Goal: Transaction & Acquisition: Purchase product/service

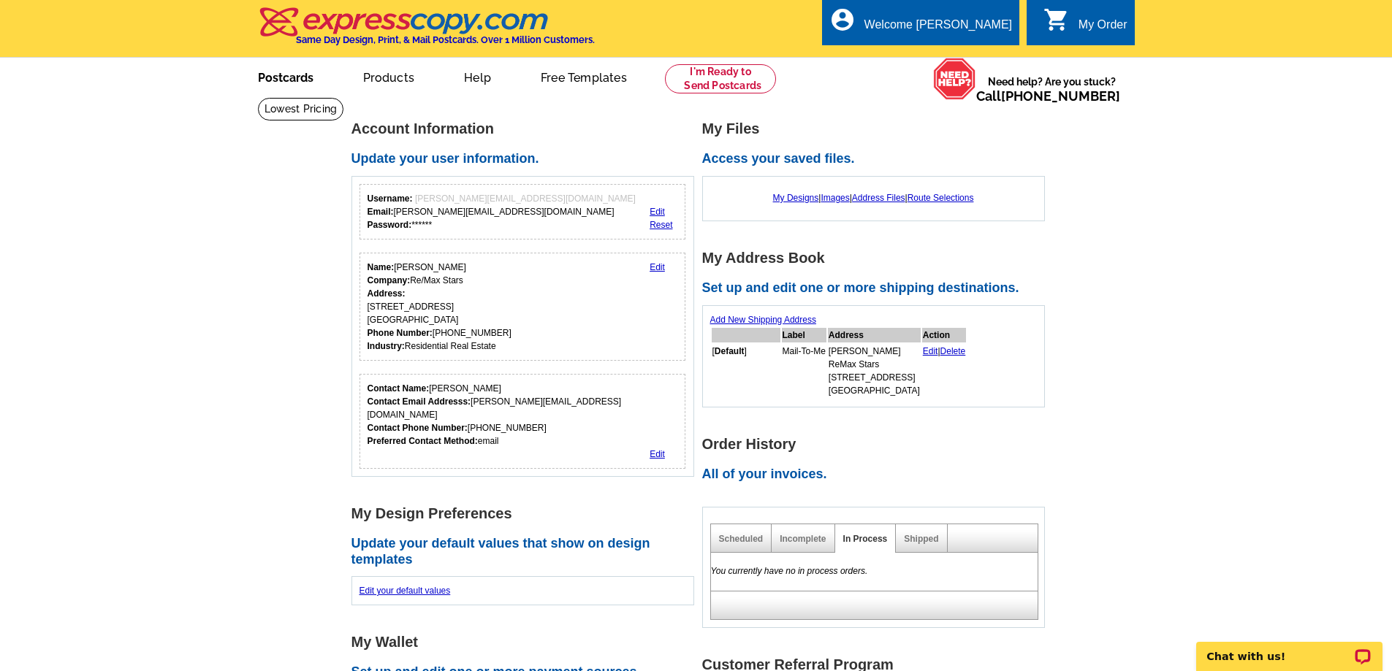
click at [308, 76] on link "Postcards" at bounding box center [286, 76] width 102 height 34
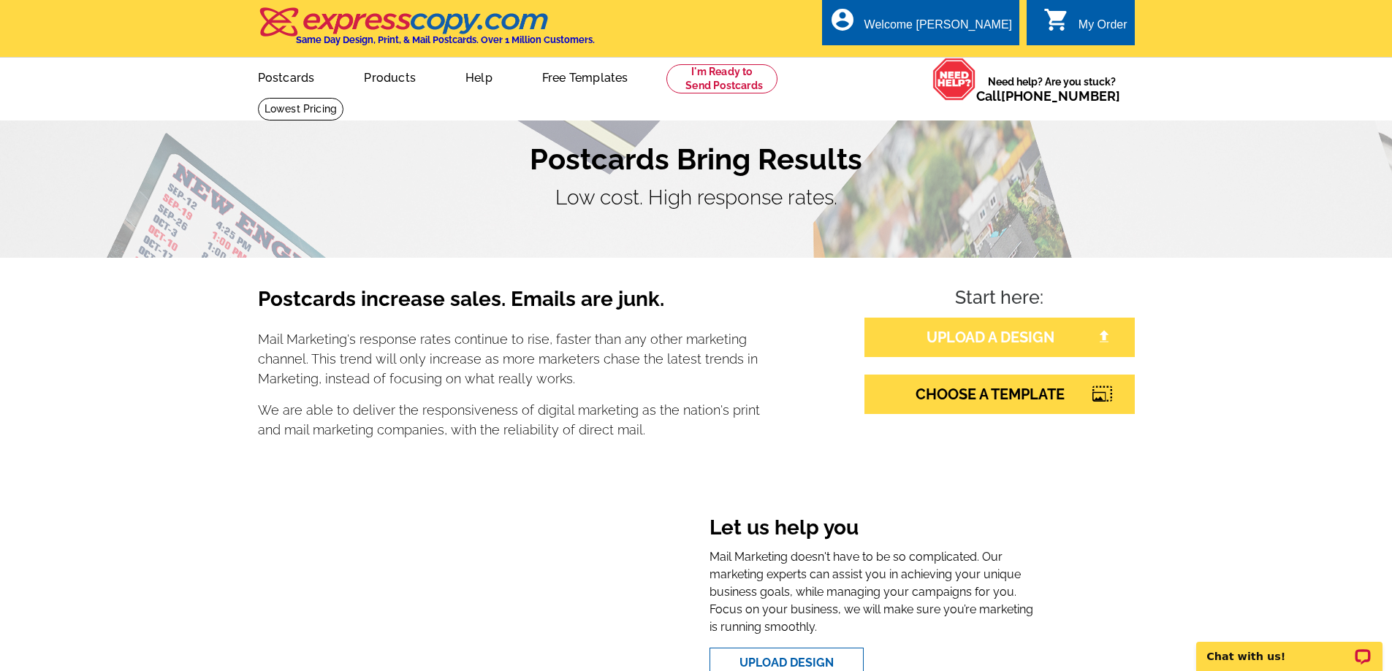
click at [965, 342] on link "UPLOAD A DESIGN" at bounding box center [999, 337] width 270 height 39
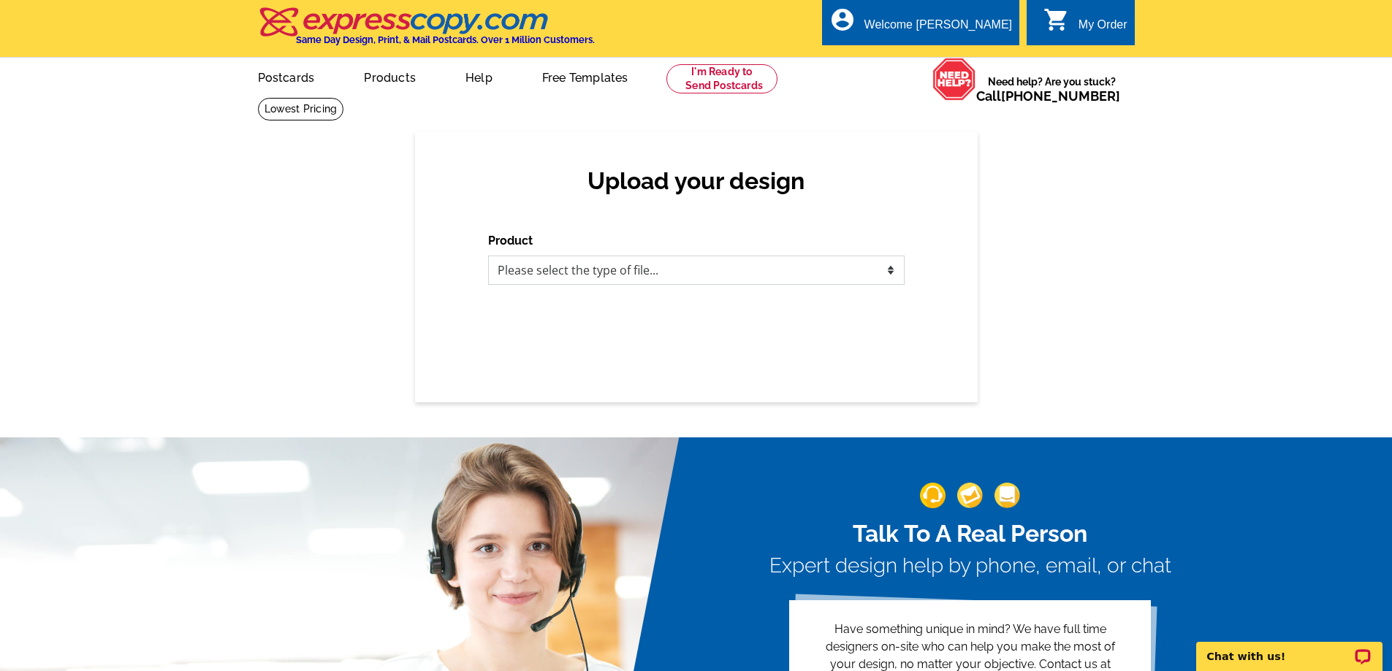
click at [888, 267] on select "Please select the type of file... Postcards Business Cards Letters and flyers G…" at bounding box center [696, 270] width 416 height 29
select select "1"
click at [488, 256] on select "Please select the type of file... Postcards Business Cards Letters and flyers G…" at bounding box center [696, 270] width 416 height 29
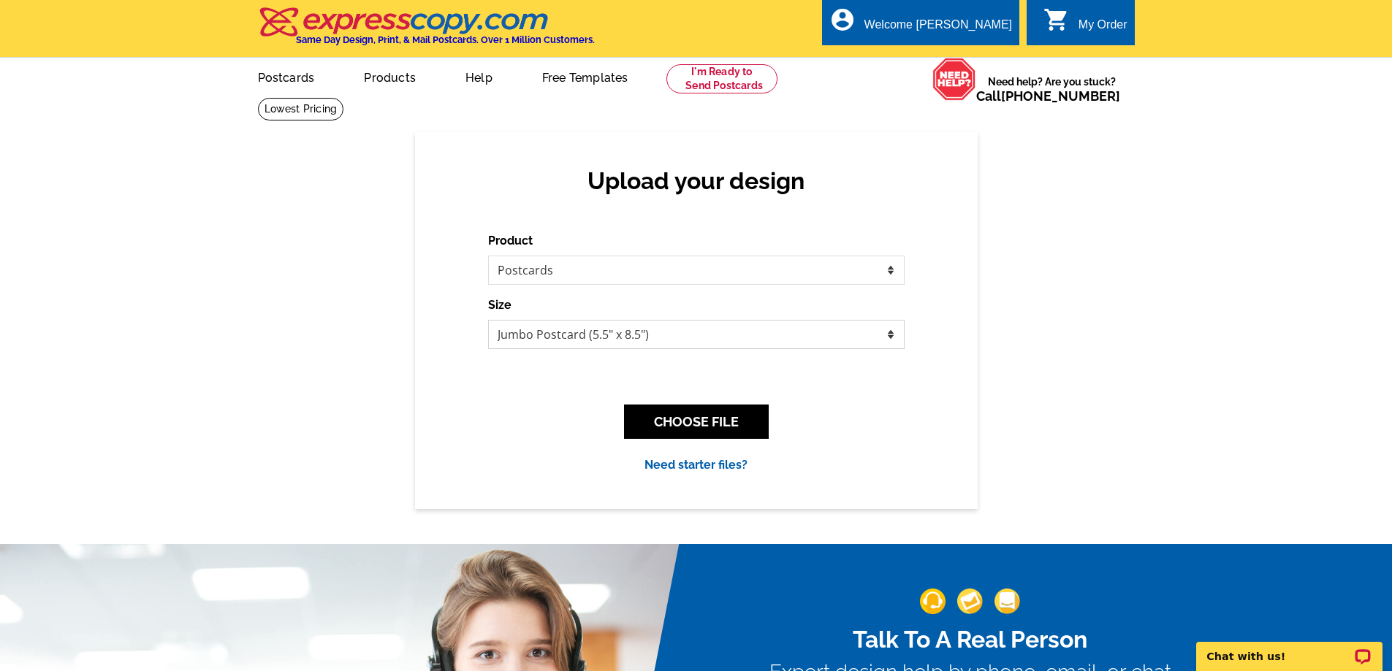
click at [885, 340] on select "Jumbo Postcard (5.5" x 8.5") Regular Postcard (4.25" x 5.6") Panoramic Postcard…" at bounding box center [696, 334] width 416 height 29
select select "1"
click at [488, 321] on select "Jumbo Postcard (5.5" x 8.5") Regular Postcard (4.25" x 5.6") Panoramic Postcard…" at bounding box center [696, 334] width 416 height 29
click at [713, 427] on button "CHOOSE FILE" at bounding box center [696, 422] width 145 height 34
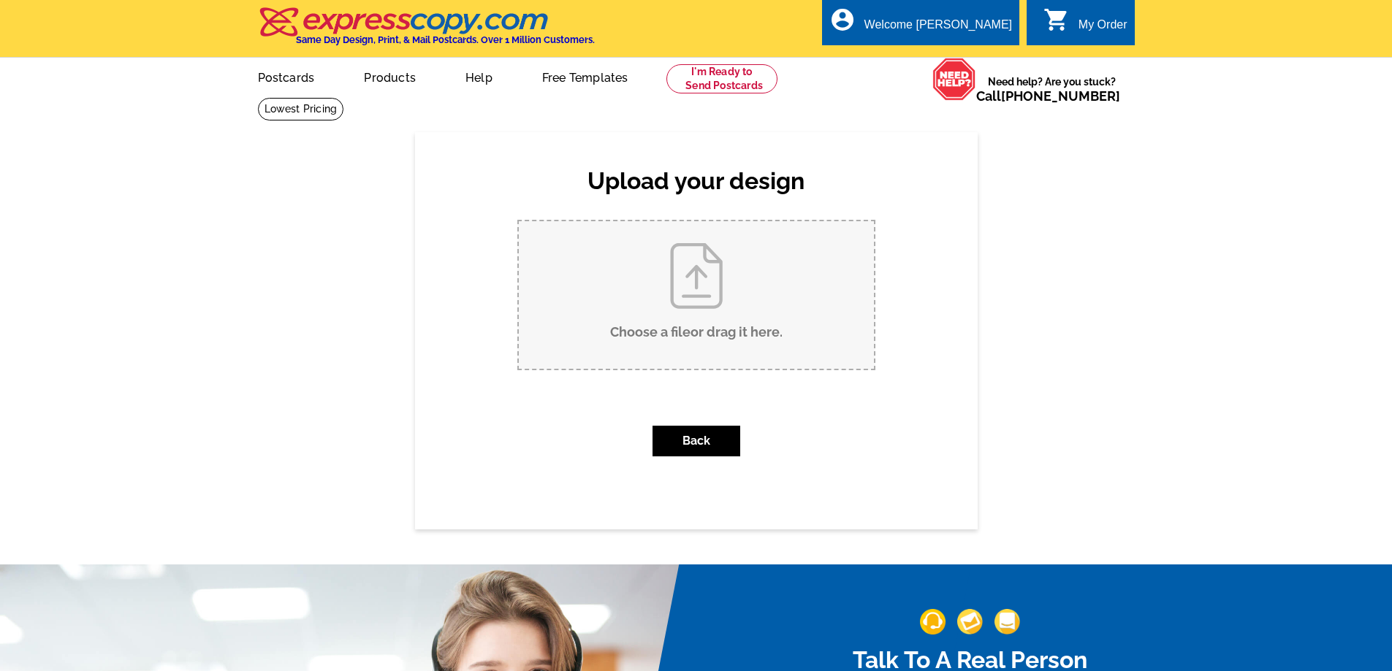
click at [709, 338] on input "Choose a file or drag it here ." at bounding box center [696, 295] width 355 height 148
type input "C:\fakepath\Copy of Copy of 228 walnut st. danville, ohio 43028 (5.6 x 4.25 in)…"
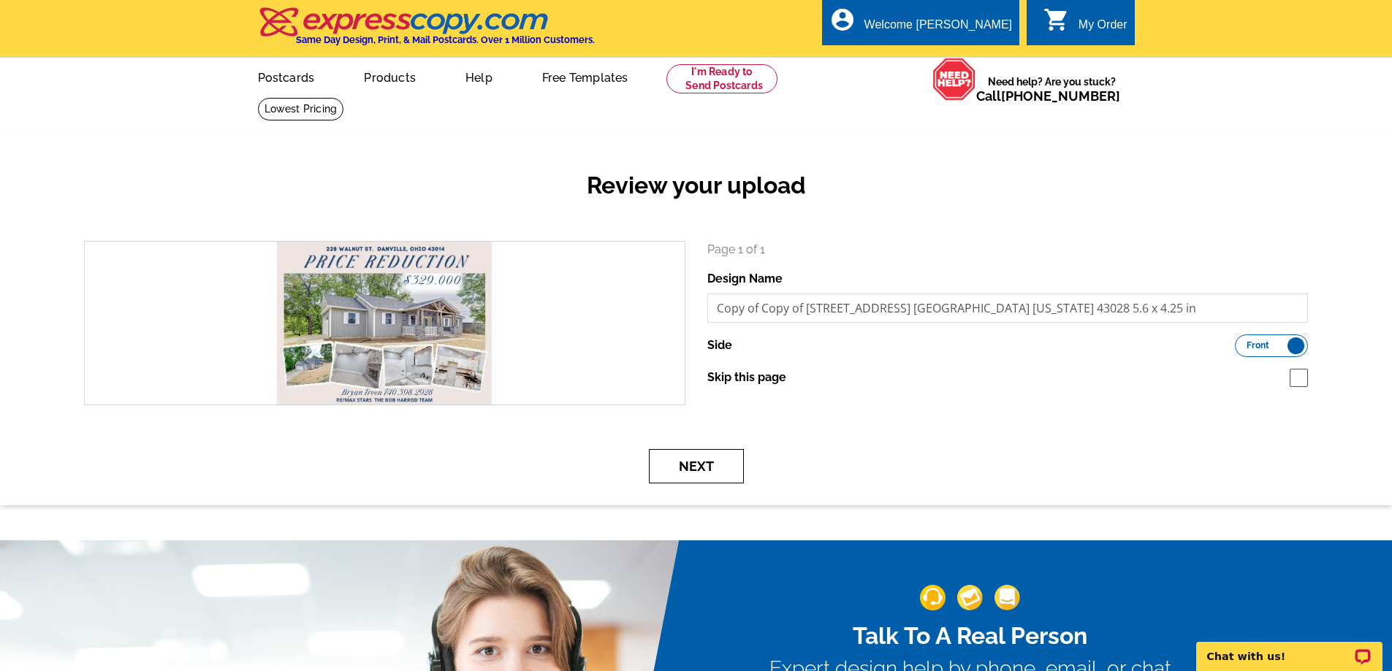
click at [697, 465] on button "Next" at bounding box center [696, 466] width 95 height 34
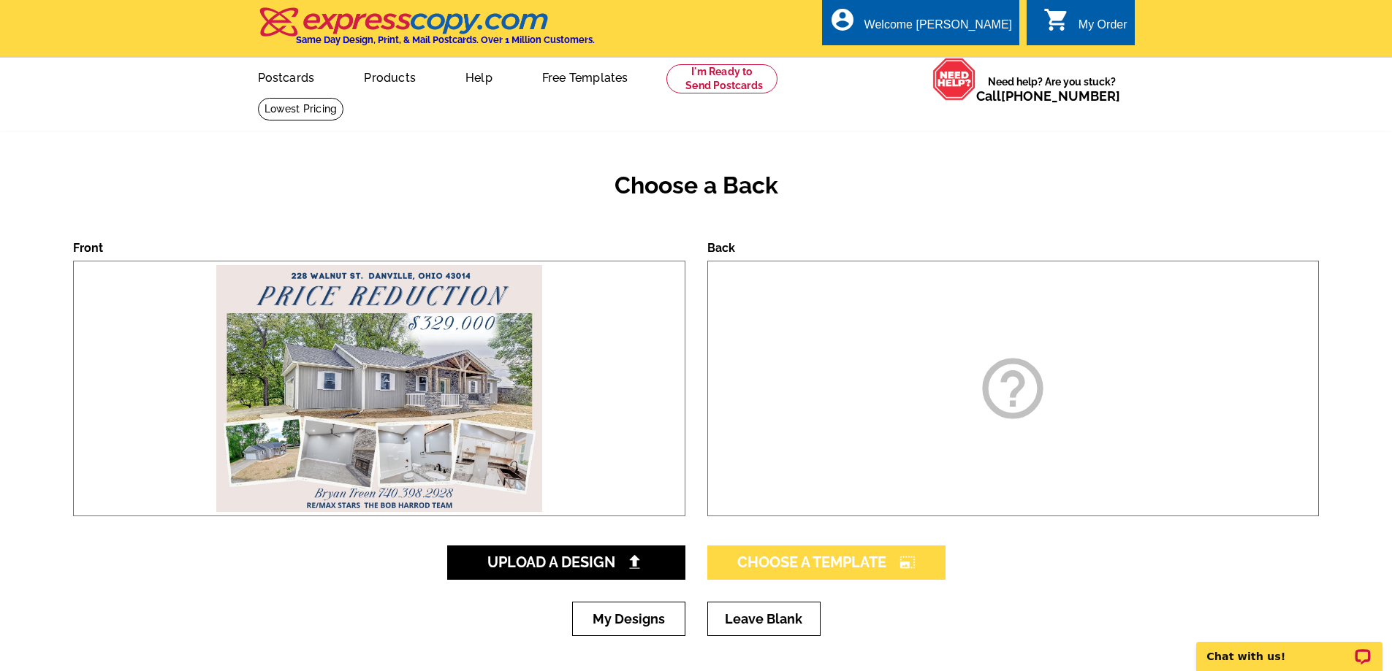
click at [814, 564] on span "Choose A Template photo_size_select_large" at bounding box center [826, 563] width 178 height 18
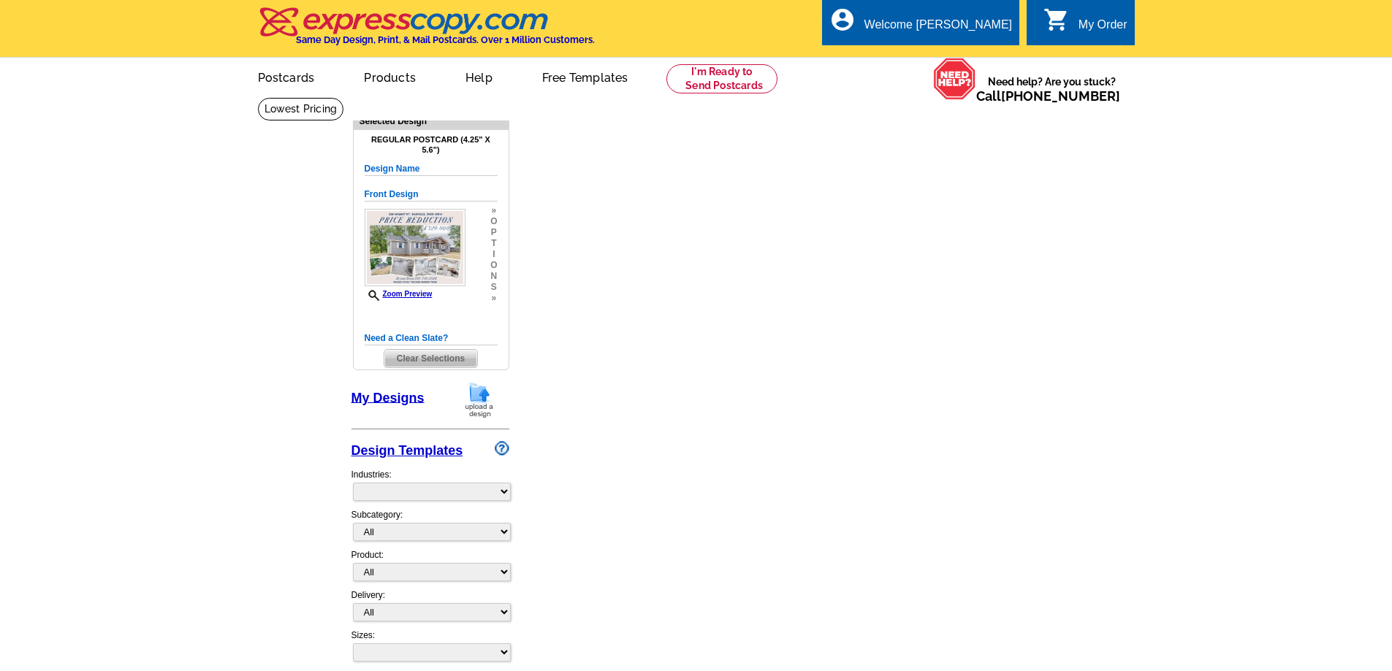
select select "1"
select select "back"
select select "1"
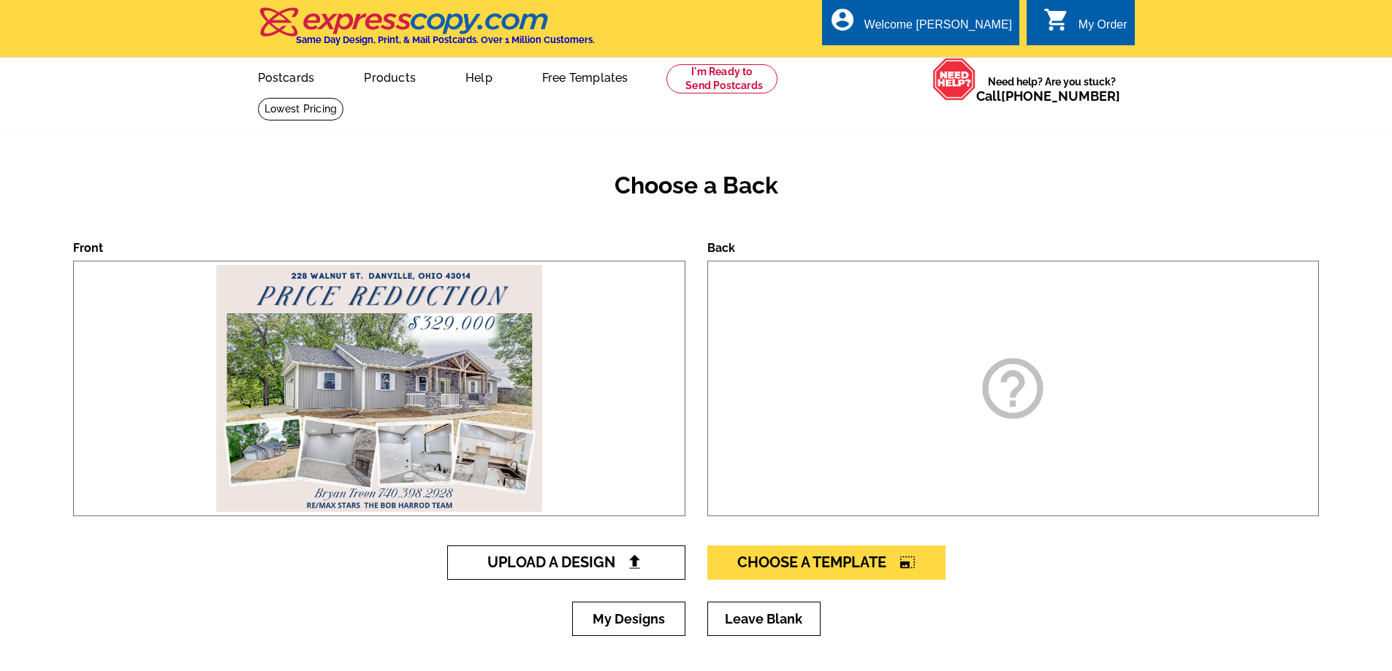
click at [531, 563] on span "Upload A Design" at bounding box center [565, 563] width 157 height 18
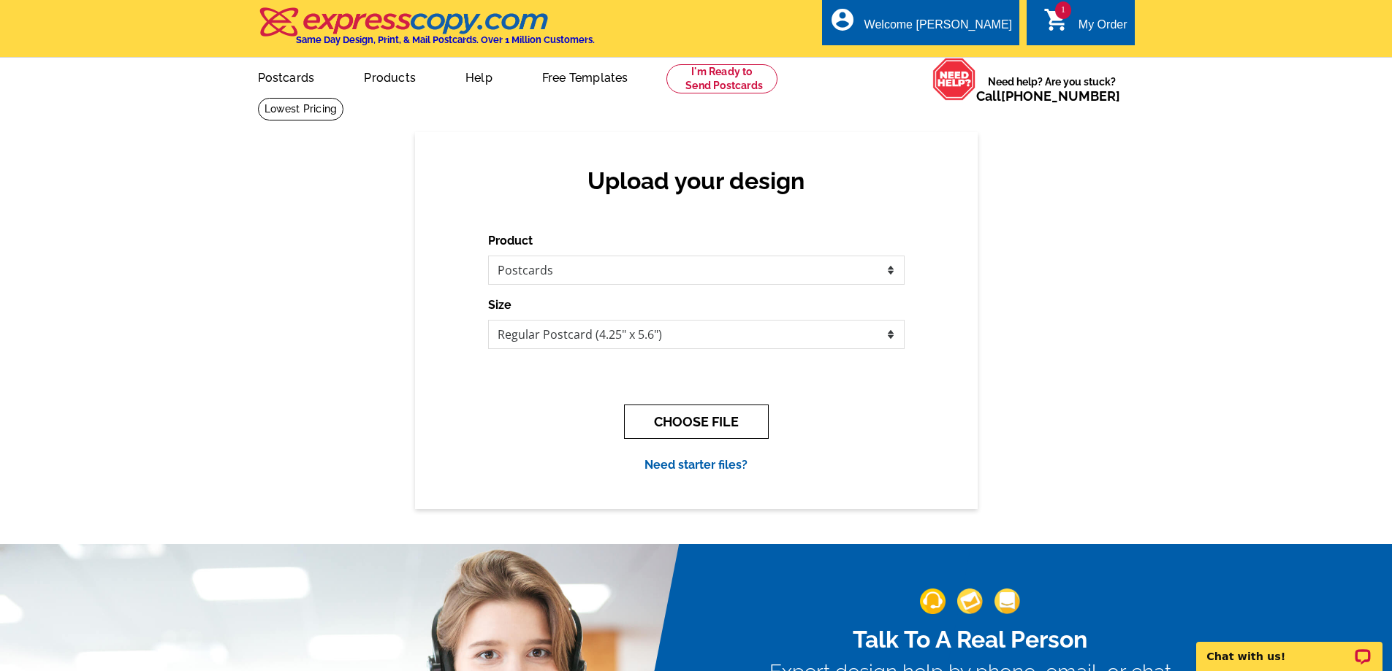
click at [707, 427] on button "CHOOSE FILE" at bounding box center [696, 422] width 145 height 34
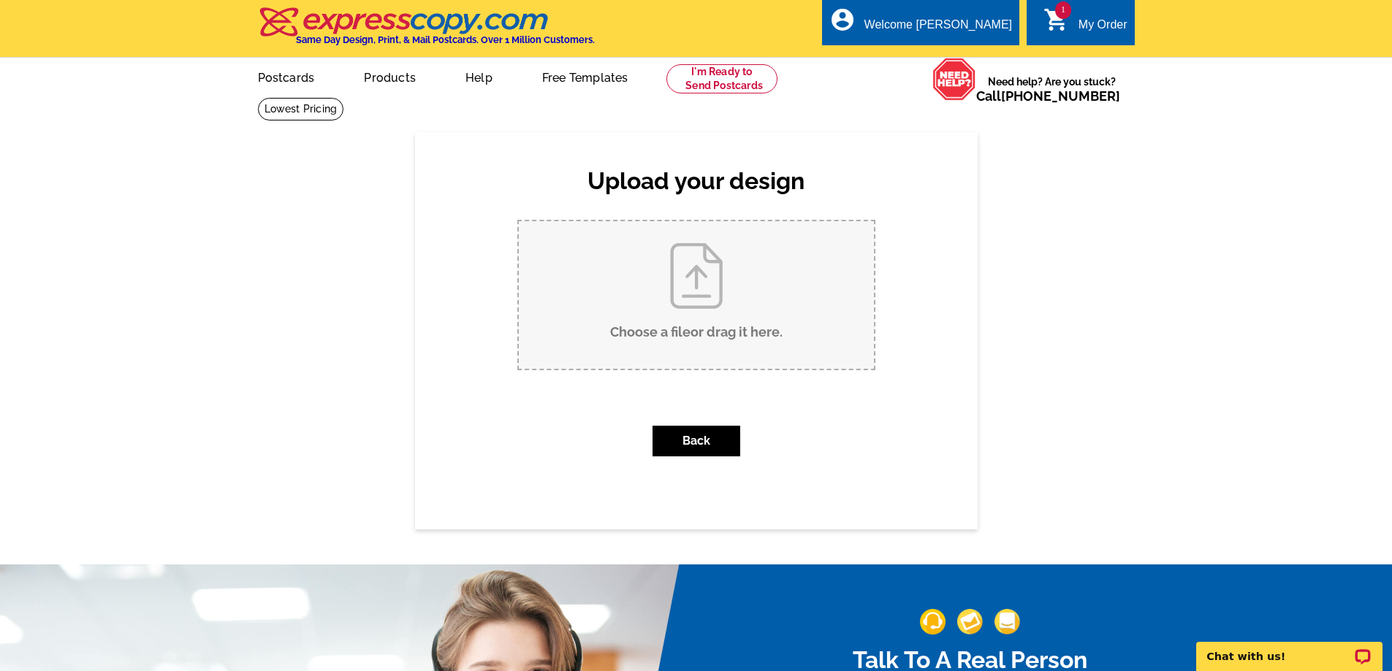
click at [724, 302] on input "Choose a file or drag it here ." at bounding box center [696, 295] width 355 height 148
type input "C:\fakepath\Copy of Copy of 228 walnut st. danville, ohio 43028 (5.6 x 4.25 in)…"
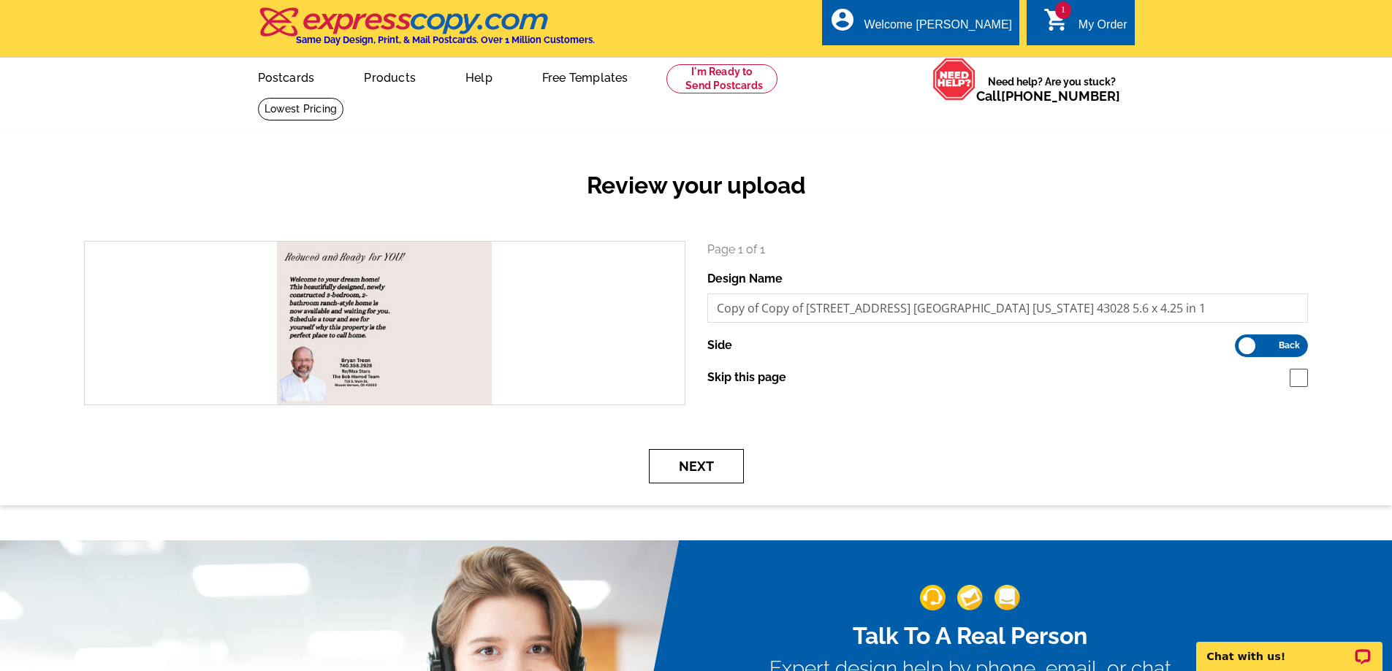
click at [701, 468] on button "Next" at bounding box center [696, 466] width 95 height 34
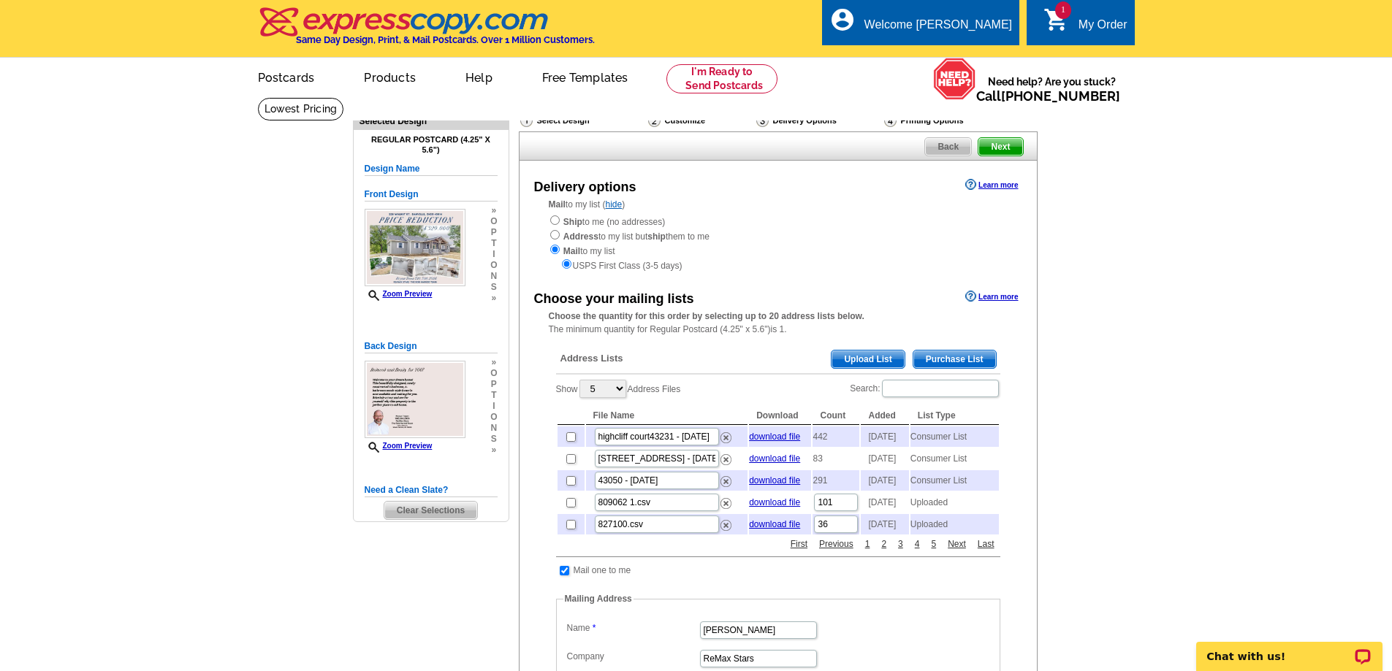
click at [964, 356] on span "Purchase List" at bounding box center [954, 360] width 83 height 18
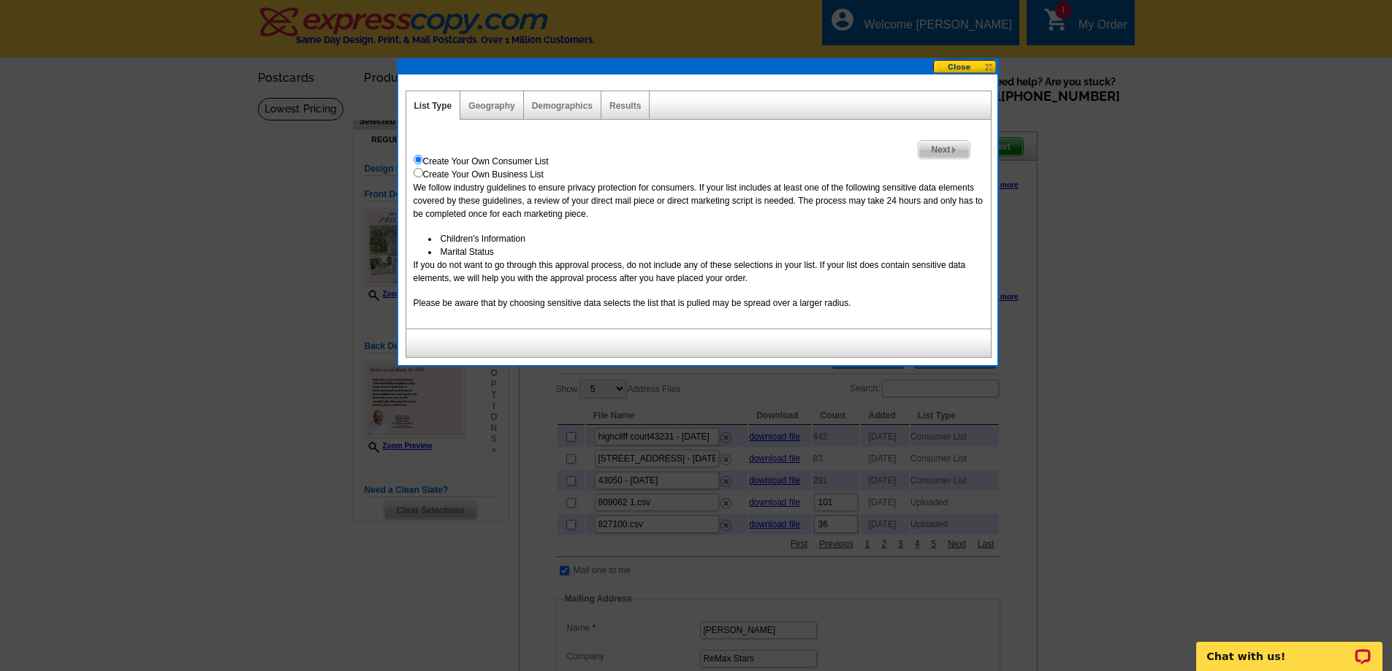
click at [950, 149] on img at bounding box center [953, 150] width 7 height 7
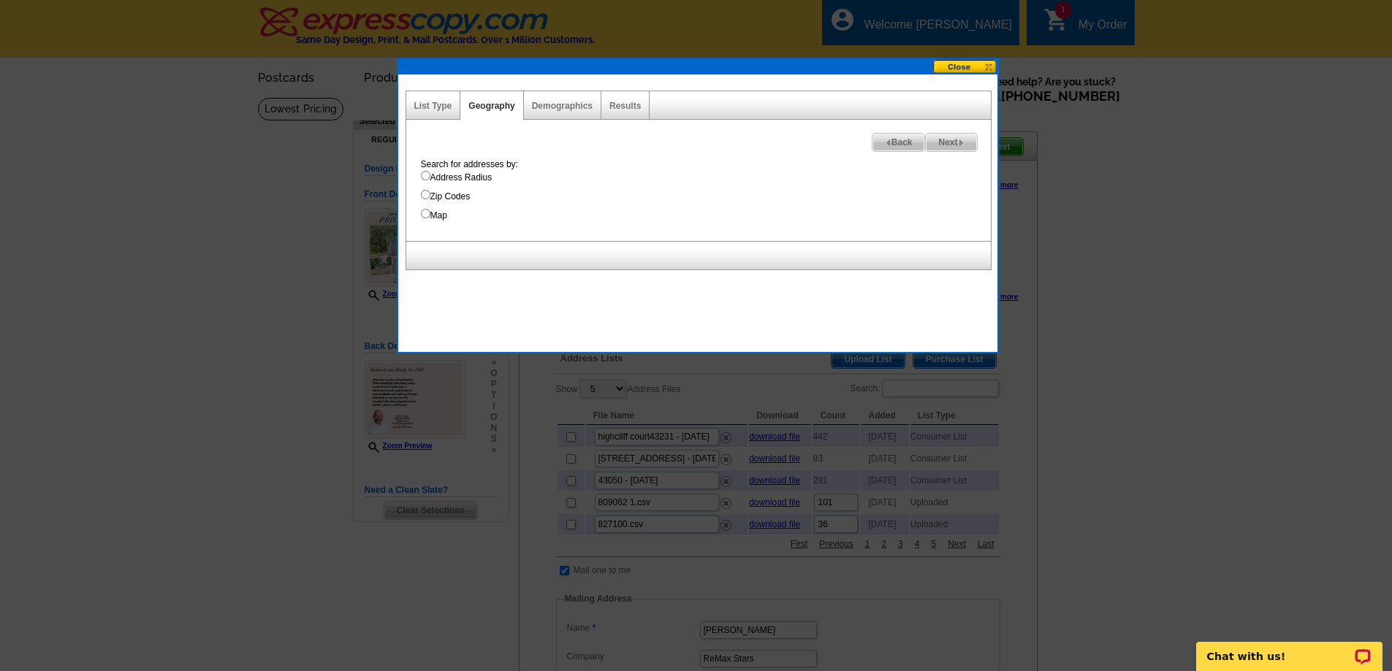
click at [427, 196] on input "Zip Codes" at bounding box center [425, 194] width 9 height 9
radio input "true"
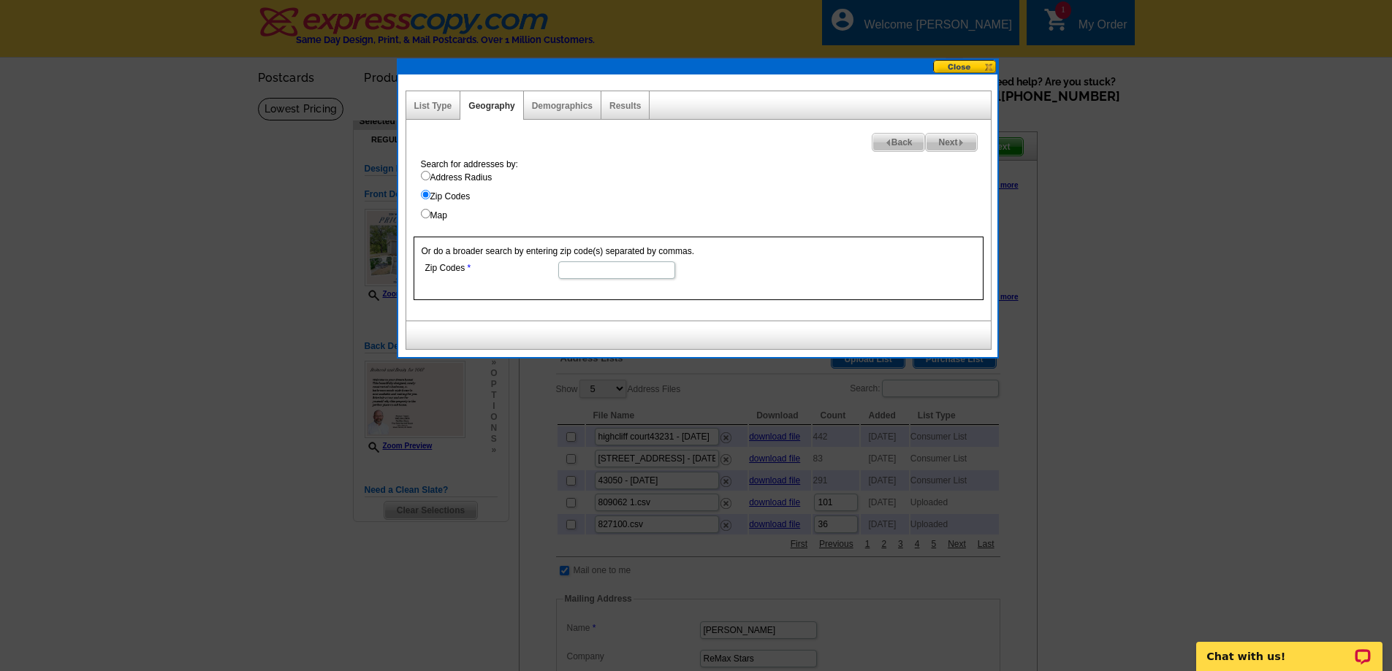
click at [426, 175] on input "Address Radius" at bounding box center [425, 175] width 9 height 9
radio input "true"
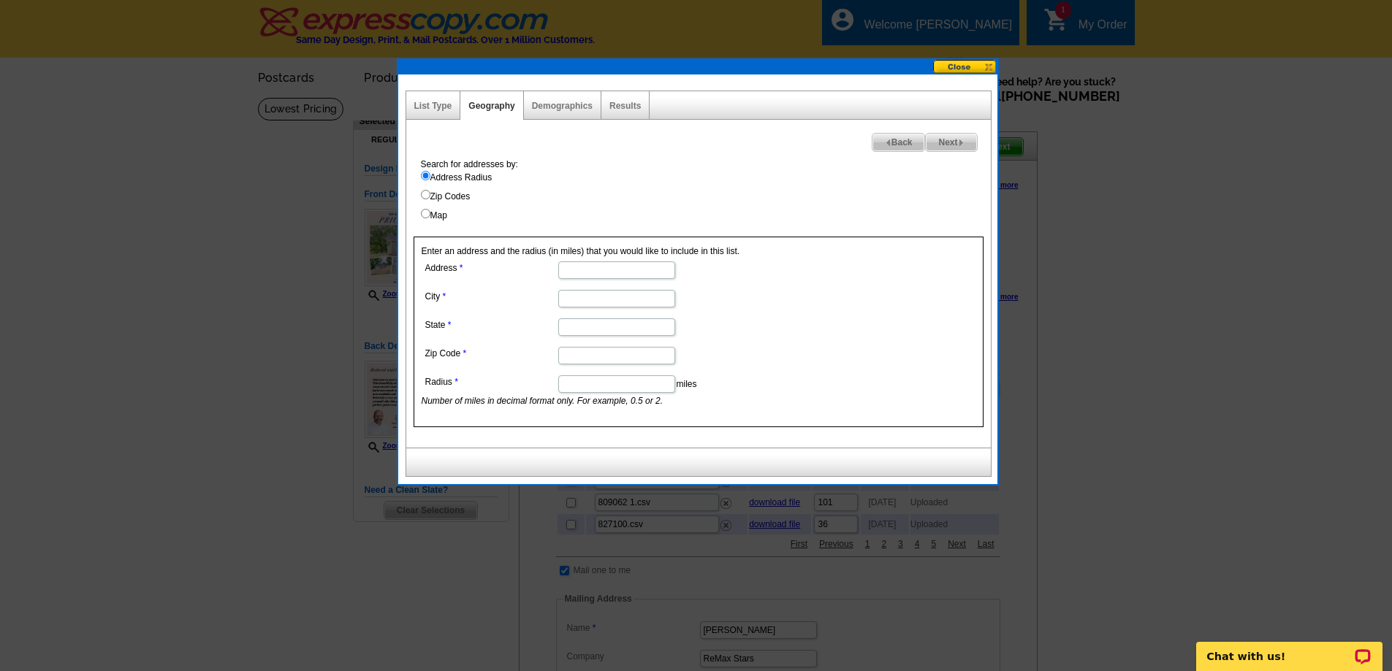
click at [424, 196] on input "Zip Codes" at bounding box center [425, 194] width 9 height 9
radio input "true"
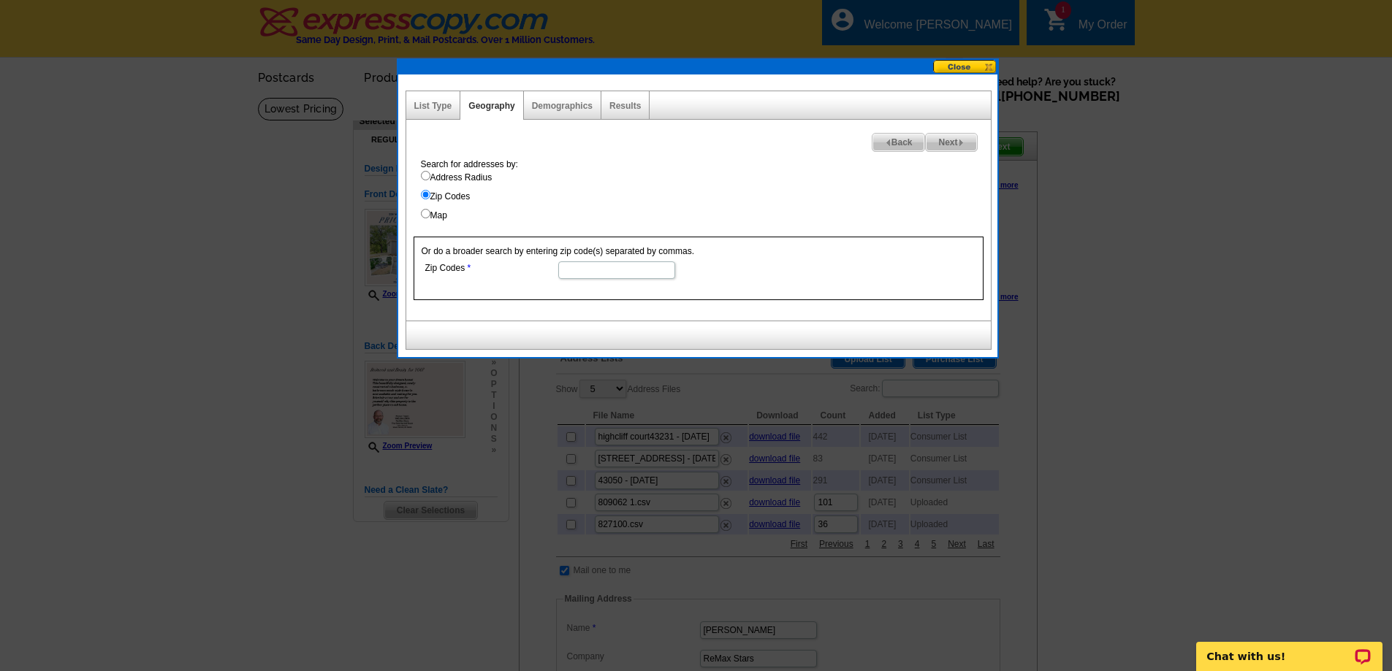
click at [578, 270] on input "Zip Codes" at bounding box center [616, 271] width 117 height 18
click at [424, 213] on input "Map" at bounding box center [425, 213] width 9 height 9
radio input "true"
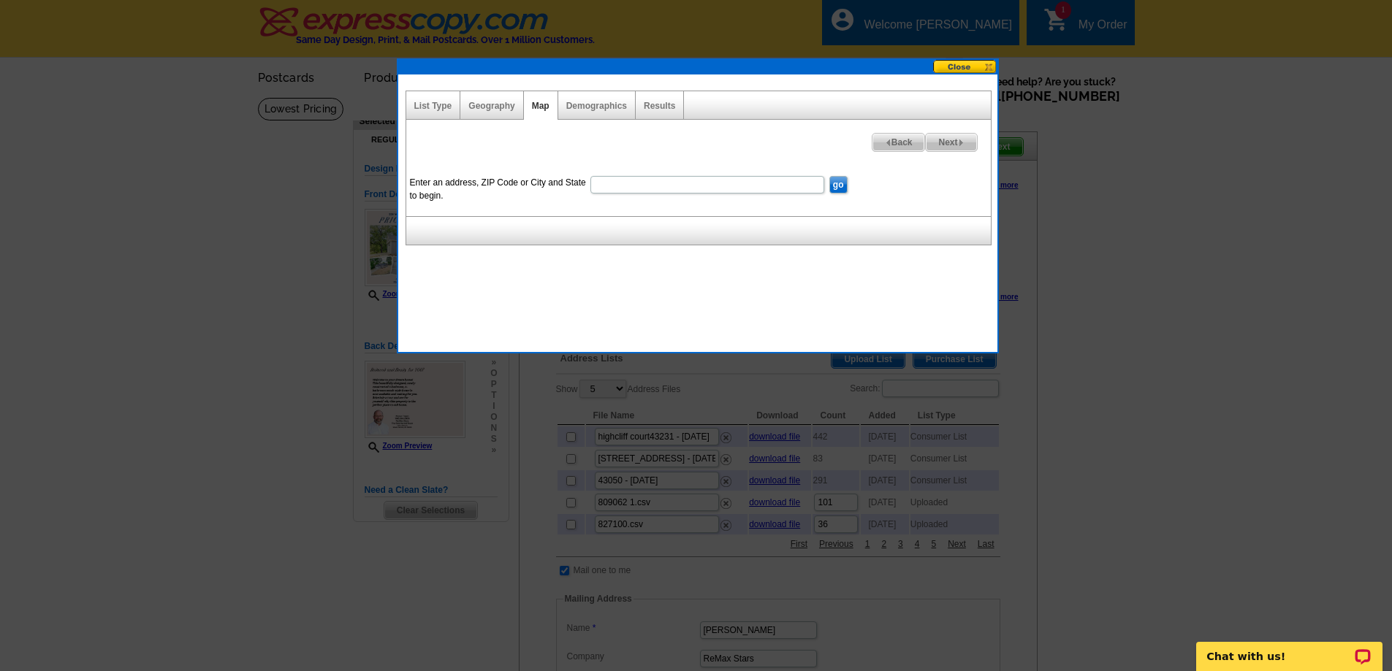
click at [637, 185] on input "Enter an address, ZIP Code or City and State to begin." at bounding box center [707, 185] width 234 height 18
type input "43014"
click at [829, 176] on input "go" at bounding box center [838, 185] width 18 height 18
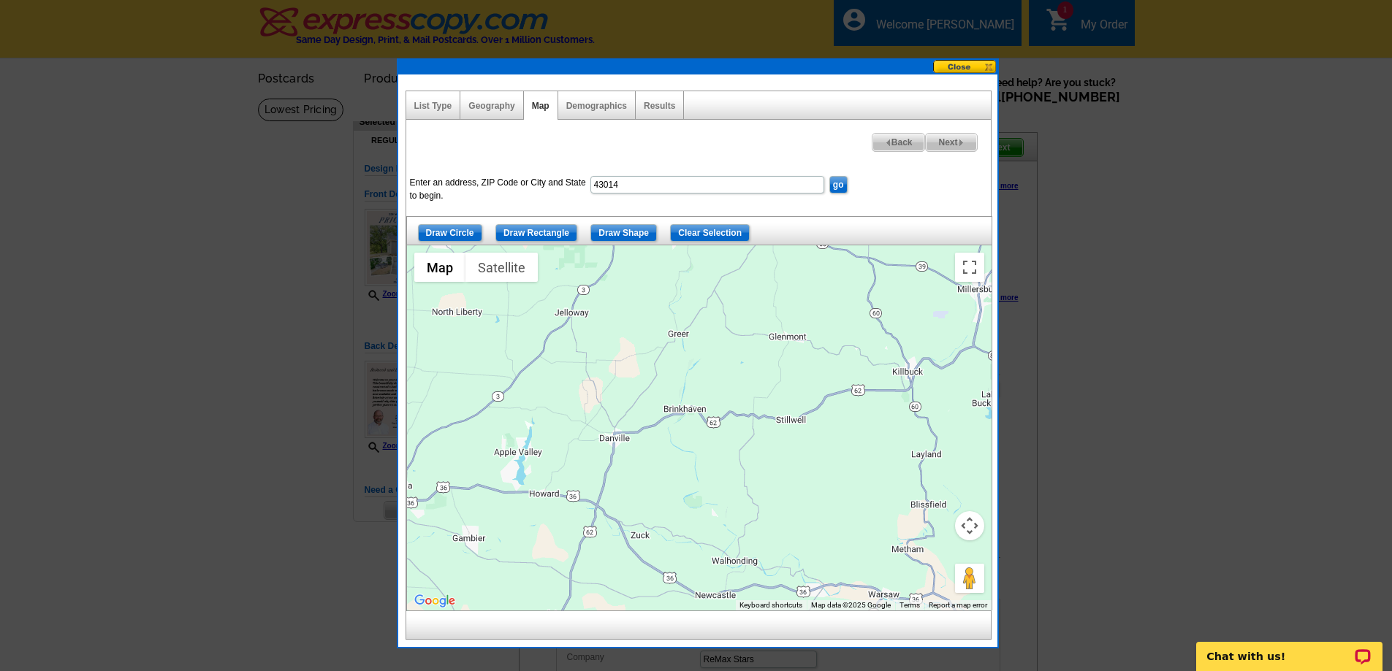
drag, startPoint x: 717, startPoint y: 488, endPoint x: 631, endPoint y: 469, distance: 88.3
click at [631, 469] on div at bounding box center [699, 427] width 584 height 365
click at [611, 232] on input "Draw Shape" at bounding box center [623, 233] width 66 height 18
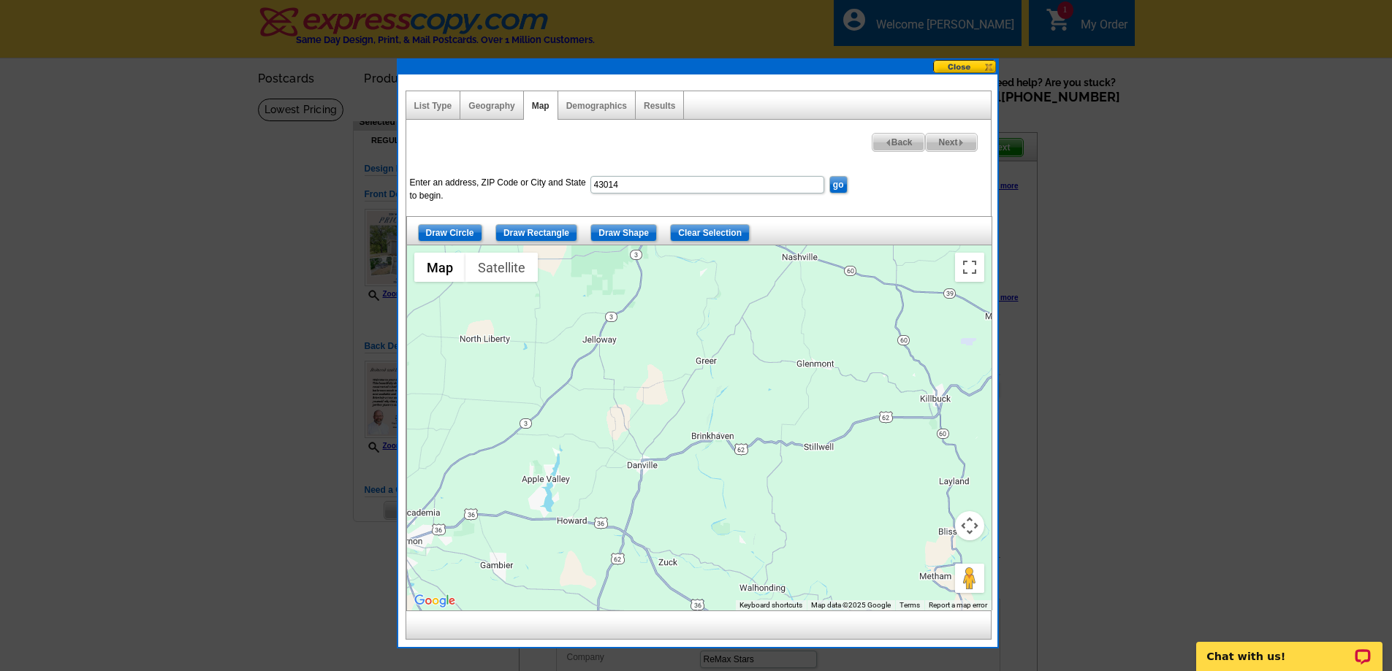
drag, startPoint x: 624, startPoint y: 269, endPoint x: 650, endPoint y: 296, distance: 37.7
click at [650, 296] on div at bounding box center [699, 427] width 584 height 365
click at [622, 294] on div at bounding box center [699, 427] width 584 height 365
click at [614, 291] on div at bounding box center [699, 427] width 584 height 365
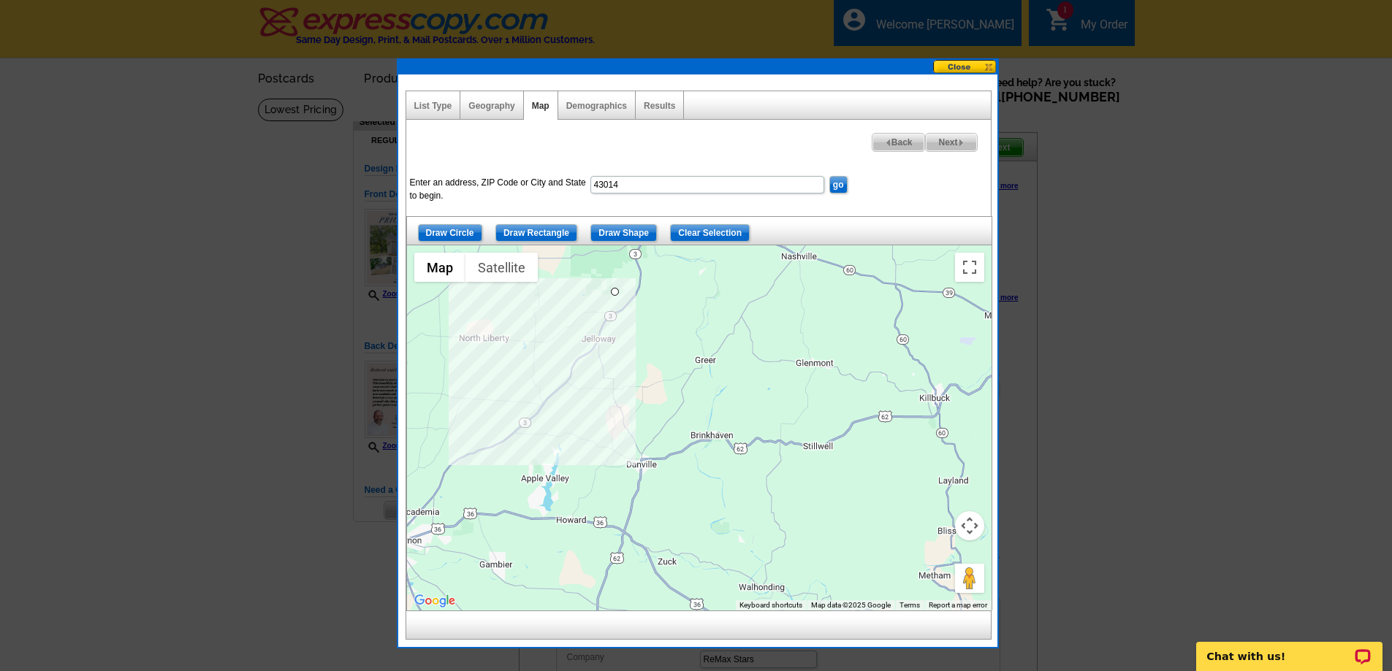
click at [557, 354] on div at bounding box center [699, 427] width 584 height 365
click at [578, 448] on div at bounding box center [699, 427] width 584 height 365
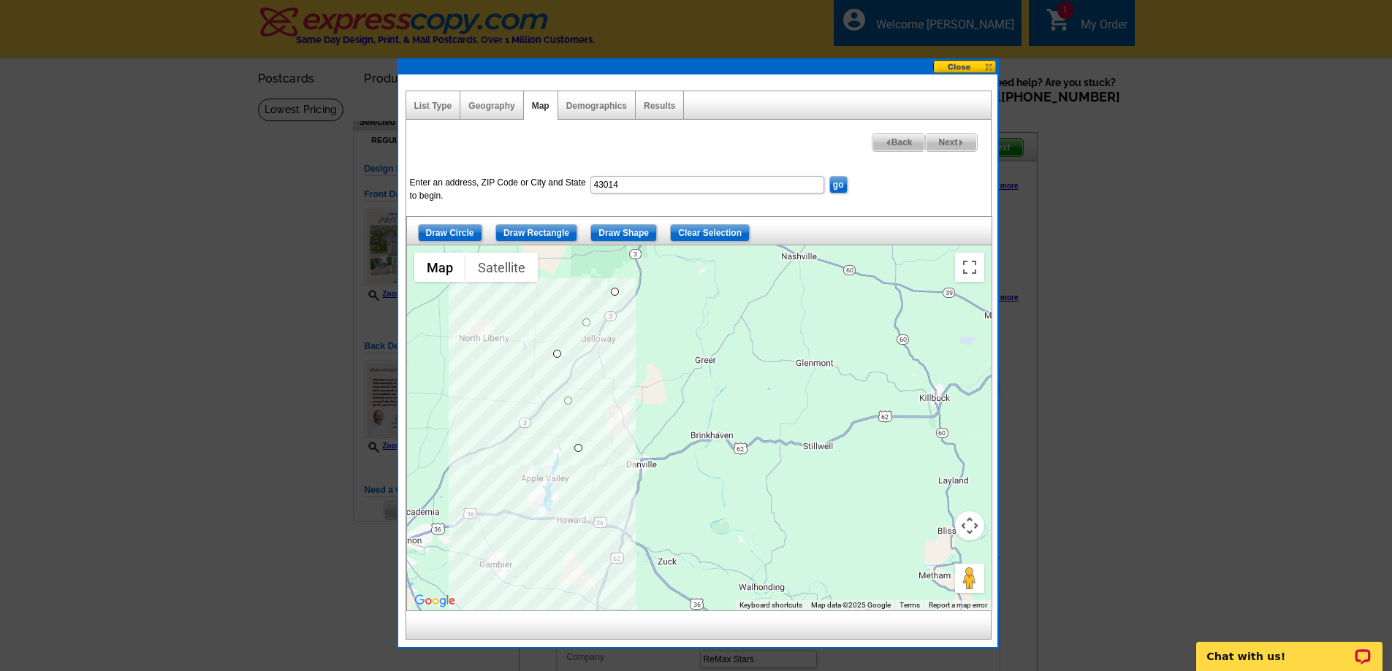
click at [605, 502] on div at bounding box center [699, 427] width 584 height 365
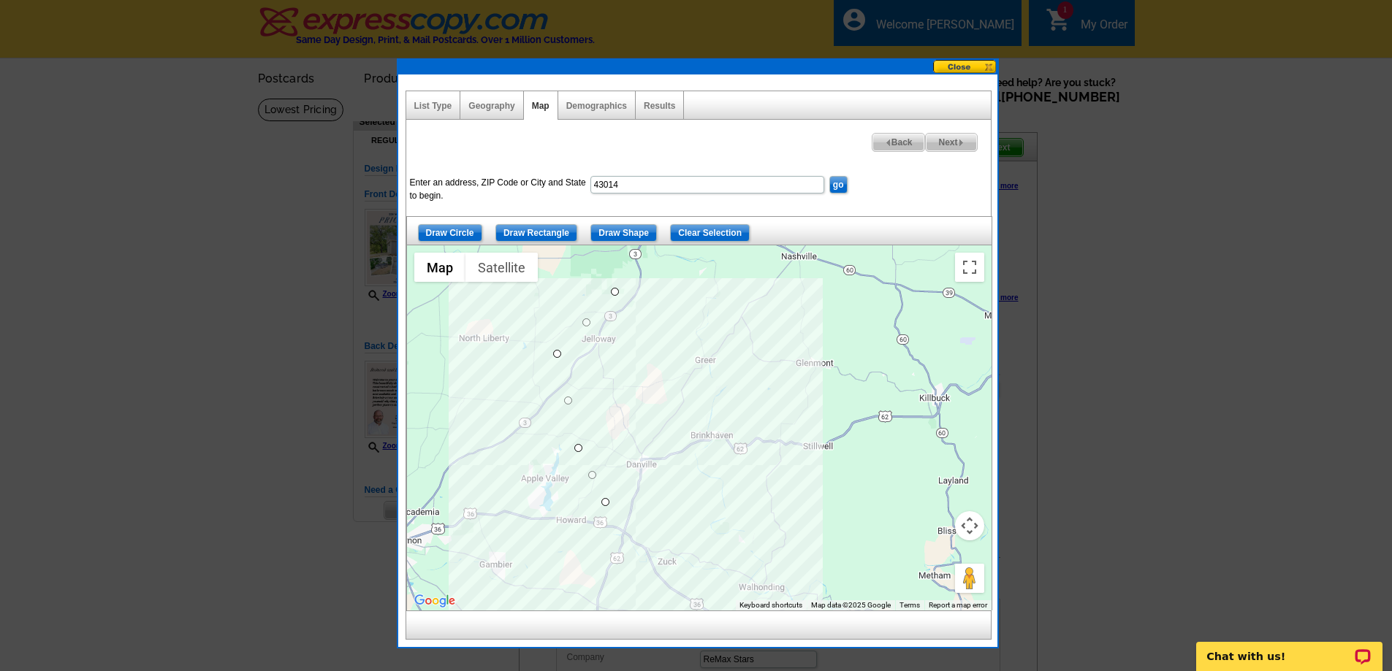
click at [706, 468] on div at bounding box center [699, 427] width 584 height 365
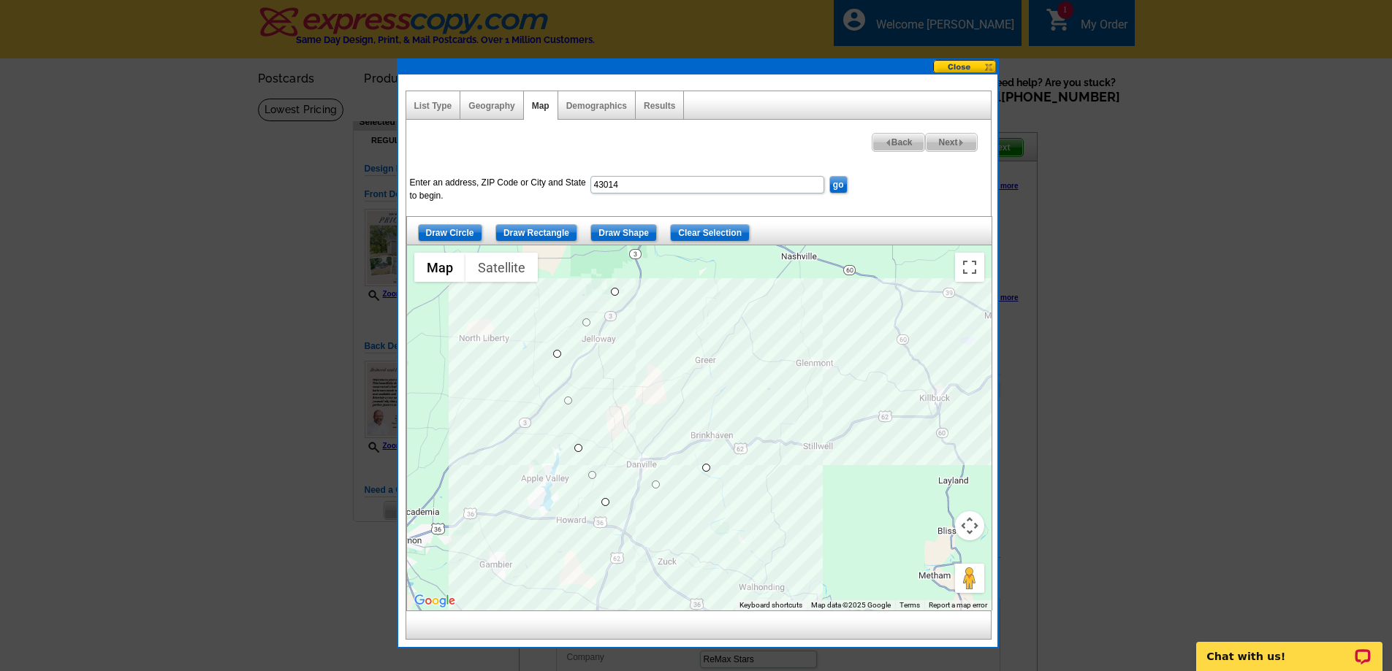
click at [884, 441] on div at bounding box center [699, 427] width 584 height 365
click at [966, 405] on div at bounding box center [699, 427] width 584 height 365
click at [927, 178] on form "Enter an address, ZIP Code or City and State to begin. 43014 go" at bounding box center [698, 189] width 584 height 35
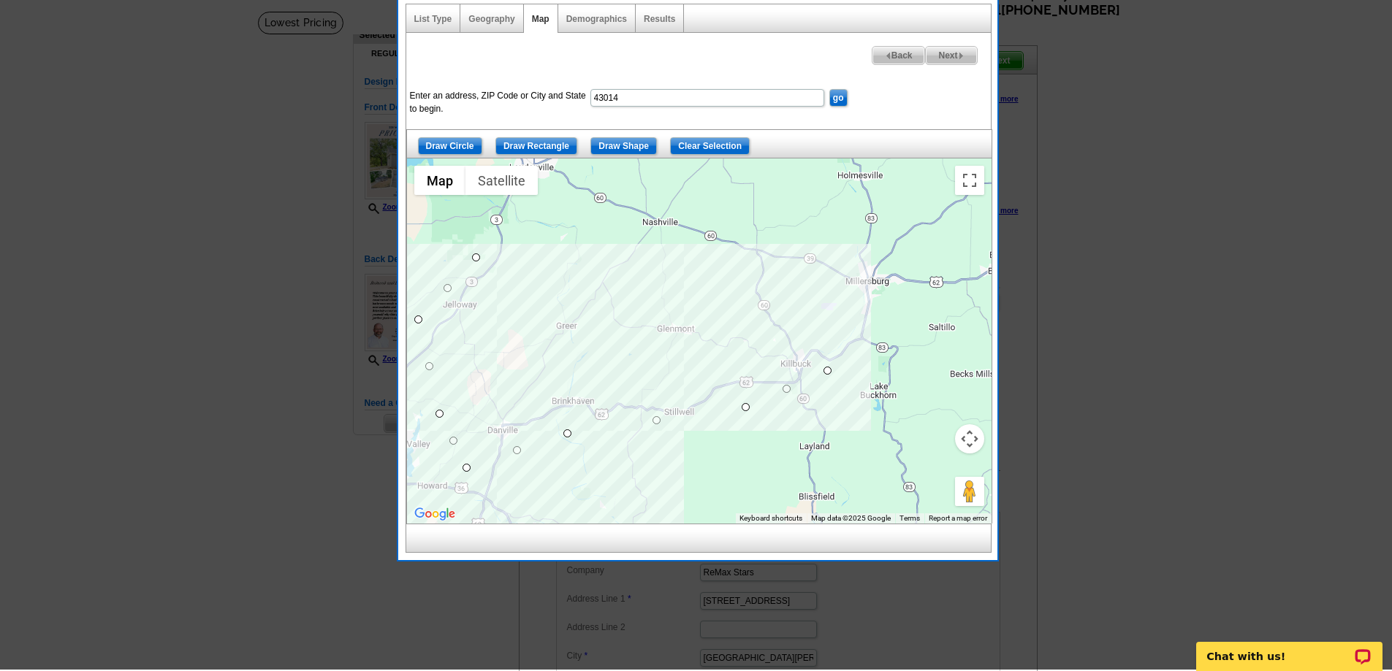
drag, startPoint x: 793, startPoint y: 432, endPoint x: 655, endPoint y: 462, distance: 141.3
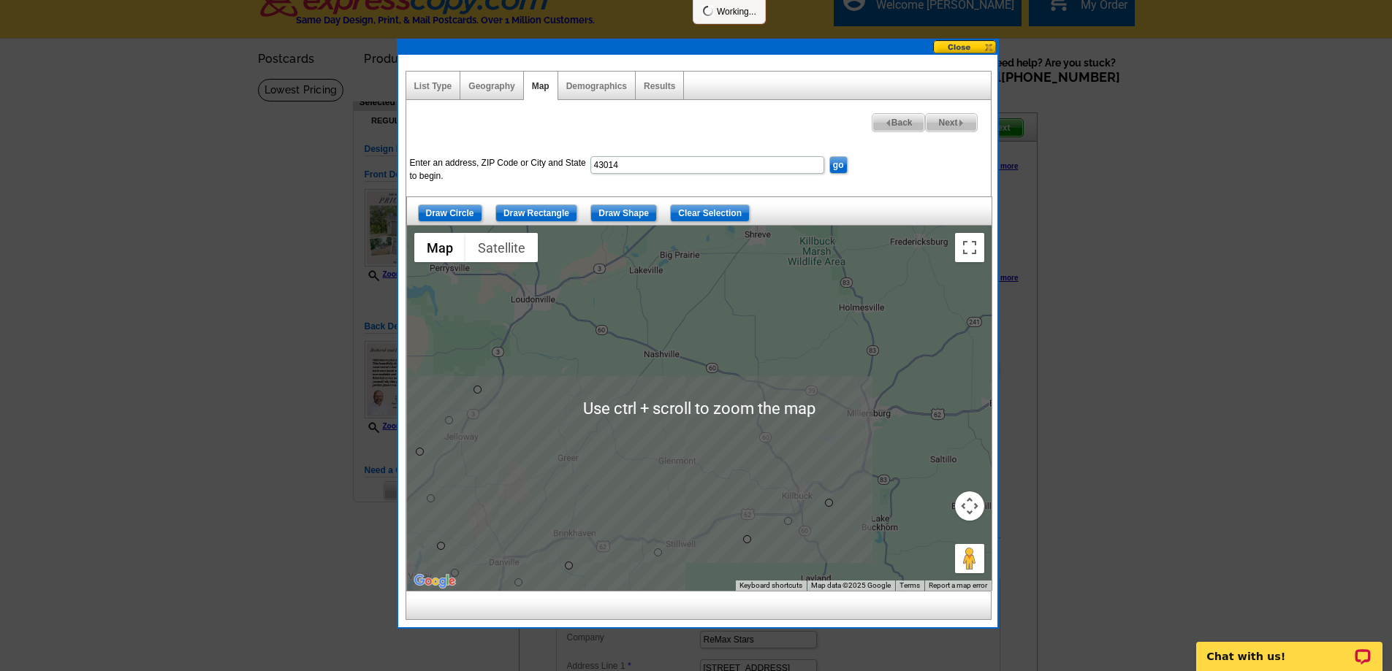
scroll to position [16, 0]
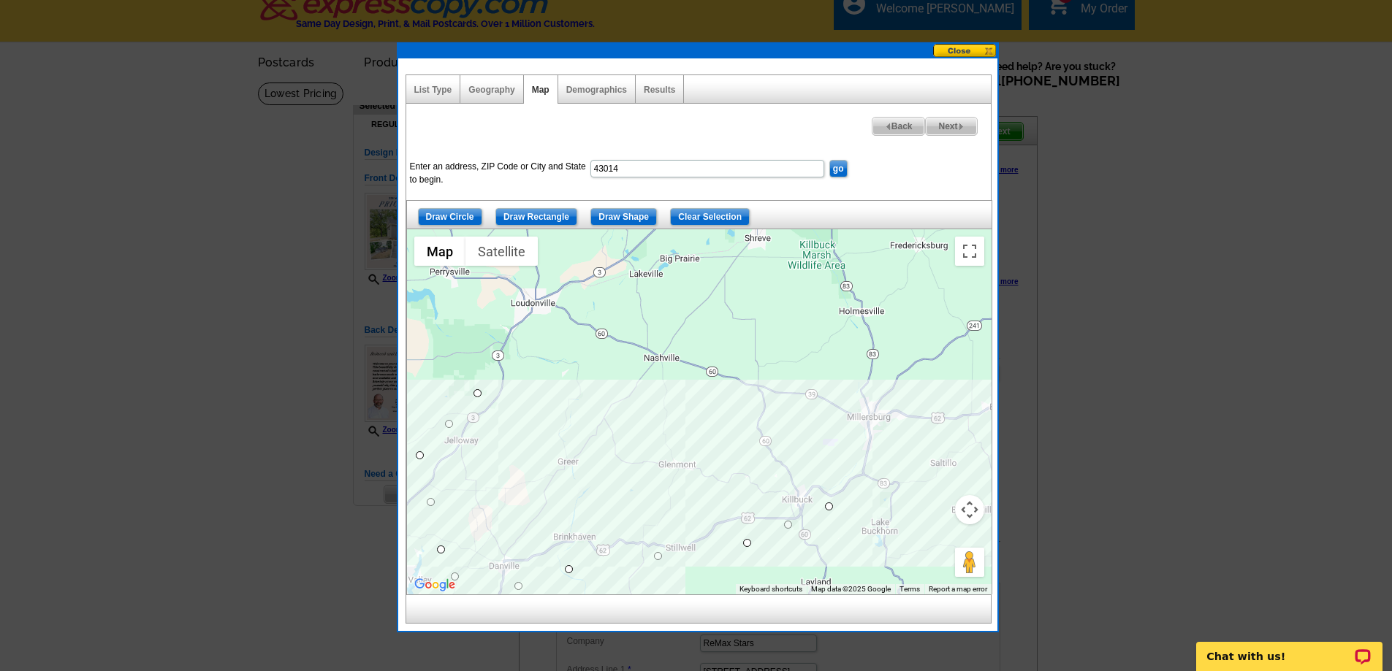
click at [918, 432] on div at bounding box center [699, 411] width 584 height 365
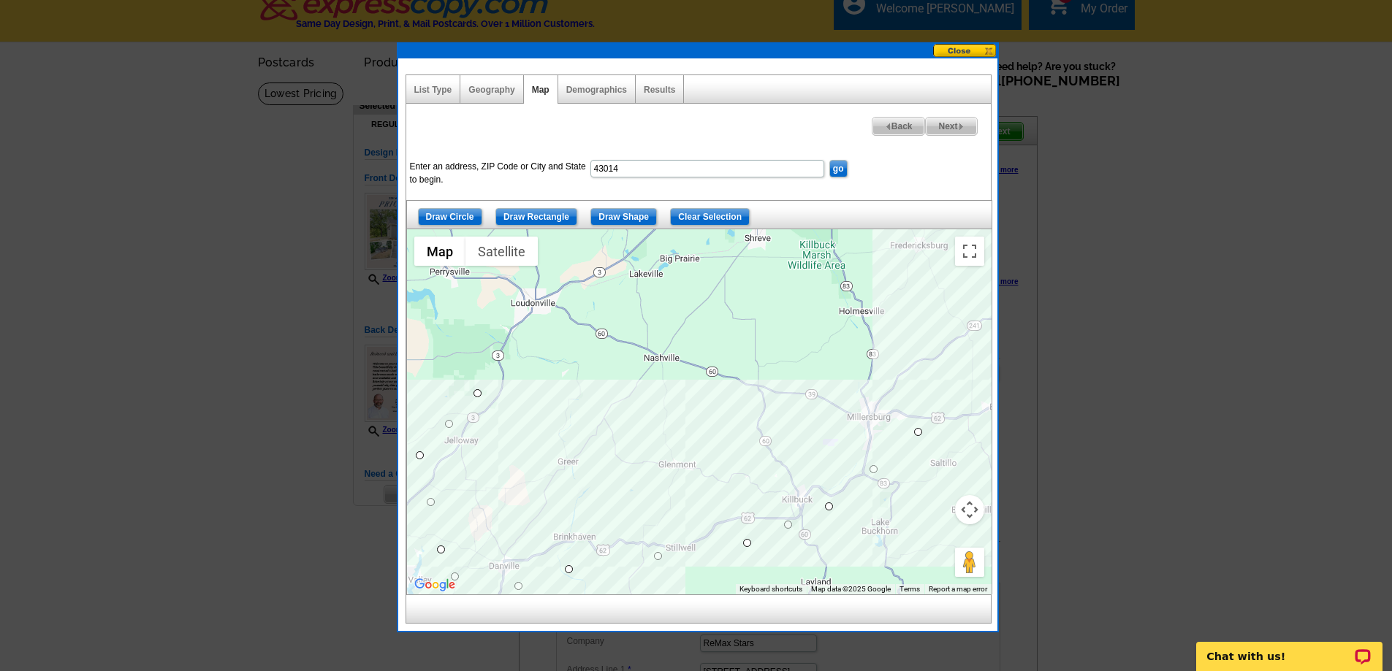
click at [924, 373] on div at bounding box center [699, 411] width 584 height 365
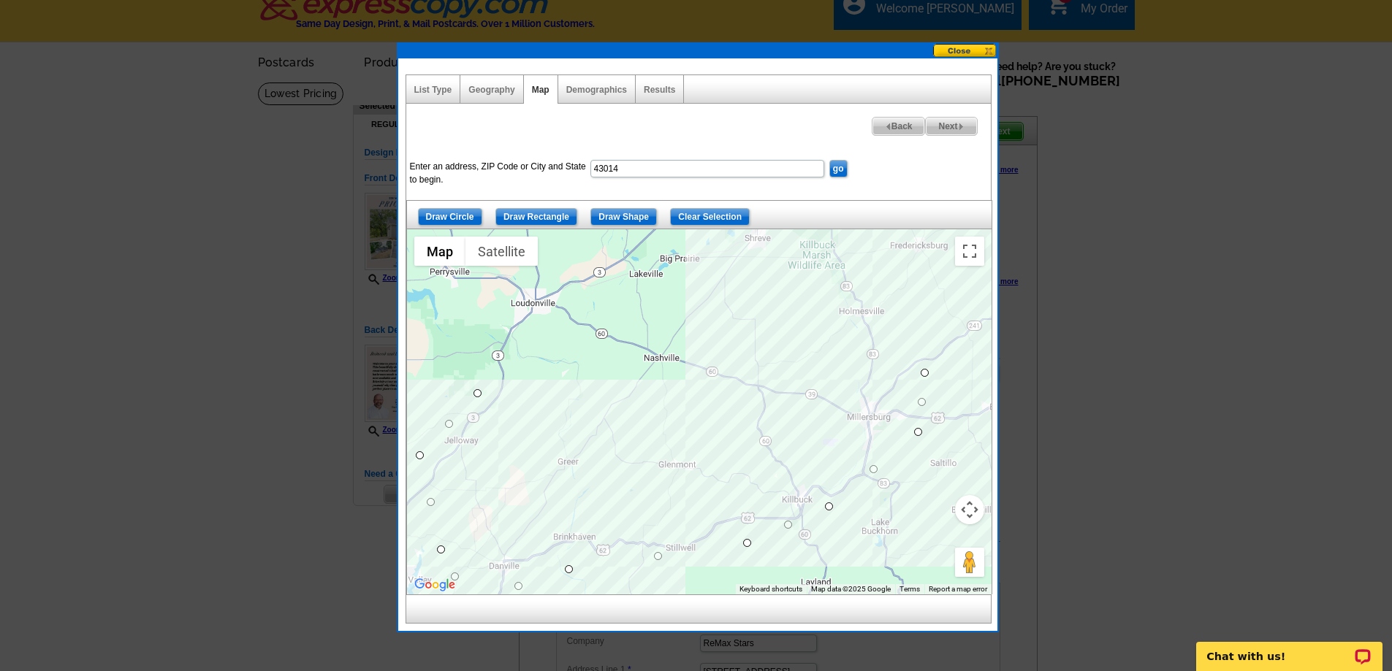
click at [826, 317] on div at bounding box center [699, 411] width 584 height 365
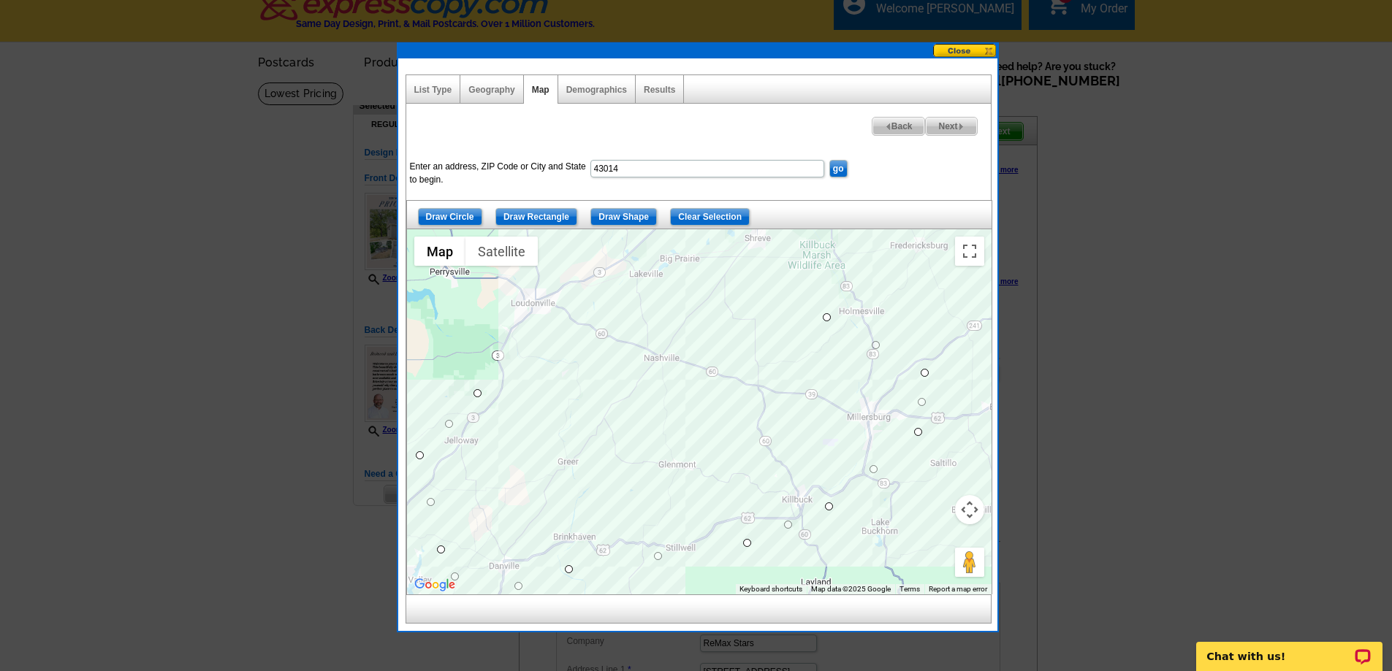
click at [682, 307] on div at bounding box center [699, 411] width 584 height 365
click at [582, 281] on div at bounding box center [699, 411] width 584 height 365
click at [508, 282] on div at bounding box center [699, 411] width 584 height 365
click at [488, 336] on div at bounding box center [699, 411] width 584 height 365
click at [476, 392] on div at bounding box center [699, 411] width 584 height 365
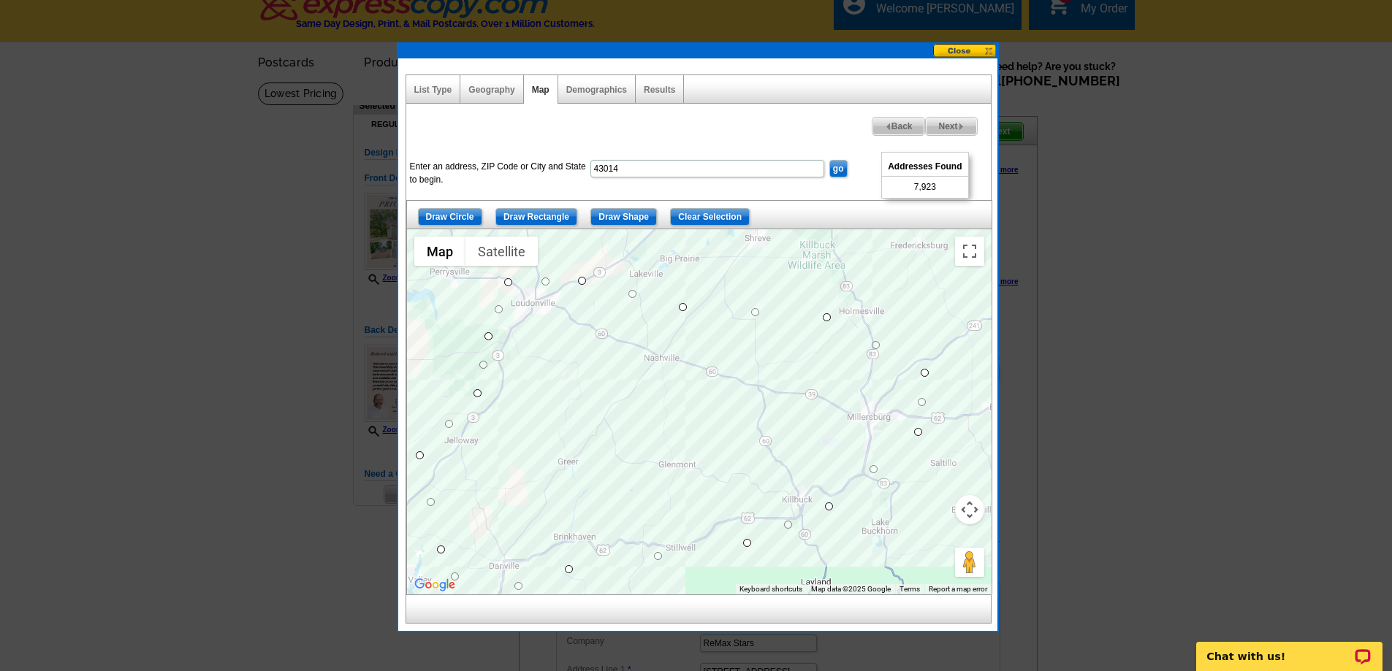
click at [961, 124] on img at bounding box center [961, 126] width 7 height 7
select select
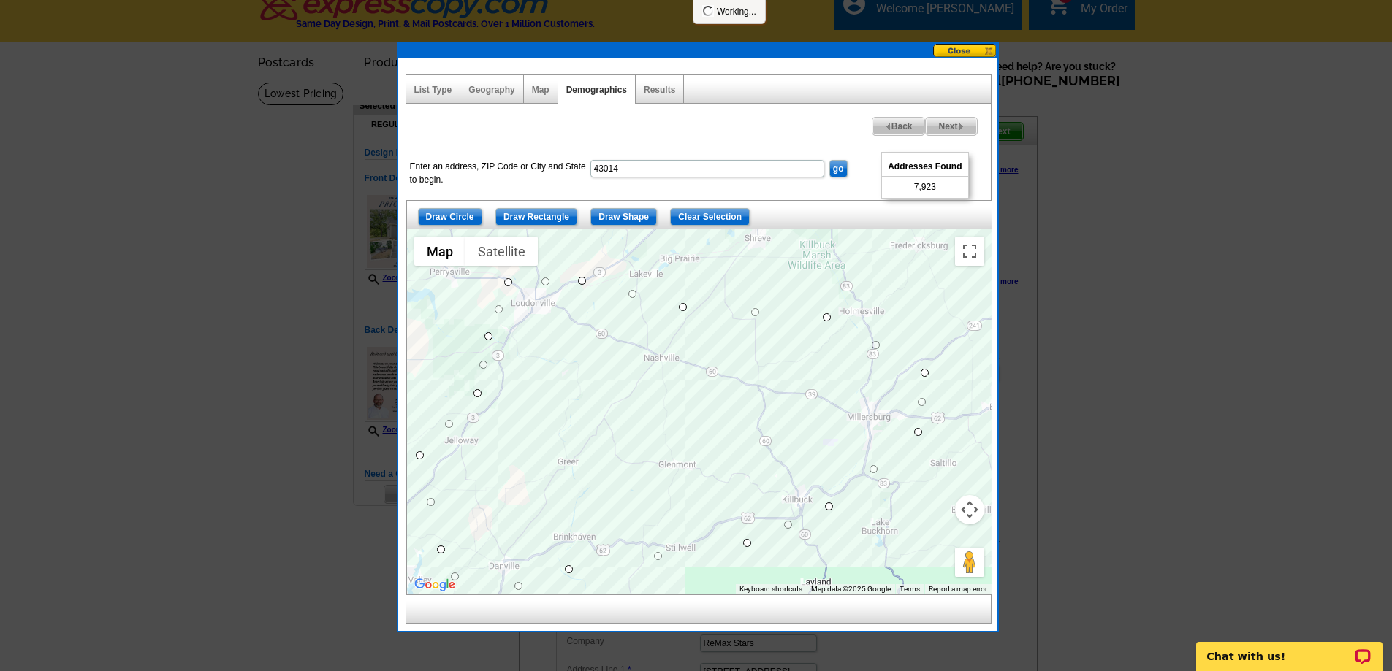
select select
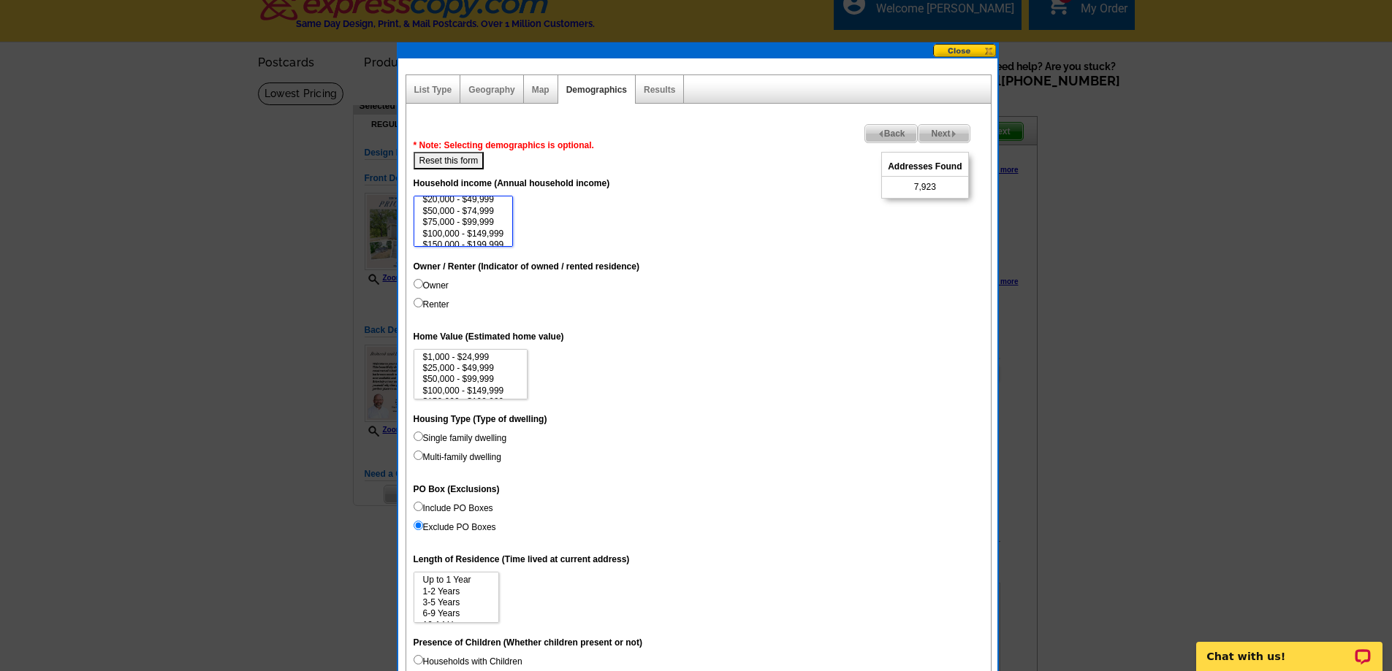
scroll to position [29, 0]
select select "100000-149999"
click at [493, 217] on option "$100,000 - $149,999" at bounding box center [464, 220] width 84 height 11
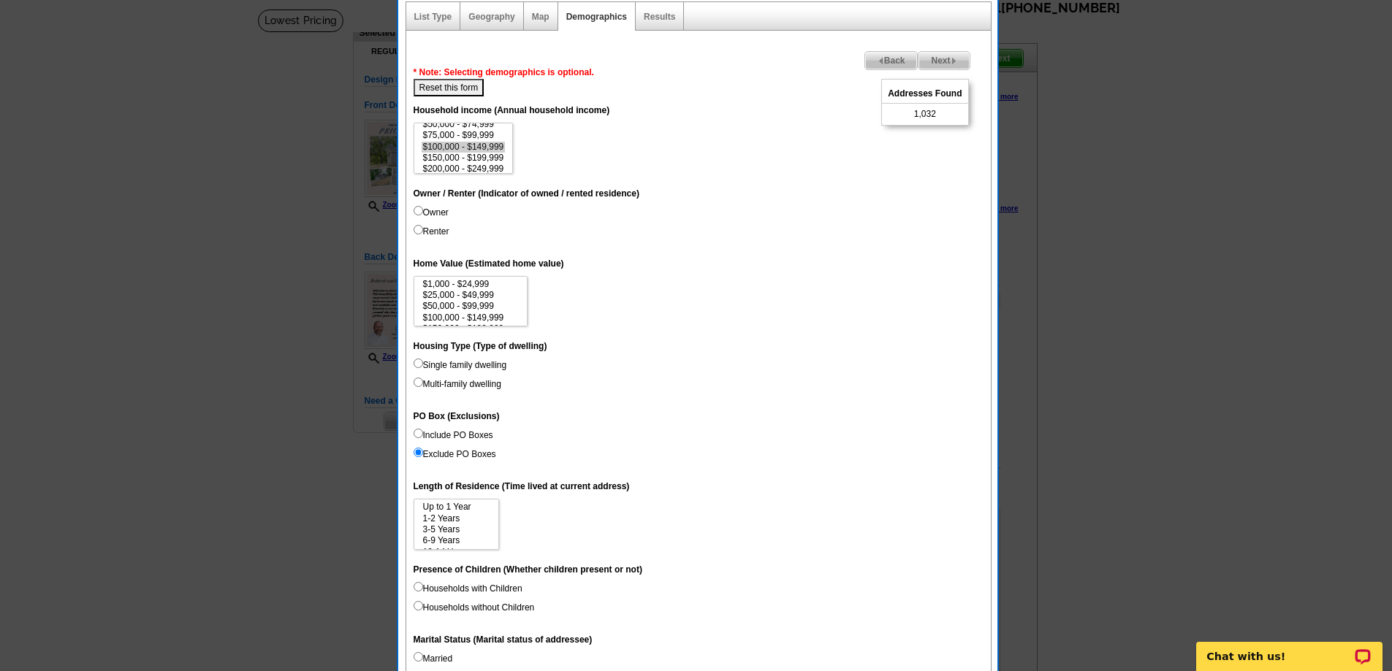
click at [414, 432] on input "Include PO Boxes" at bounding box center [417, 433] width 9 height 9
radio input "true"
click at [418, 449] on input "Exclude PO Boxes" at bounding box center [417, 452] width 9 height 9
radio input "true"
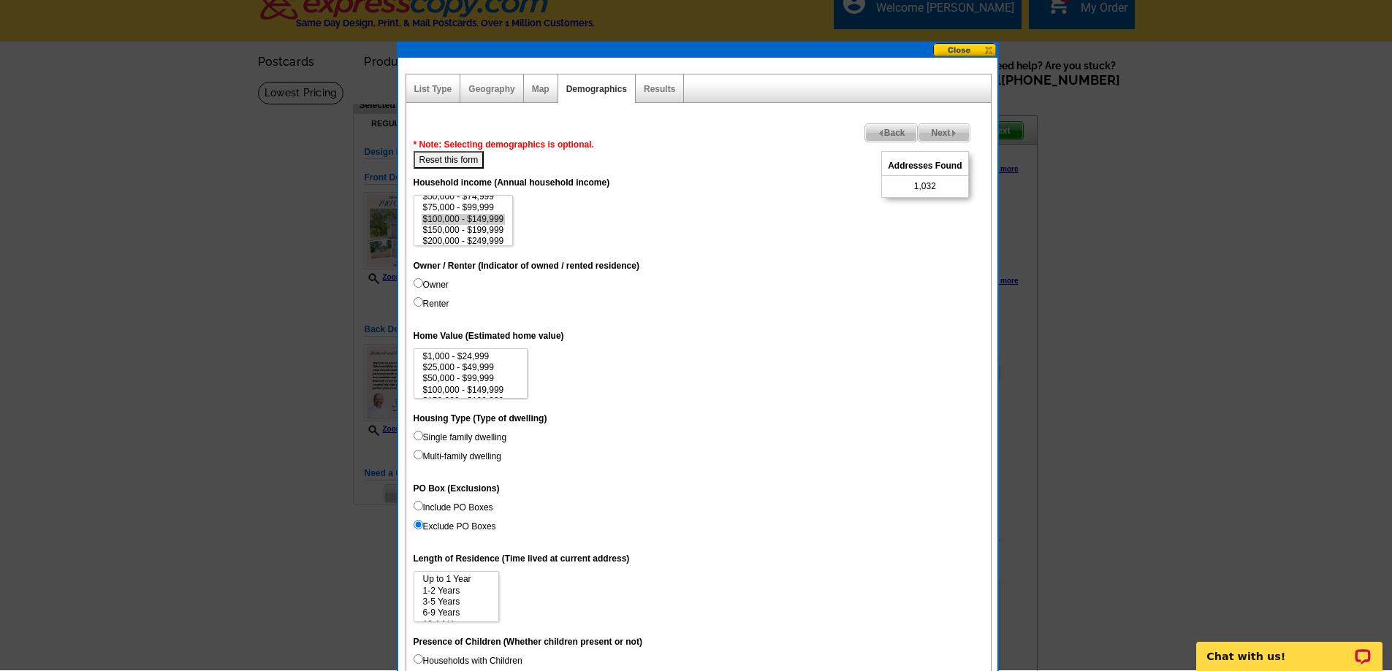
scroll to position [16, 0]
click at [416, 283] on input "Owner" at bounding box center [417, 283] width 9 height 9
radio input "true"
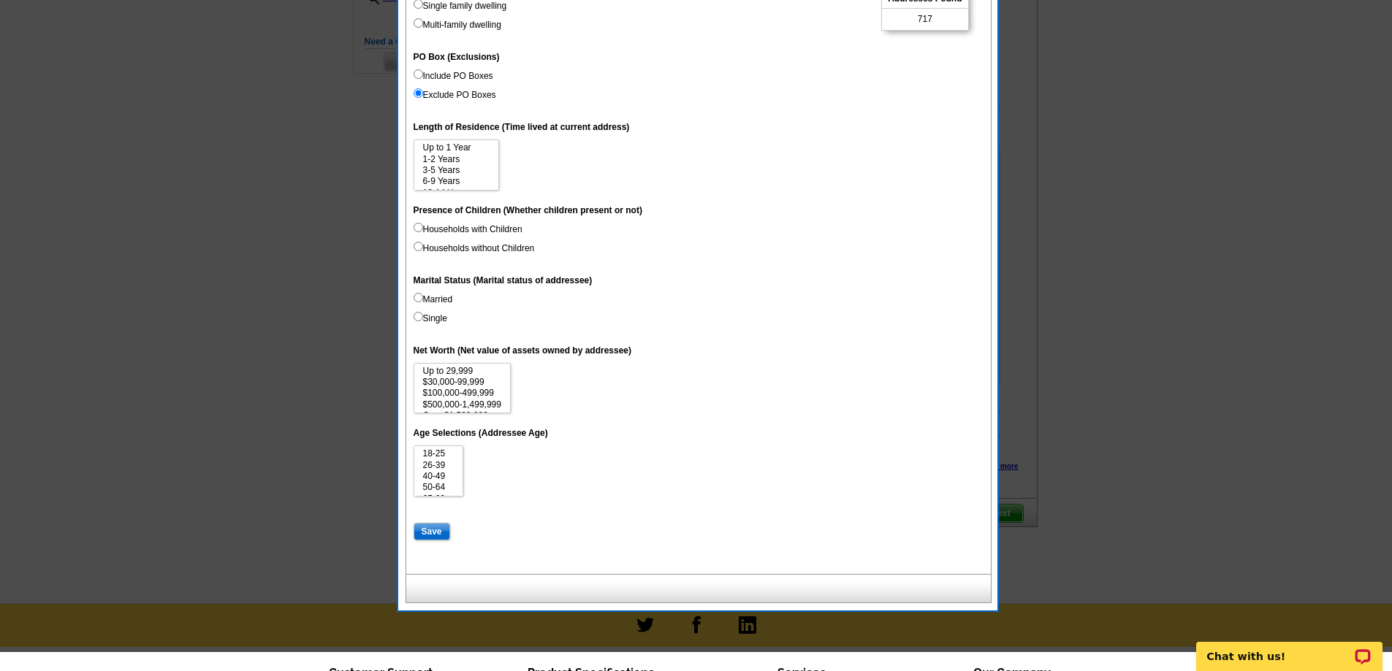
scroll to position [454, 0]
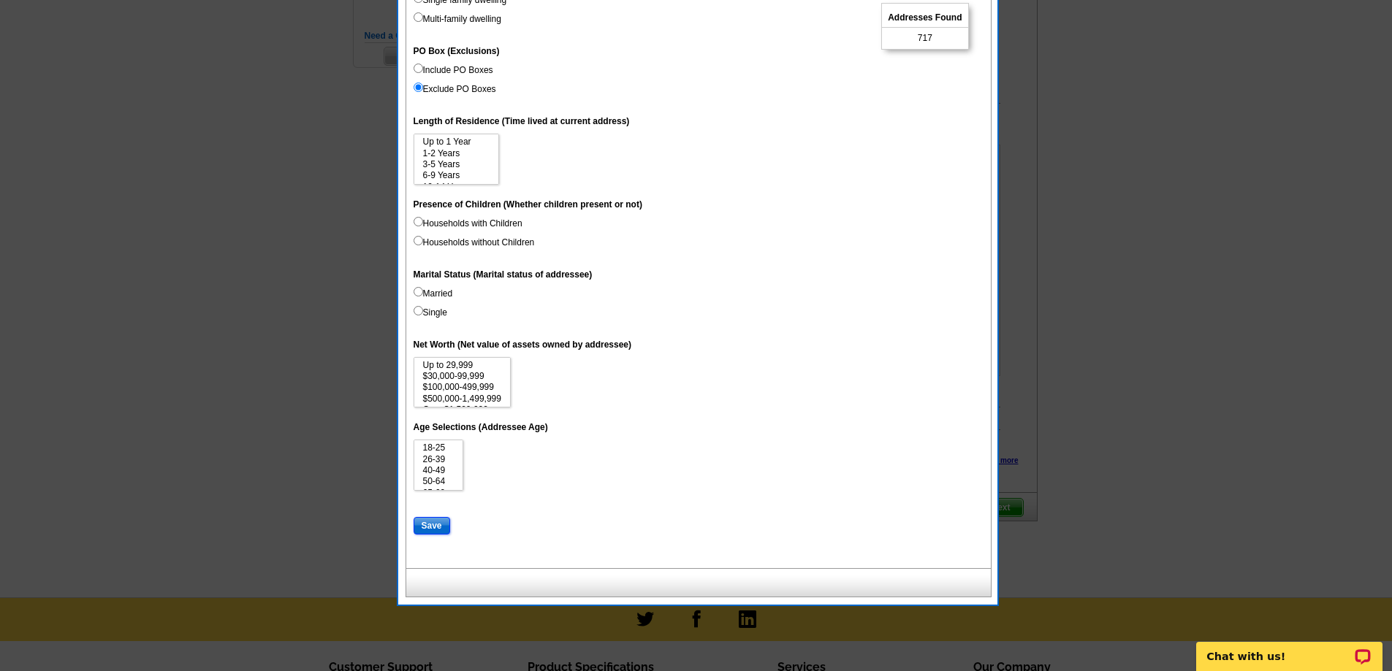
click at [432, 524] on input "Save" at bounding box center [431, 526] width 37 height 18
select select
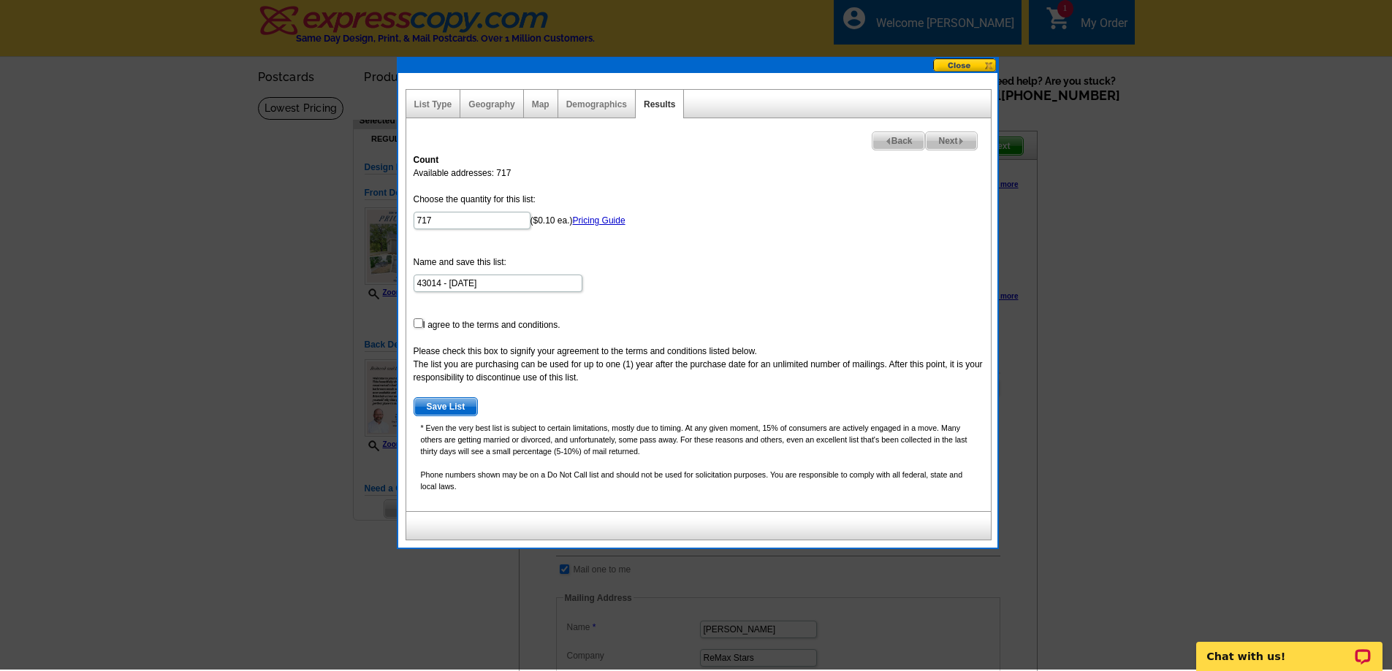
scroll to position [0, 0]
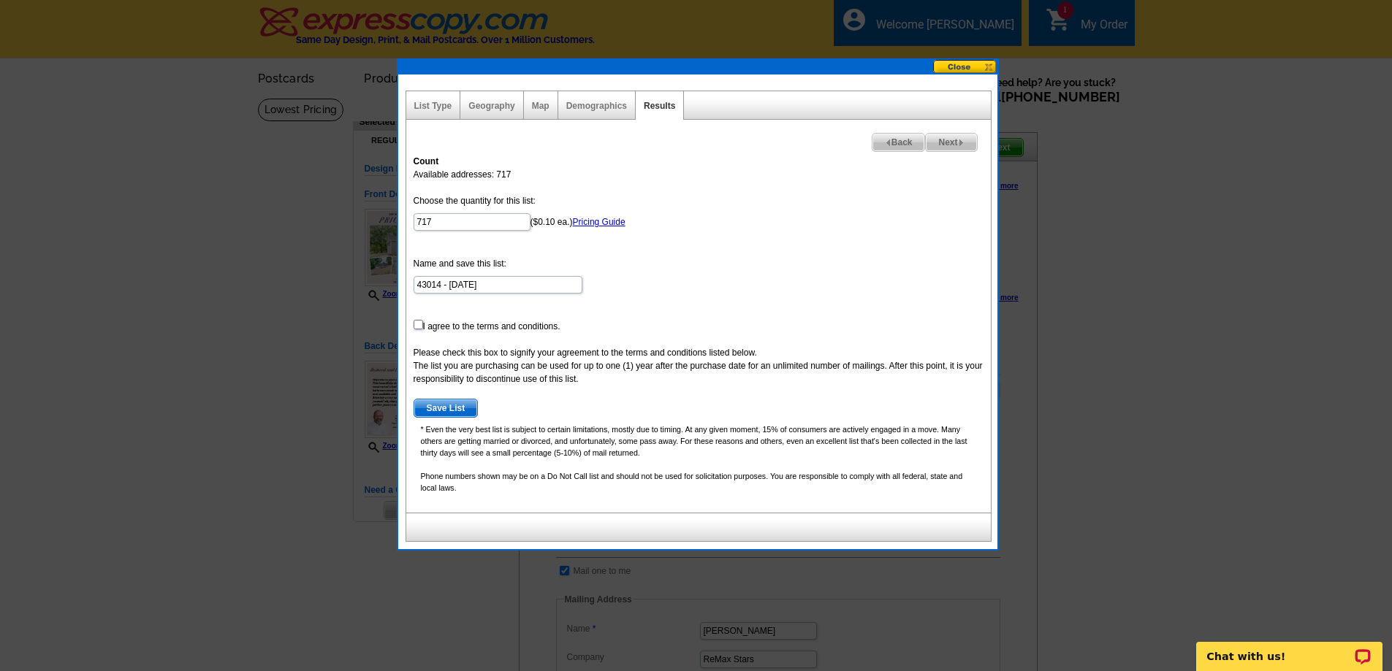
click at [418, 322] on input "checkbox" at bounding box center [417, 324] width 9 height 9
checkbox input "true"
click at [466, 408] on span "Save List" at bounding box center [446, 409] width 64 height 18
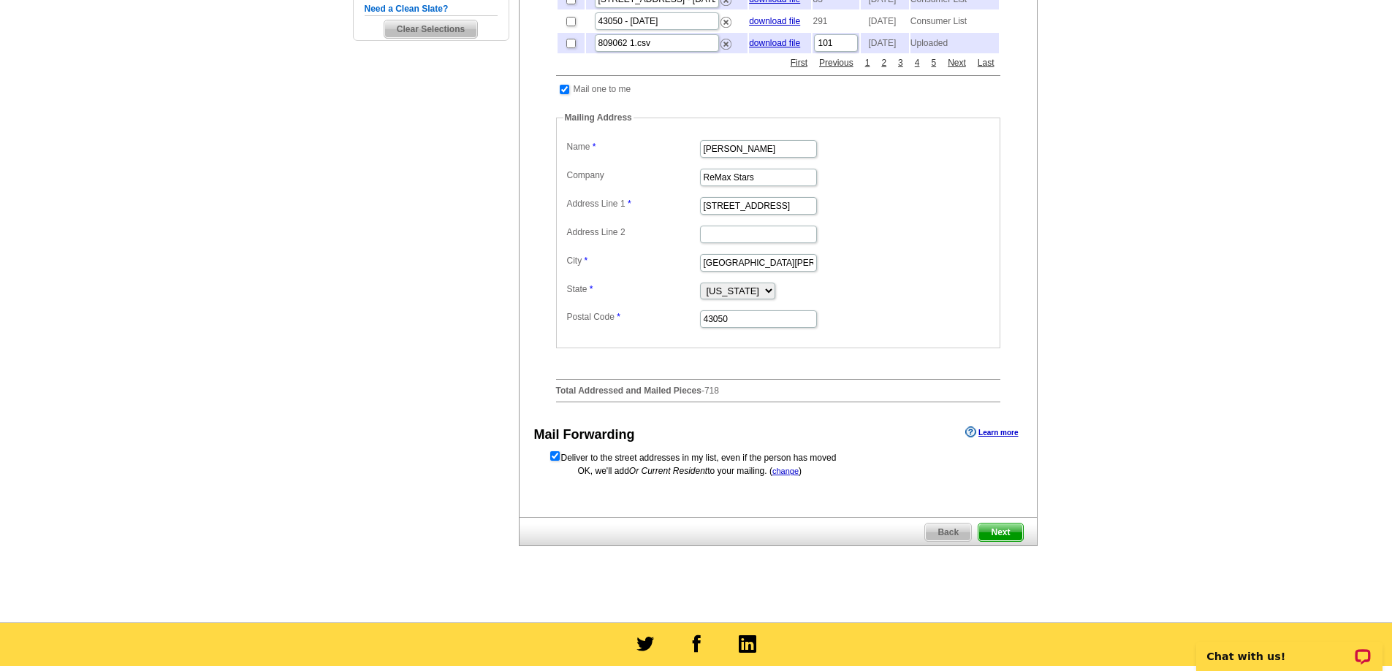
scroll to position [511, 0]
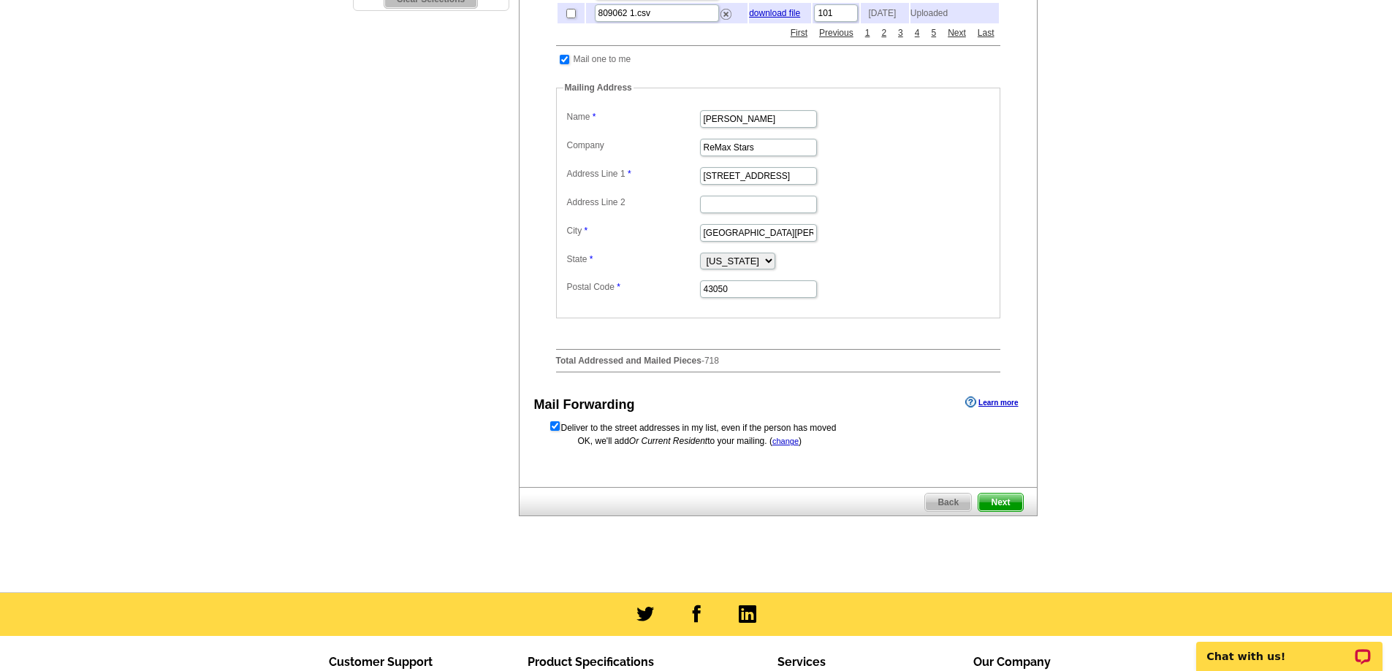
click at [1001, 511] on span "Next" at bounding box center [1000, 503] width 44 height 18
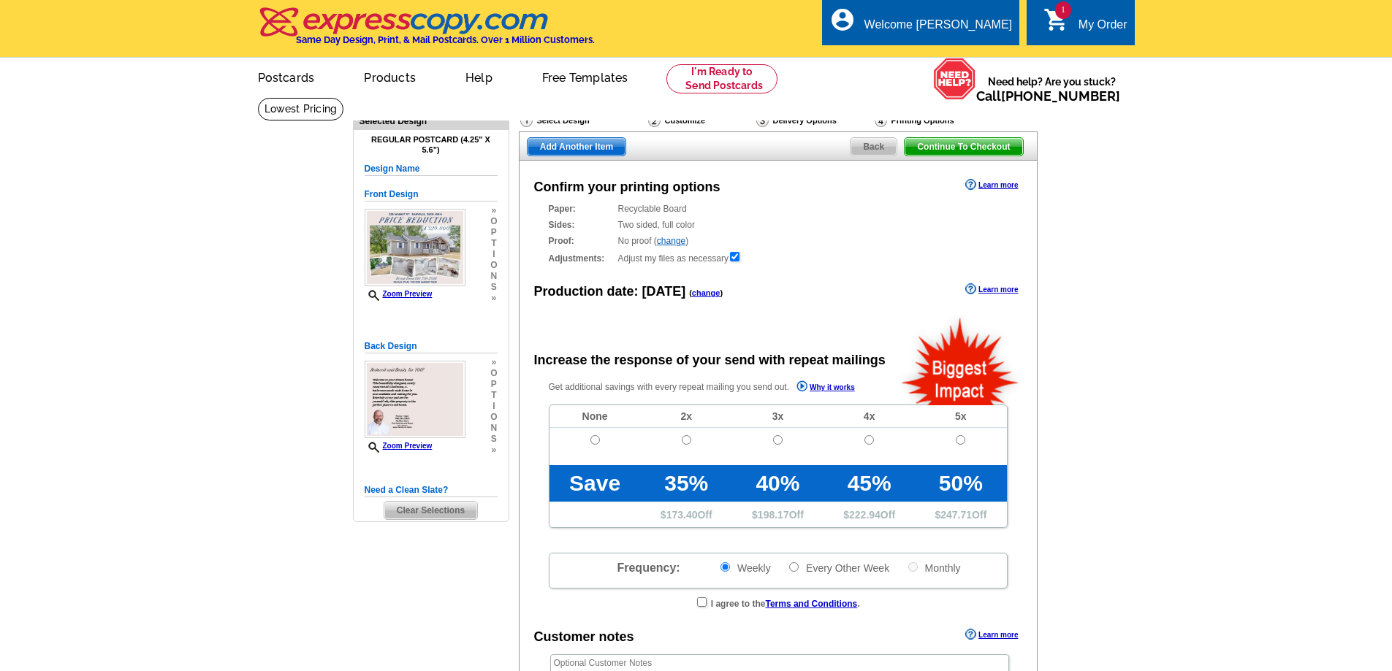
radio input "false"
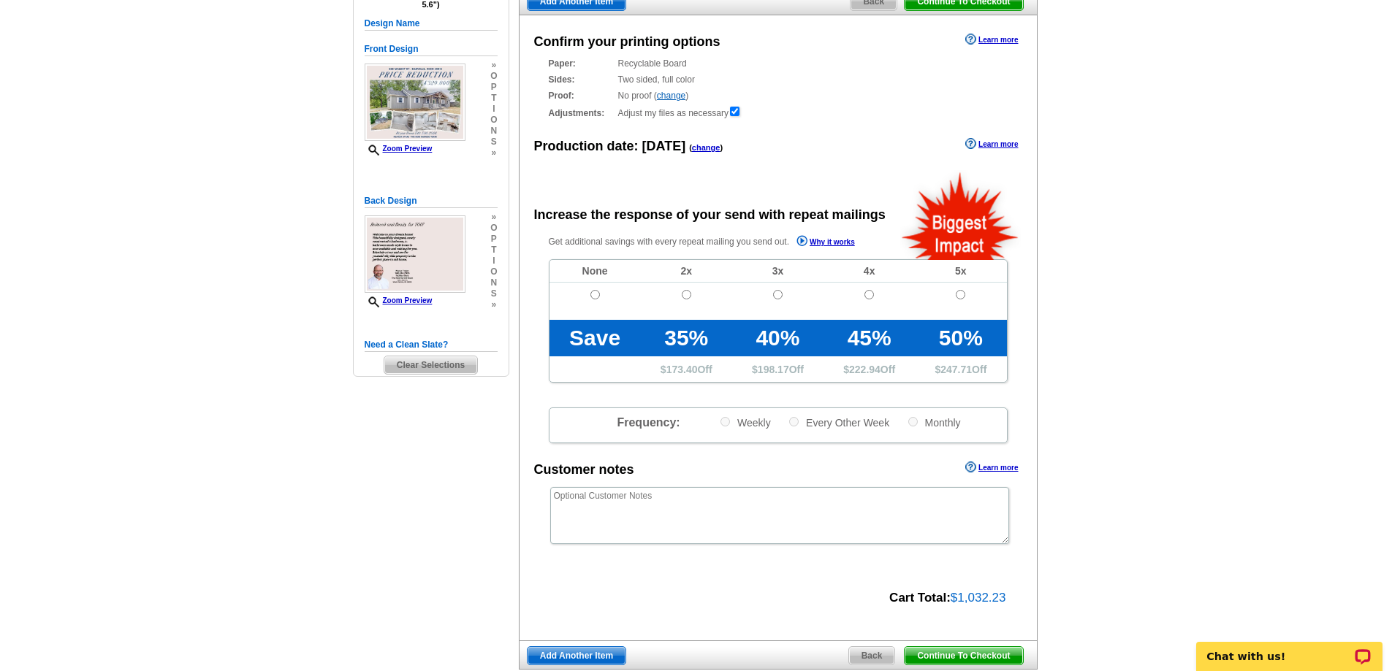
scroll to position [146, 0]
click at [596, 296] on input "radio" at bounding box center [594, 293] width 9 height 9
radio input "true"
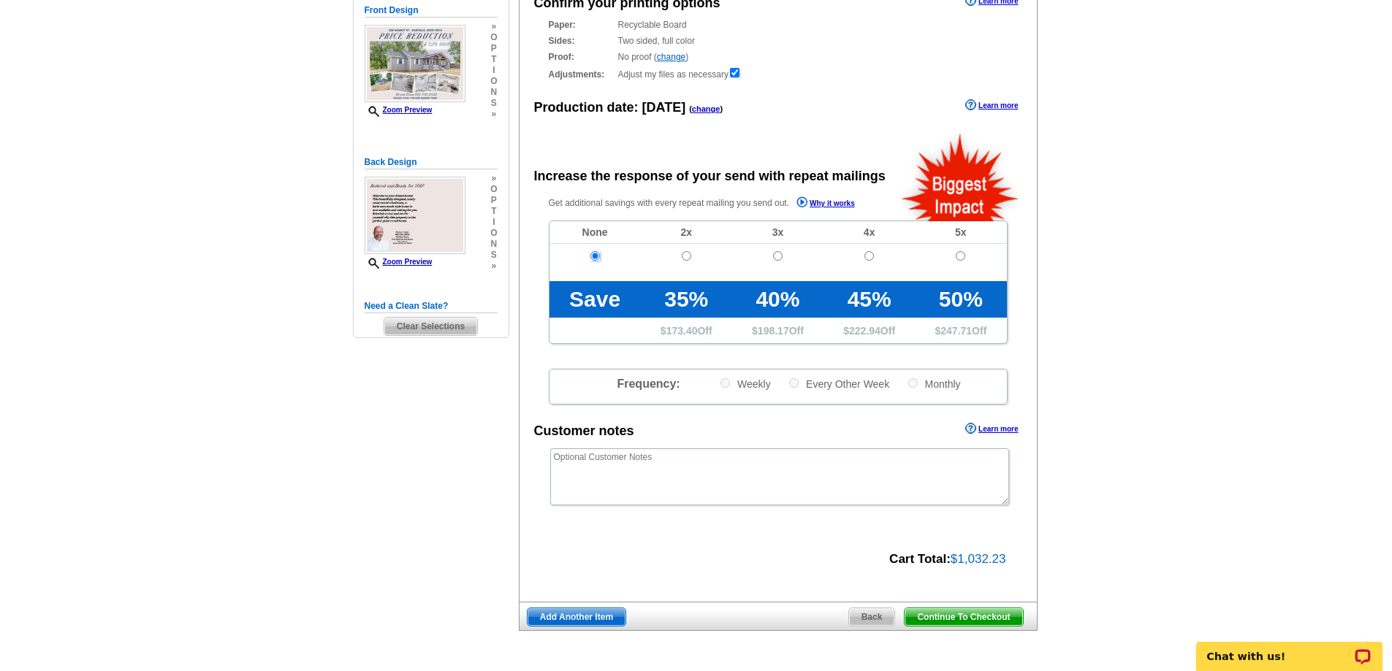
scroll to position [219, 0]
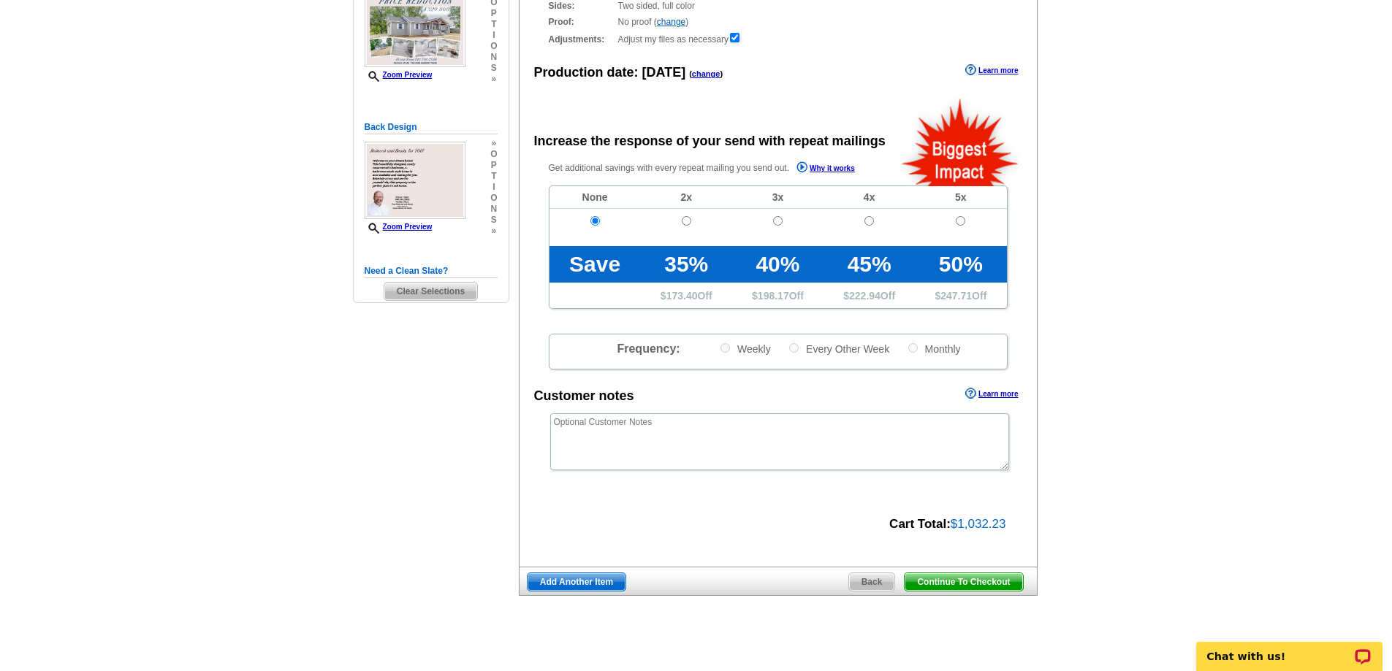
click at [937, 578] on span "Continue To Checkout" at bounding box center [963, 582] width 118 height 18
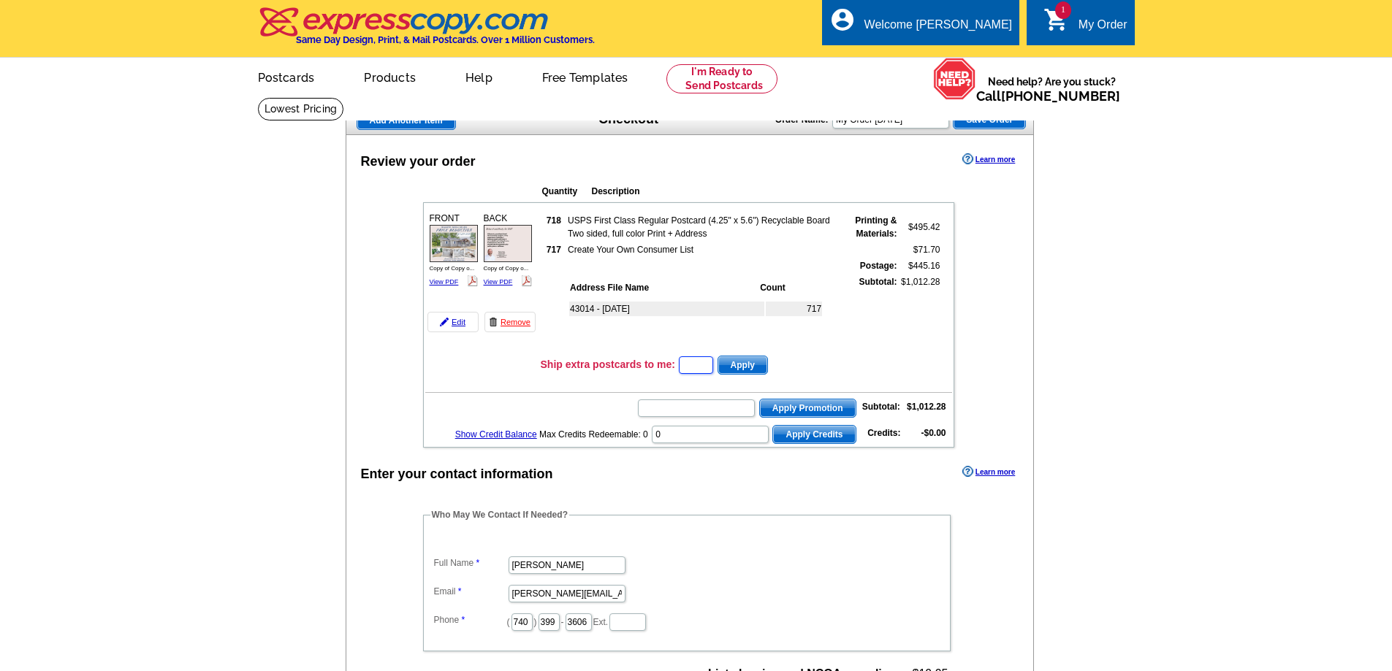
click at [690, 365] on input "text" at bounding box center [696, 366] width 34 height 18
click at [698, 370] on input "text" at bounding box center [696, 366] width 34 height 18
click at [699, 364] on input "gorw 0825" at bounding box center [696, 366] width 34 height 18
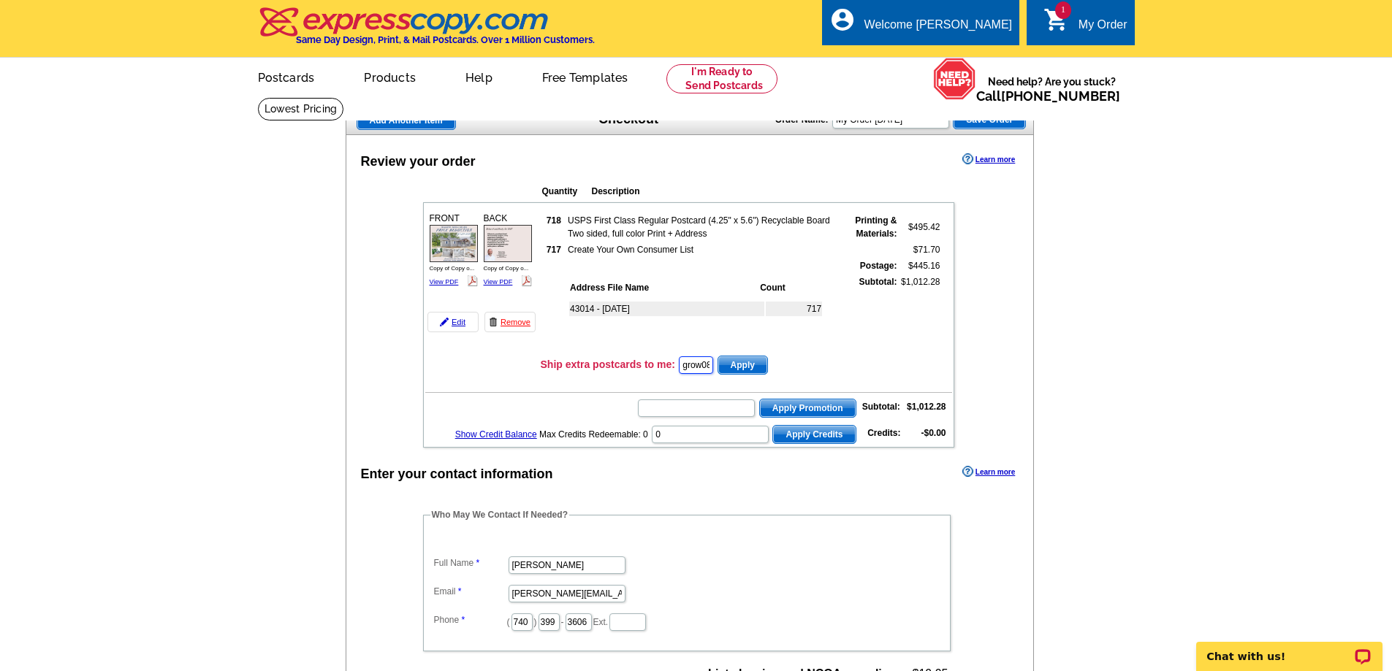
type input "grow0825"
click at [752, 364] on span "Apply" at bounding box center [742, 366] width 49 height 18
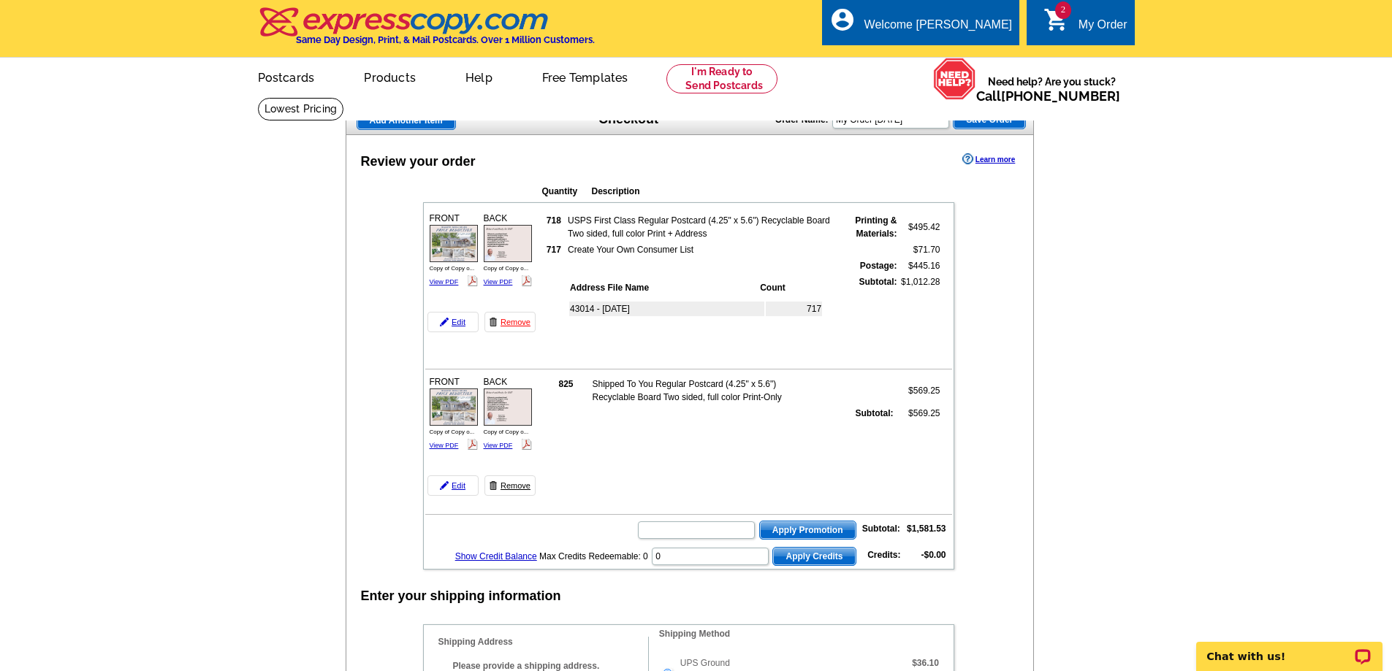
click at [514, 489] on link "Remove" at bounding box center [509, 486] width 51 height 20
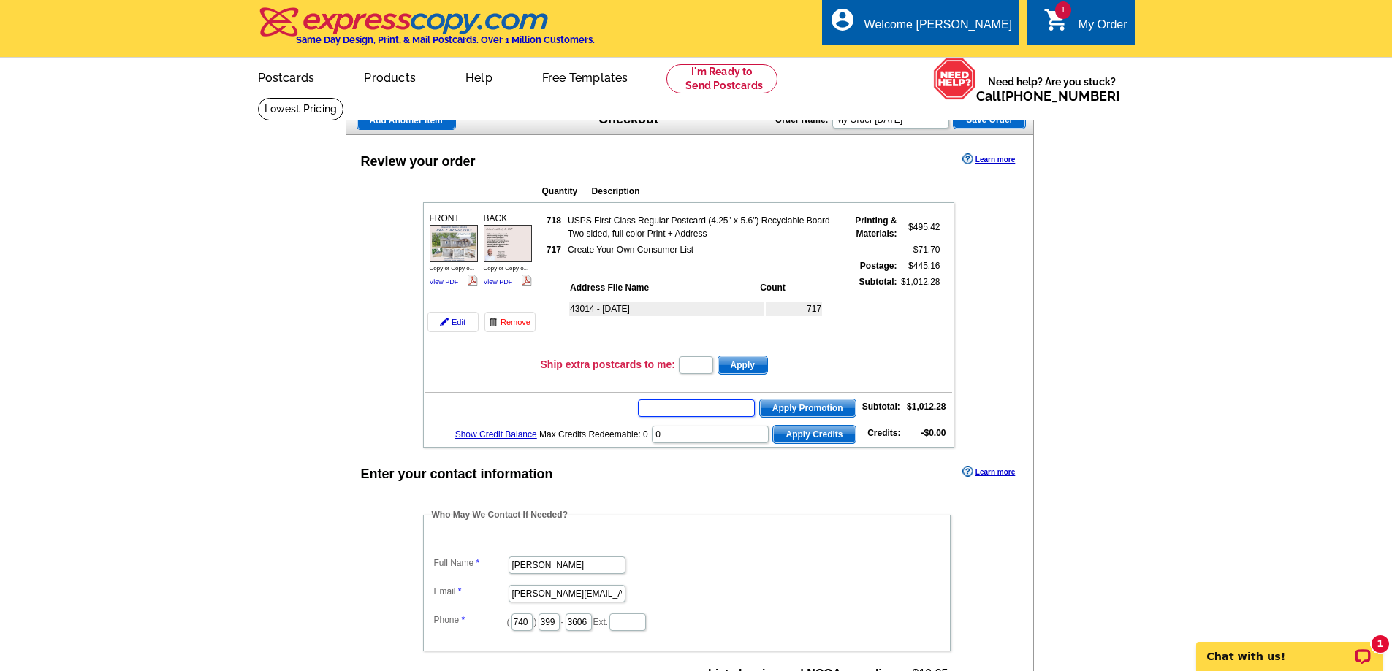
click at [649, 410] on input "text" at bounding box center [696, 409] width 117 height 18
type input "grow0825"
click at [785, 408] on span "Apply Promotion" at bounding box center [808, 409] width 96 height 18
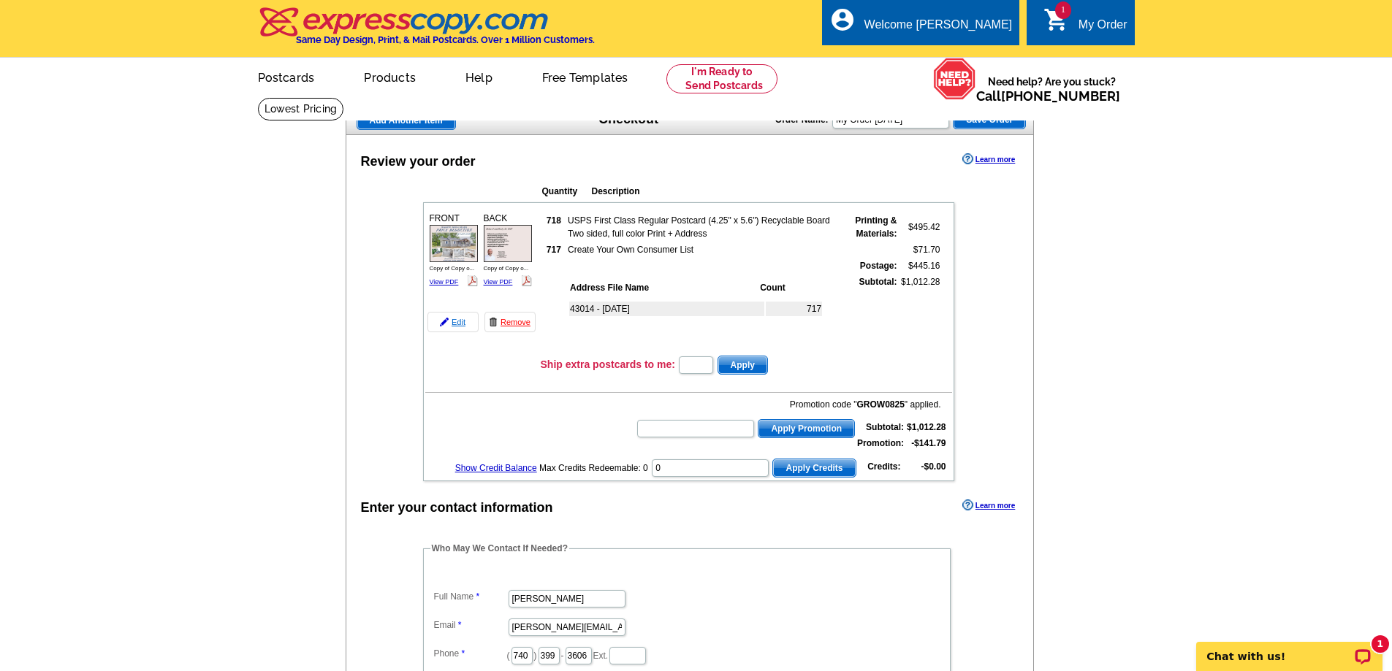
click at [457, 322] on link "Edit" at bounding box center [452, 322] width 51 height 20
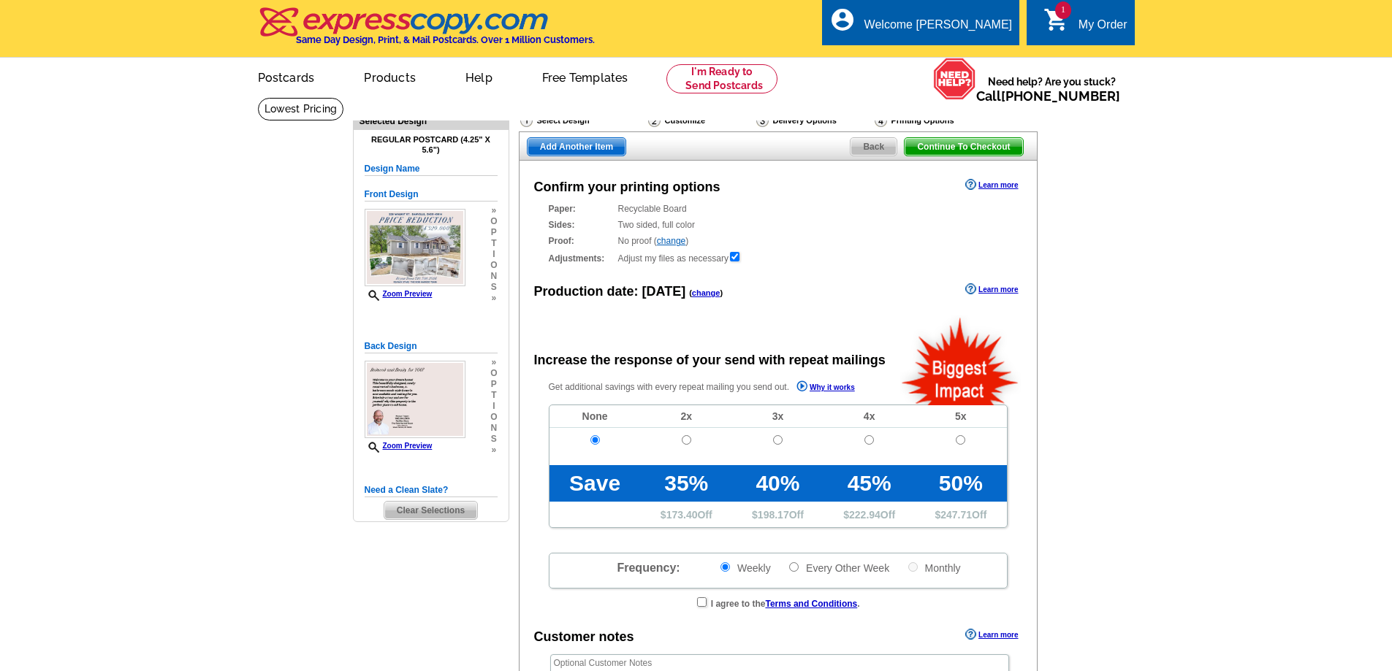
radio input "false"
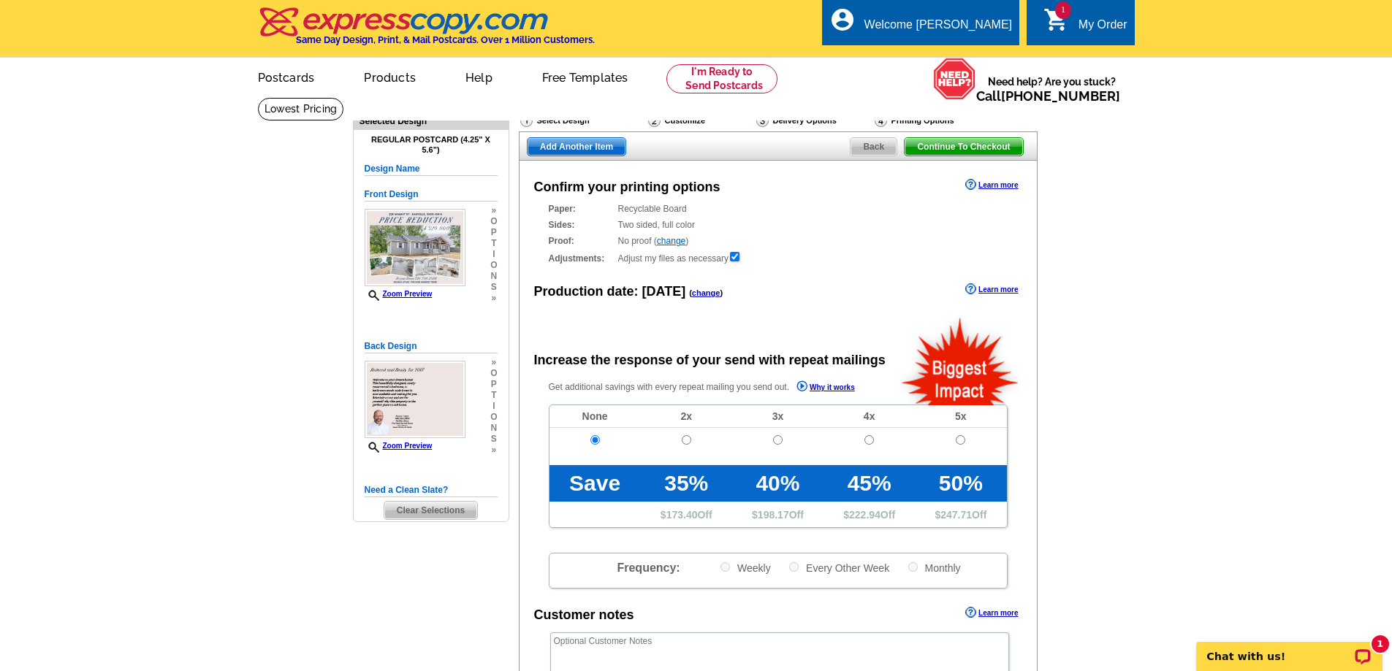
click at [797, 118] on div "Delivery Options" at bounding box center [814, 122] width 118 height 18
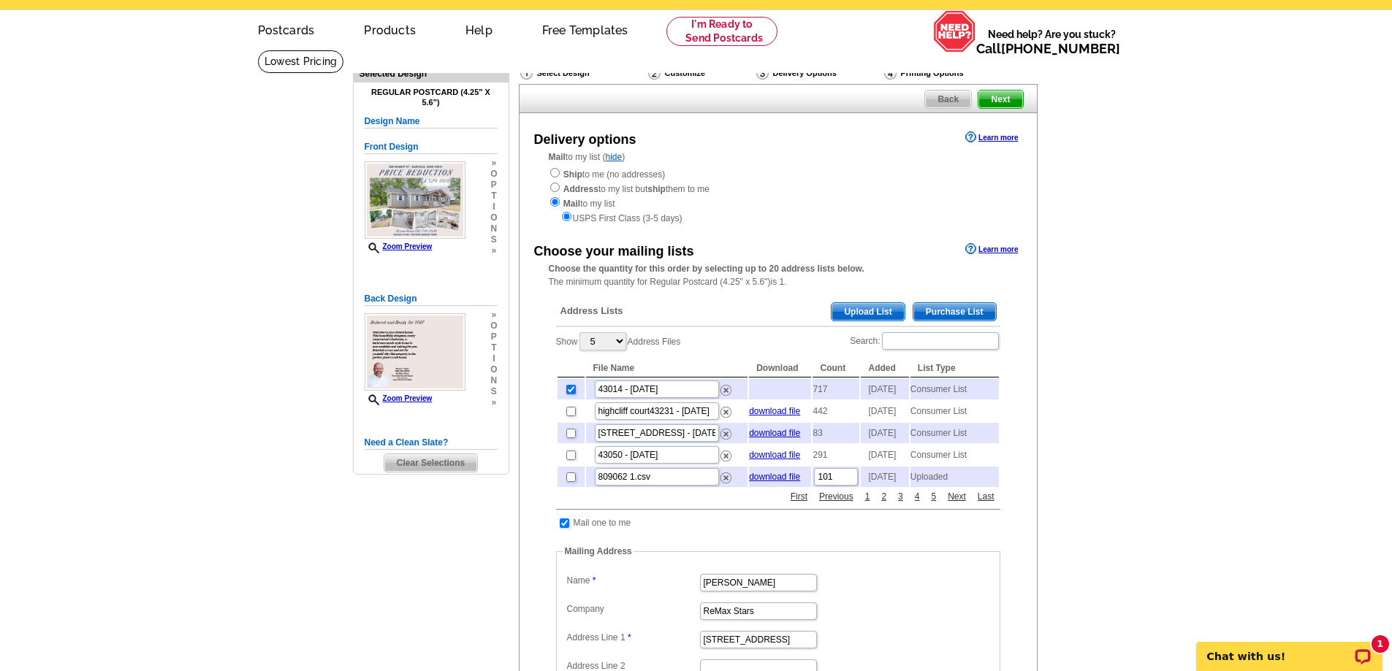
scroll to position [73, 0]
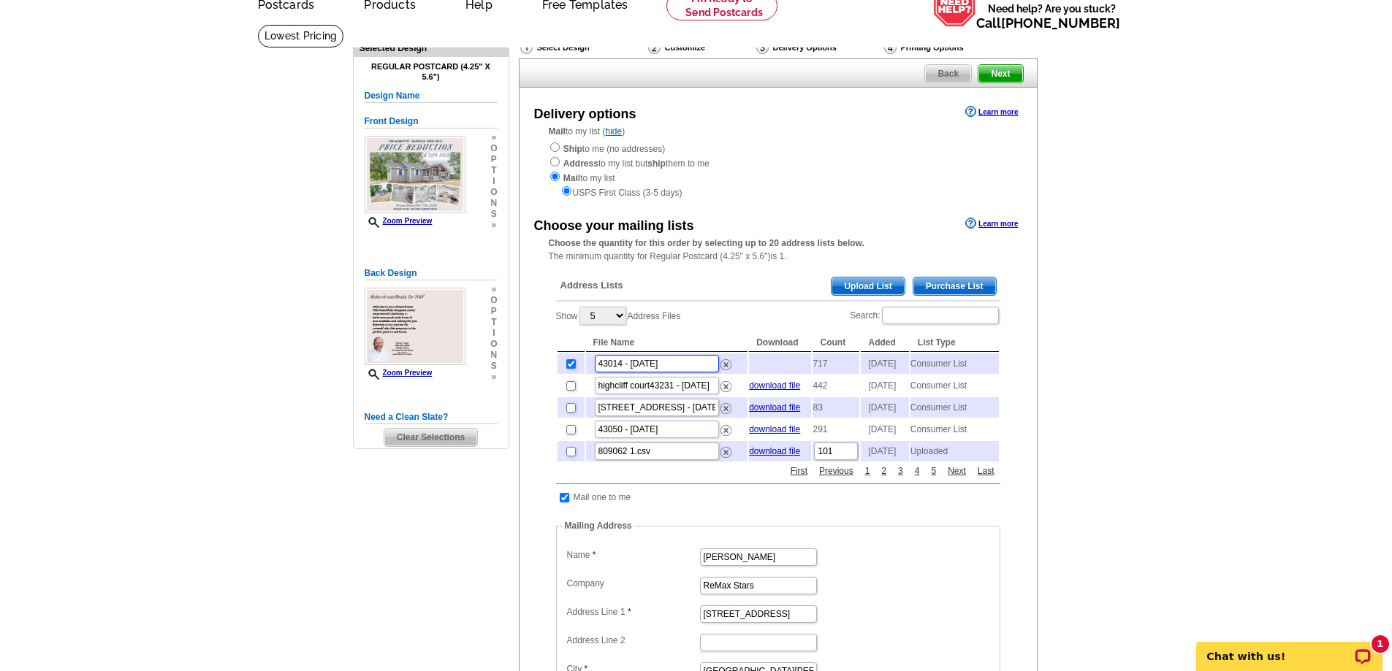
click at [669, 365] on input "43014 - [DATE]" at bounding box center [657, 364] width 124 height 18
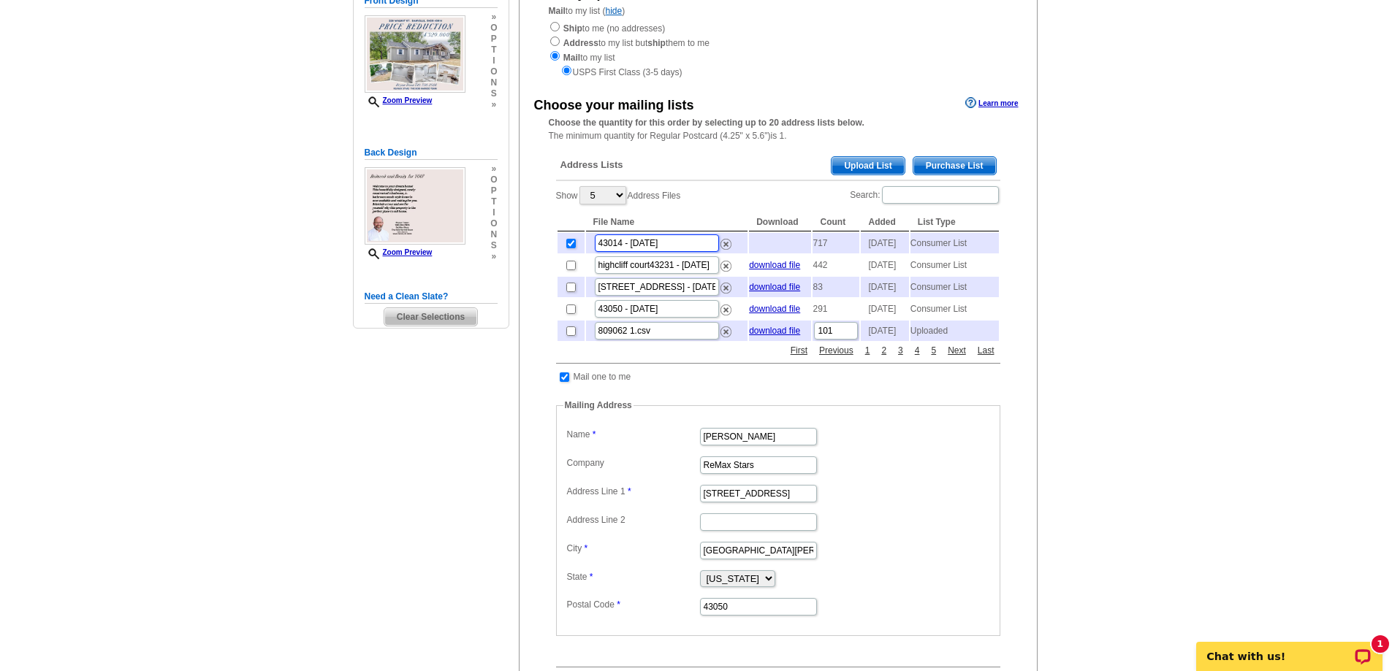
scroll to position [219, 0]
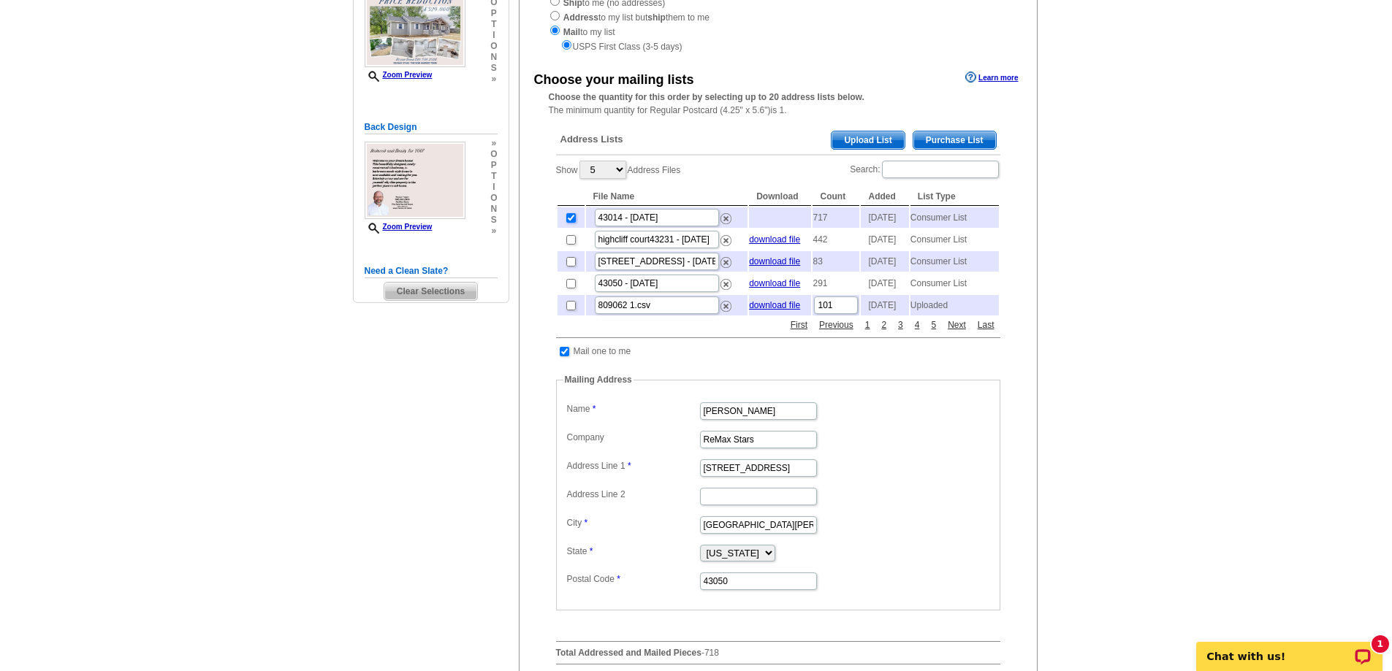
click at [571, 223] on input "checkbox" at bounding box center [570, 217] width 9 height 9
checkbox input "false"
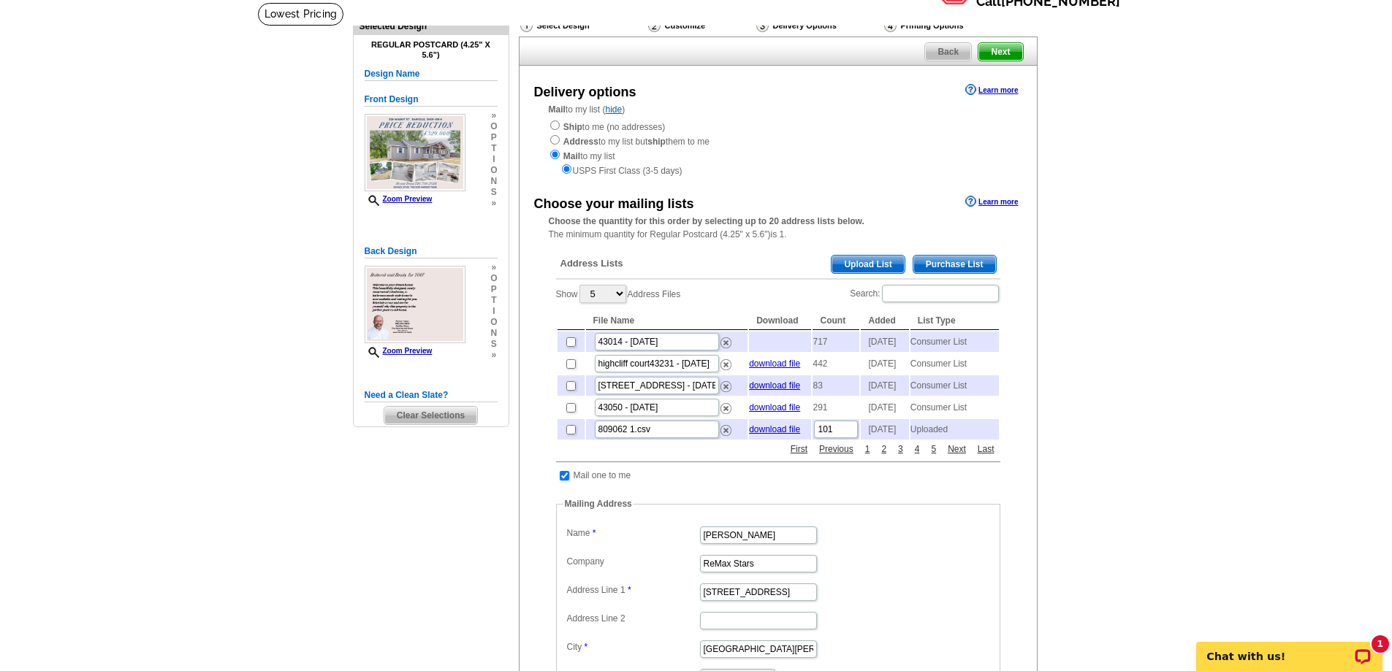
scroll to position [73, 0]
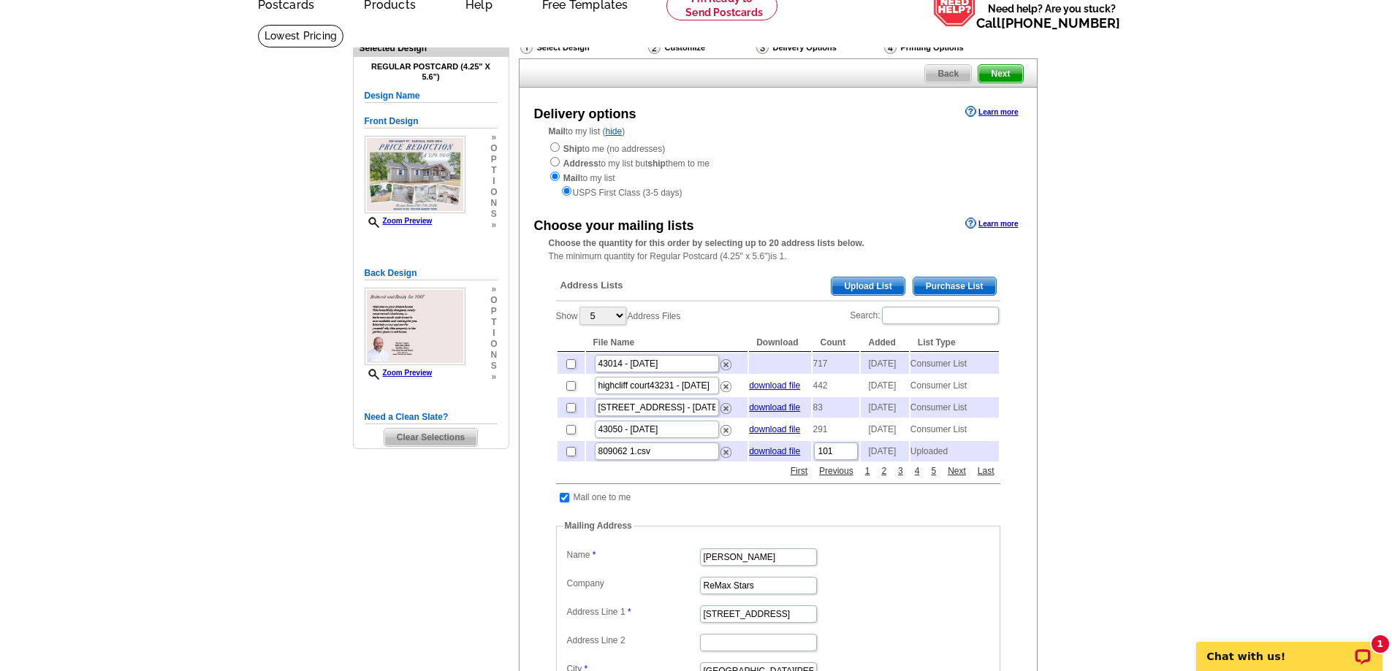
click at [943, 283] on span "Purchase List" at bounding box center [954, 287] width 83 height 18
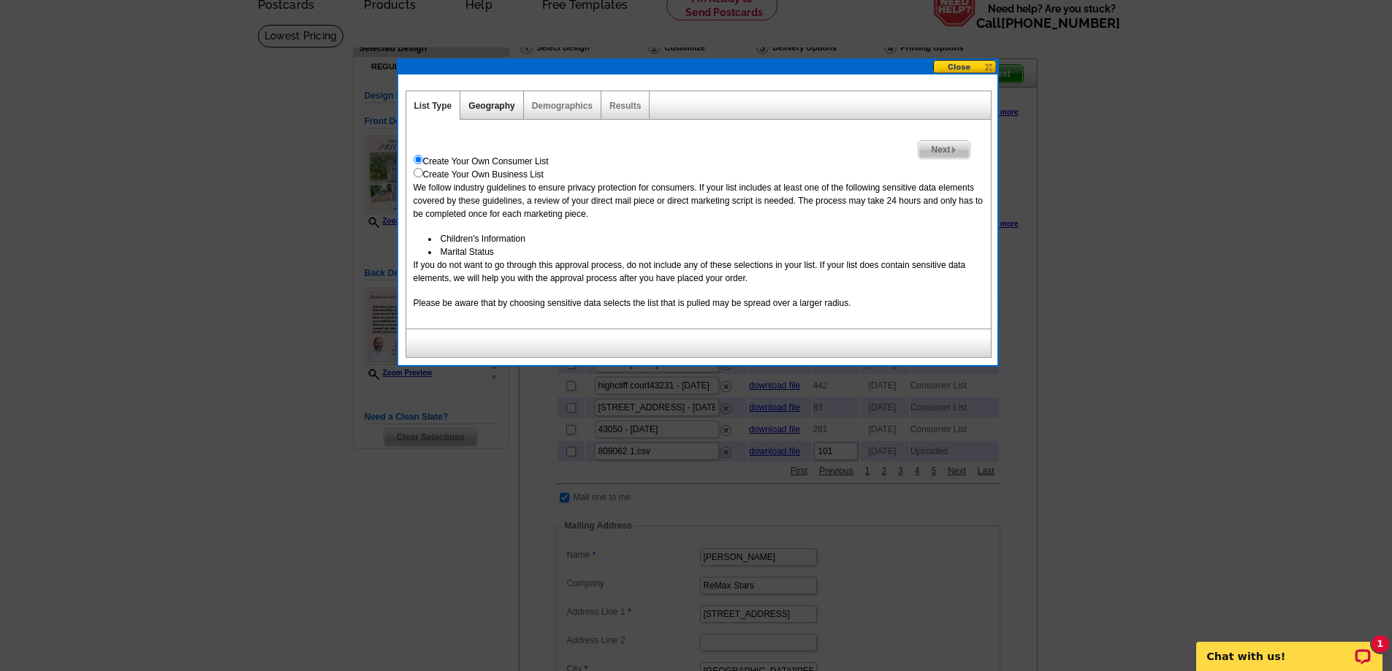
click at [486, 109] on link "Geography" at bounding box center [491, 106] width 46 height 10
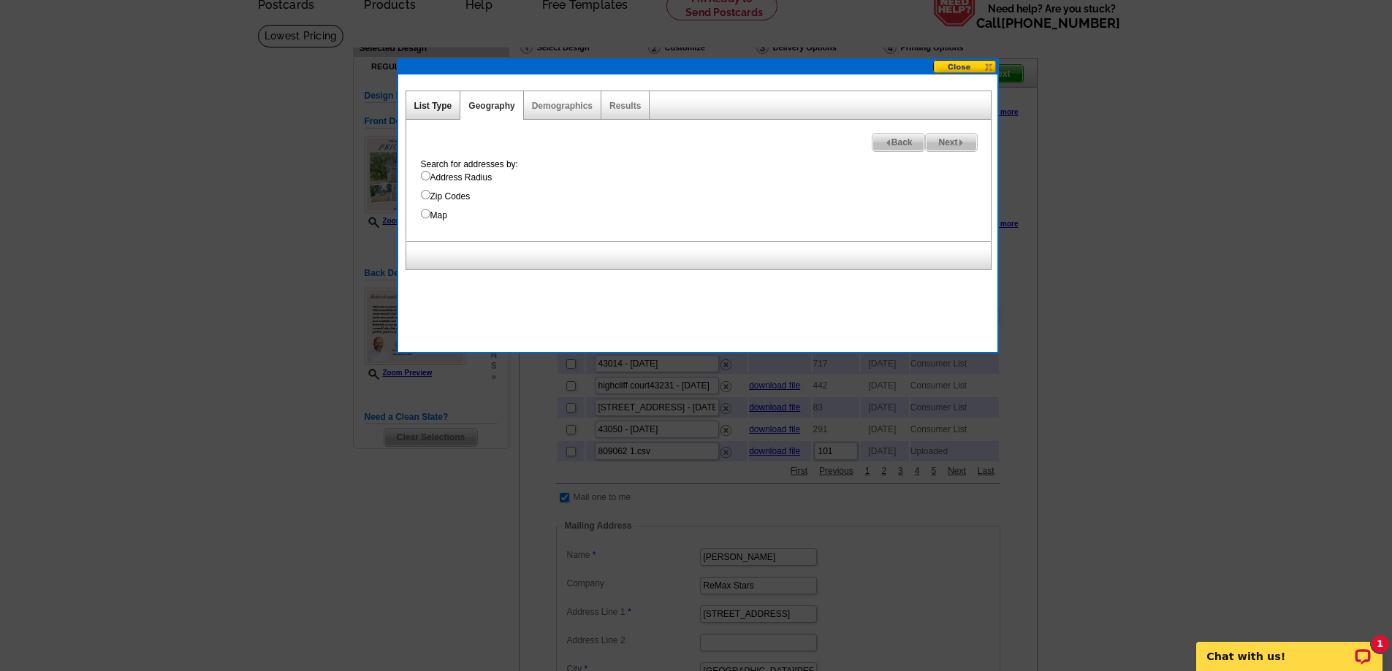
click at [449, 106] on link "List Type" at bounding box center [433, 106] width 38 height 10
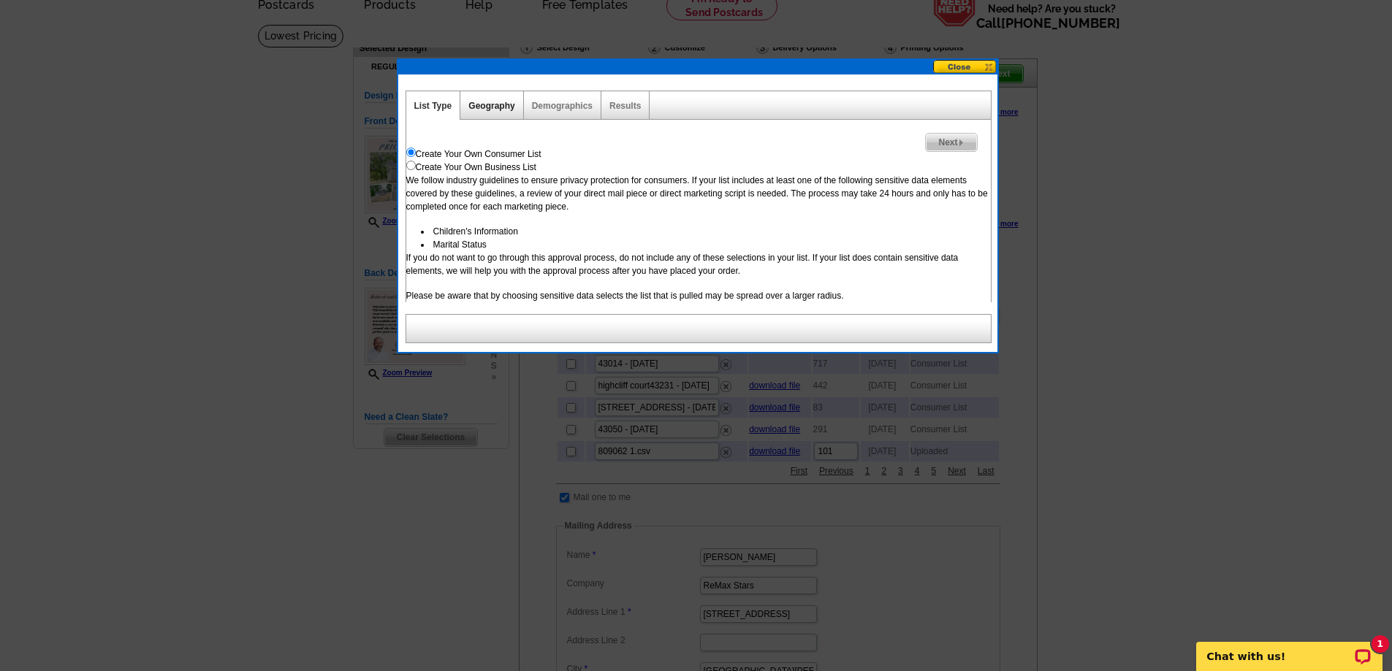
click at [508, 104] on link "Geography" at bounding box center [491, 106] width 46 height 10
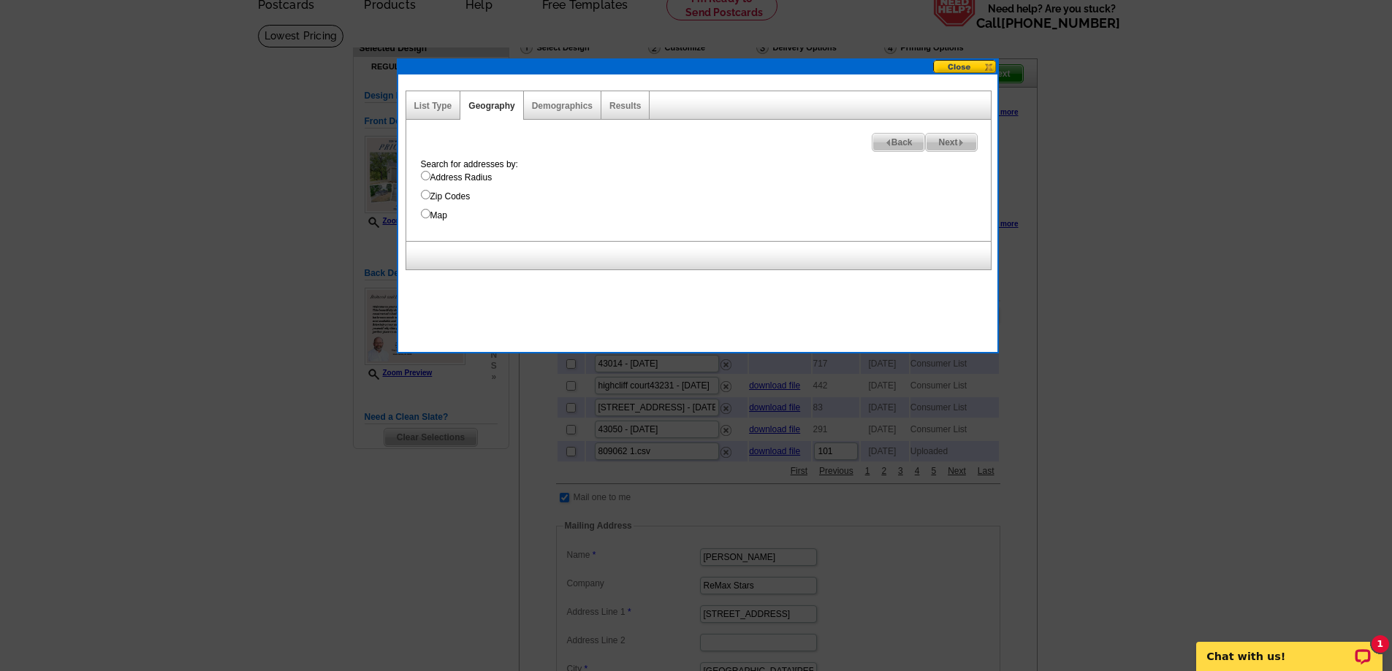
click at [427, 214] on input "Map" at bounding box center [425, 213] width 9 height 9
radio input "true"
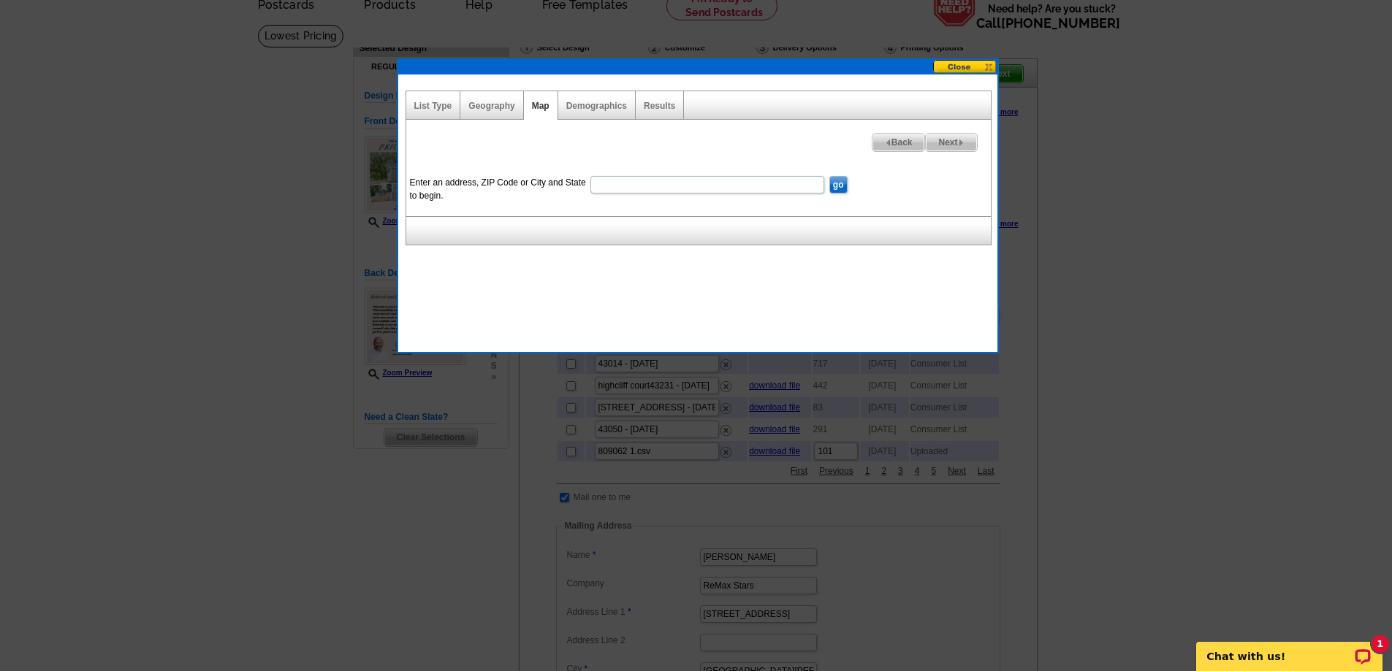
click at [617, 183] on input "Enter an address, ZIP Code or City and State to begin." at bounding box center [707, 185] width 234 height 18
type input "43014"
click at [842, 184] on input "go" at bounding box center [838, 185] width 18 height 18
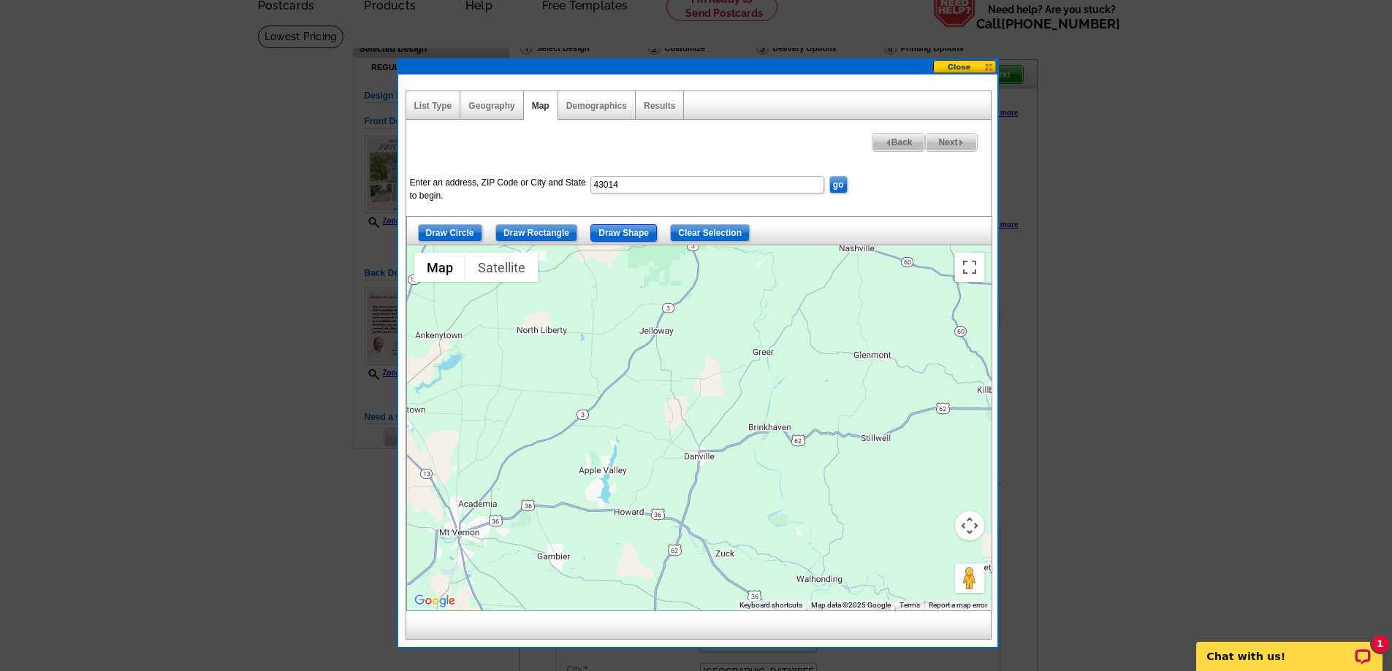
click at [624, 233] on input "Draw Shape" at bounding box center [623, 233] width 66 height 18
click at [802, 226] on div "Draw Circle Draw Rectangle Draw Shape Clear Selection" at bounding box center [699, 230] width 586 height 29
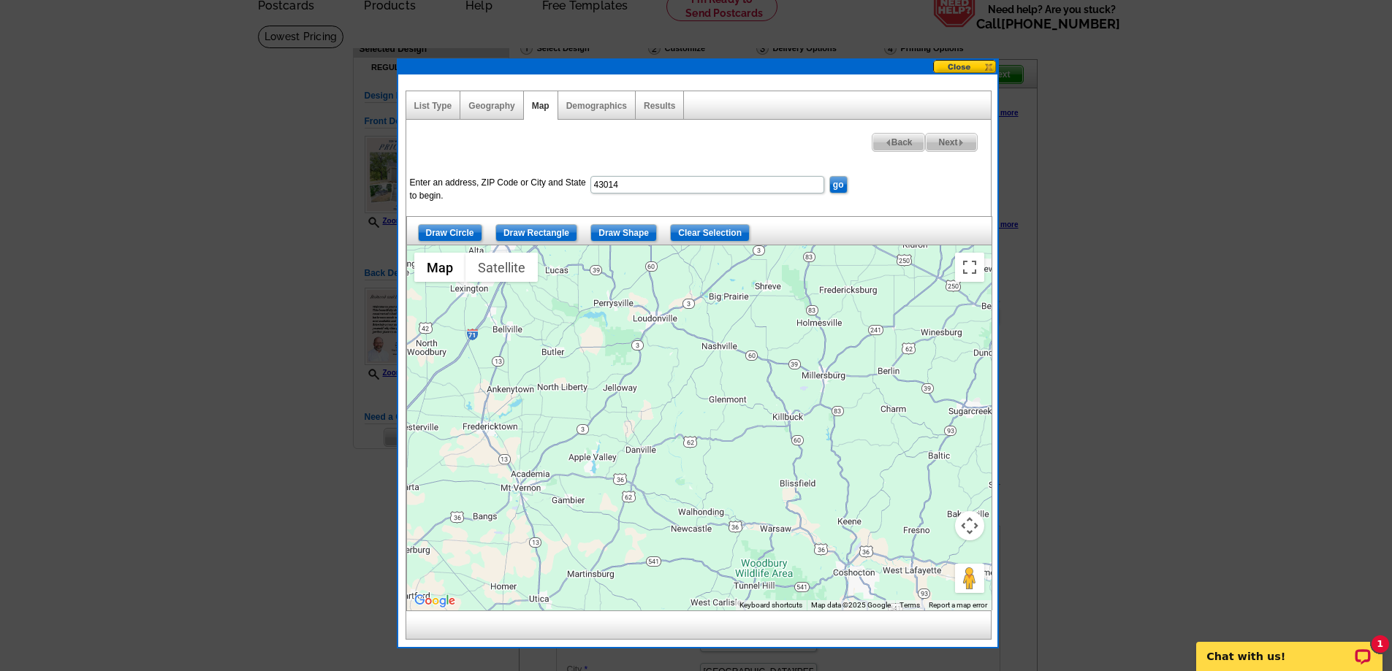
drag, startPoint x: 849, startPoint y: 452, endPoint x: 714, endPoint y: 448, distance: 135.2
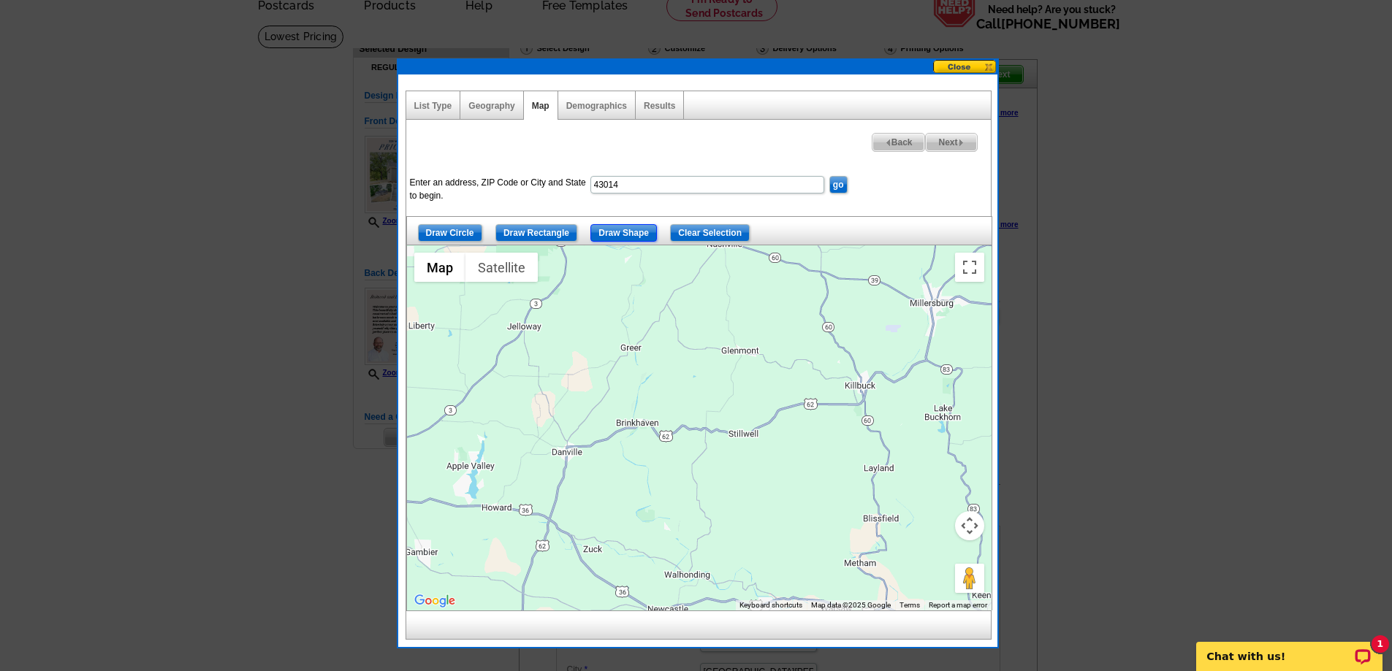
click at [614, 231] on input "Draw Shape" at bounding box center [623, 233] width 66 height 18
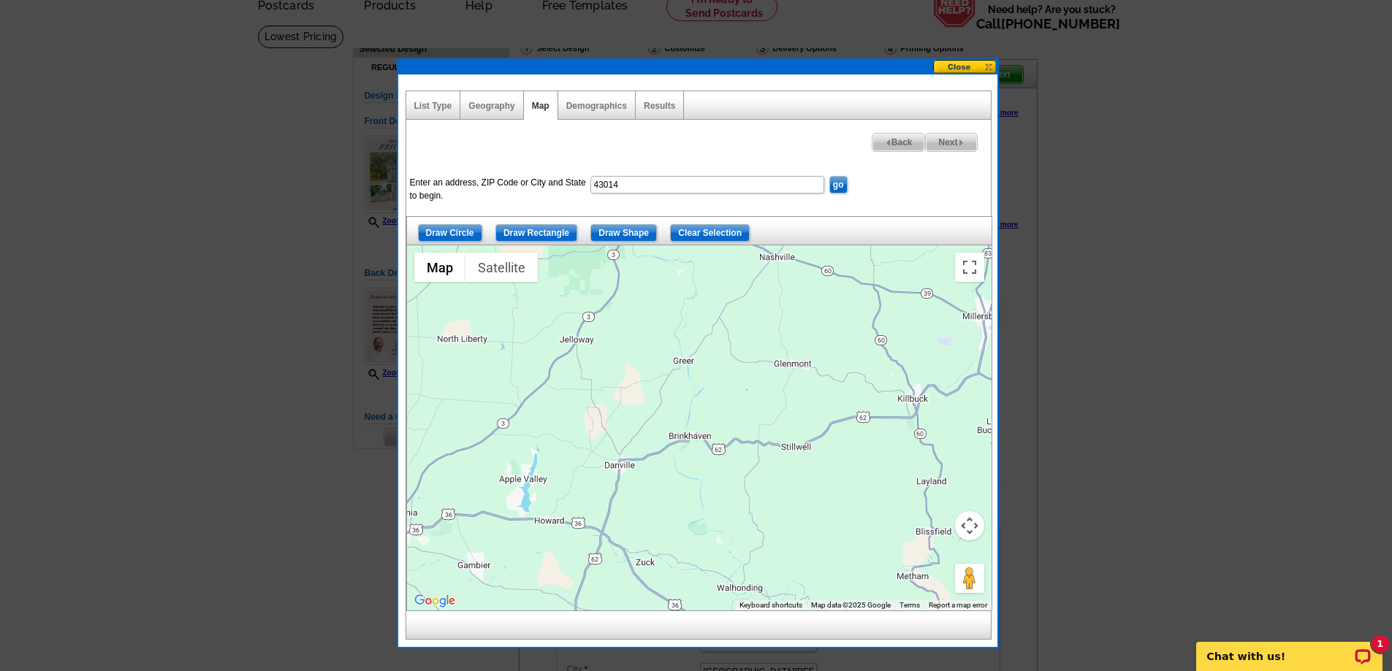
drag, startPoint x: 536, startPoint y: 309, endPoint x: 585, endPoint y: 323, distance: 51.6
click at [585, 323] on div at bounding box center [699, 427] width 584 height 365
click at [617, 229] on input "Draw Shape" at bounding box center [623, 233] width 66 height 18
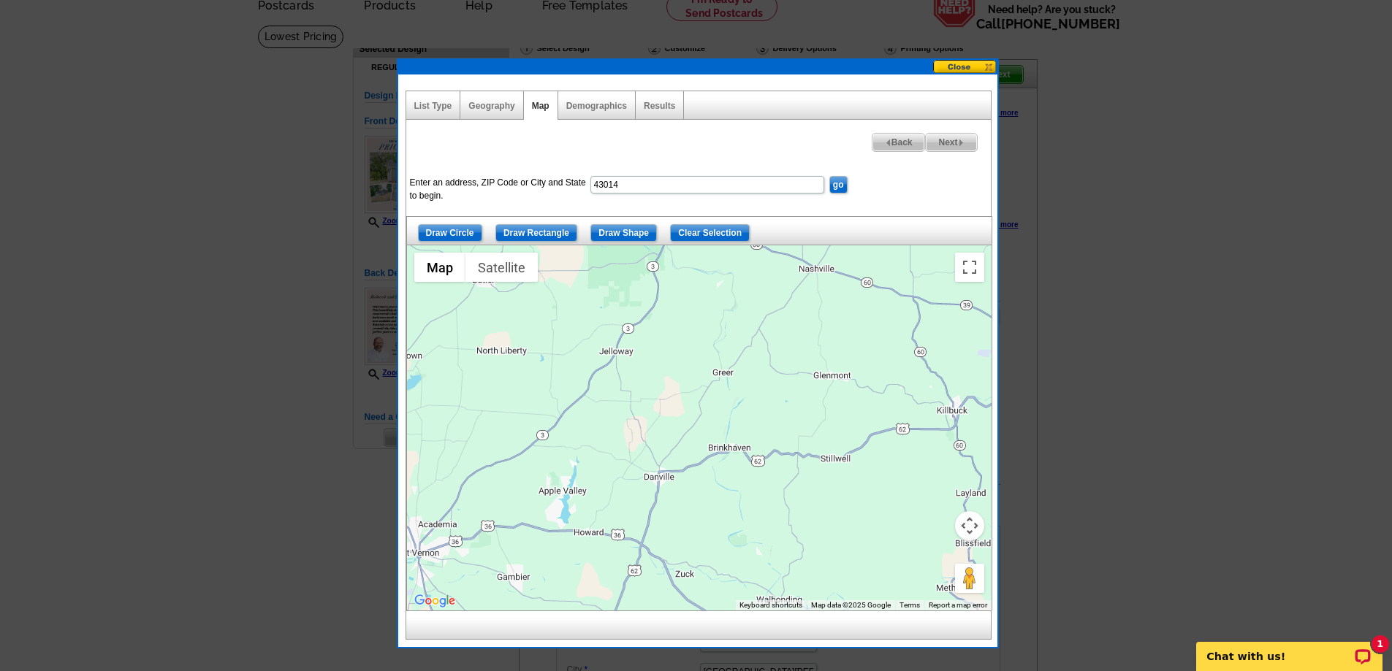
drag, startPoint x: 473, startPoint y: 428, endPoint x: 517, endPoint y: 441, distance: 45.1
click at [517, 441] on div at bounding box center [699, 427] width 584 height 365
click at [519, 443] on div at bounding box center [699, 427] width 584 height 365
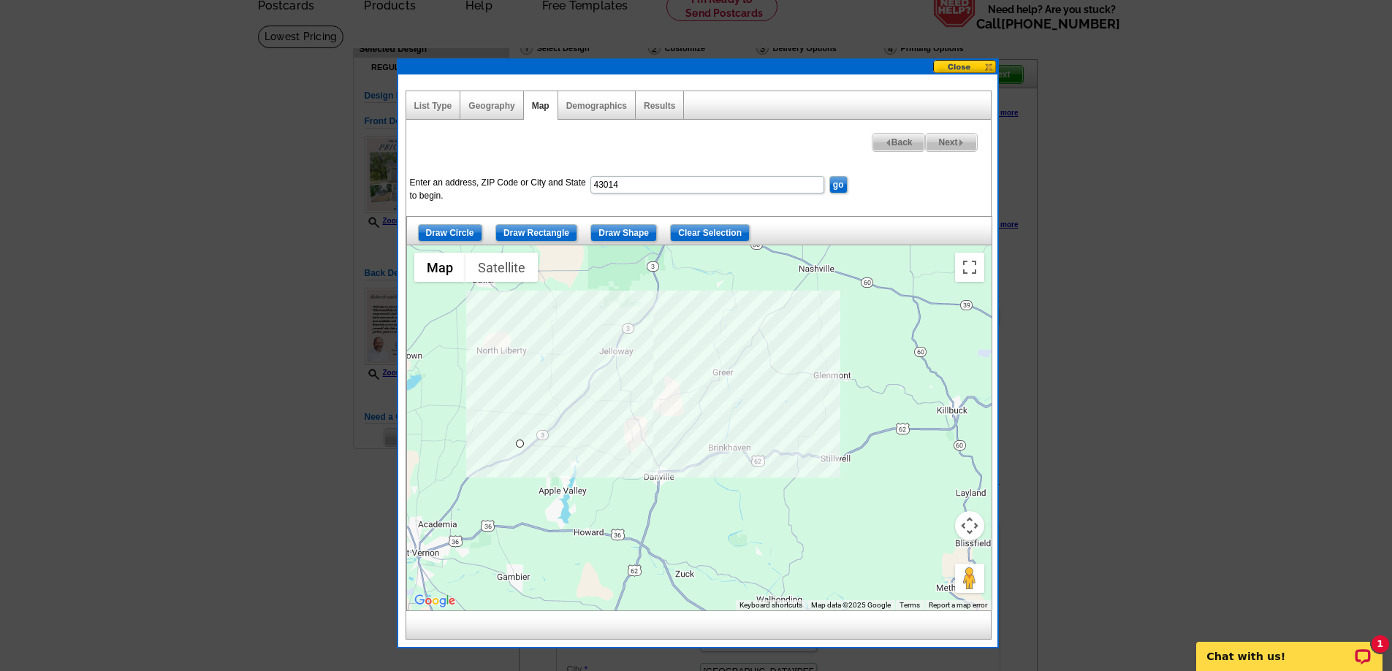
click at [725, 465] on div at bounding box center [699, 427] width 584 height 365
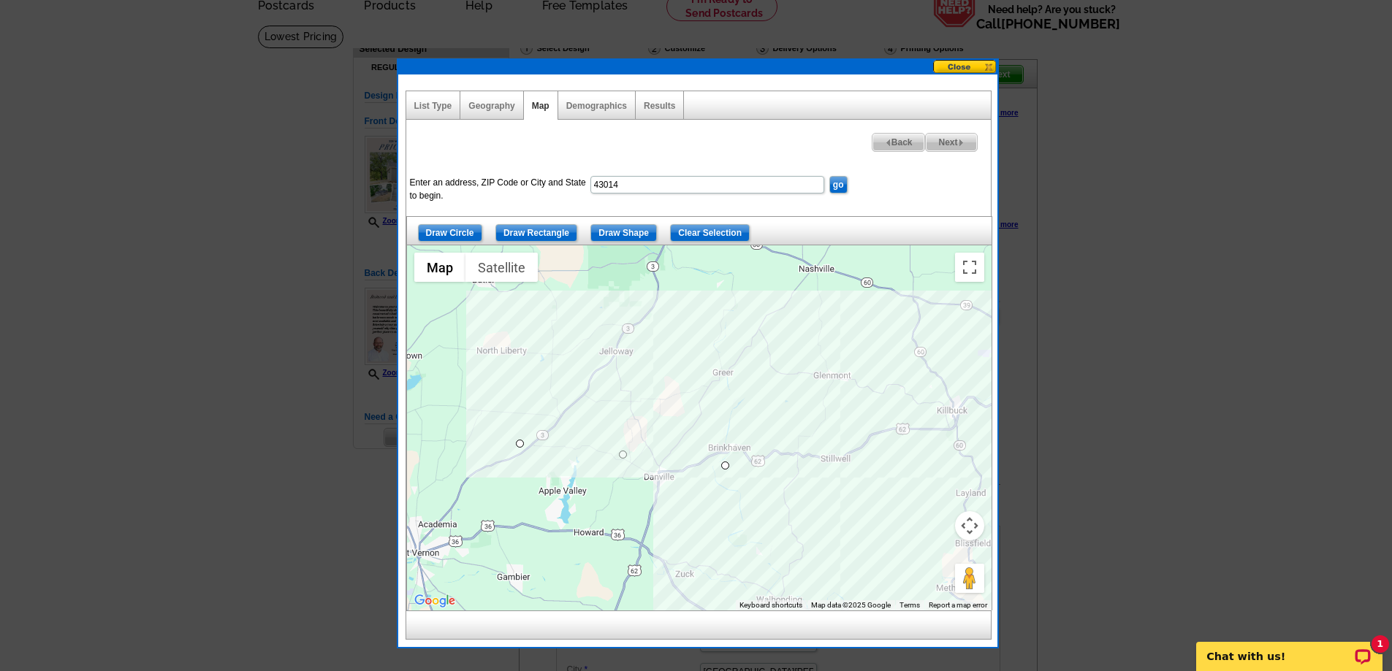
click at [839, 471] on div at bounding box center [699, 427] width 584 height 365
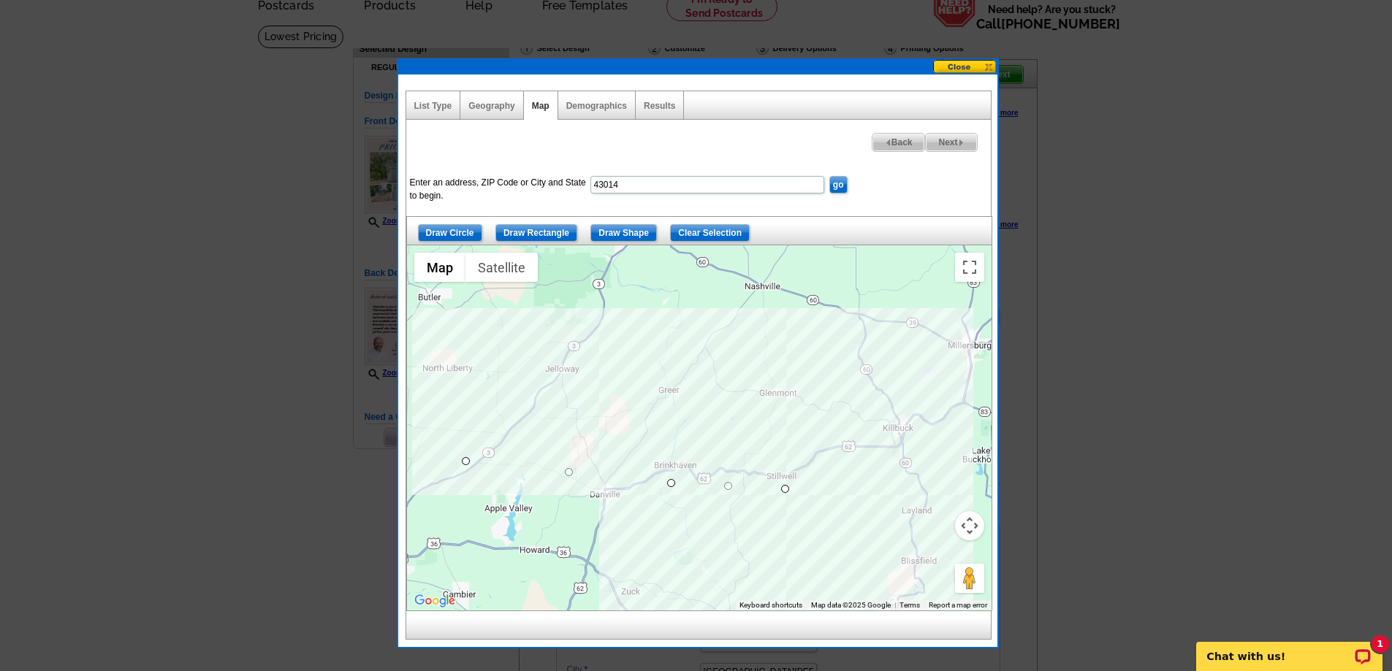
drag, startPoint x: 839, startPoint y: 471, endPoint x: 784, endPoint y: 490, distance: 58.0
click at [784, 490] on div at bounding box center [699, 427] width 584 height 365
click at [962, 413] on div at bounding box center [699, 427] width 584 height 365
click at [986, 367] on div at bounding box center [699, 427] width 584 height 365
click at [954, 327] on div at bounding box center [699, 427] width 584 height 365
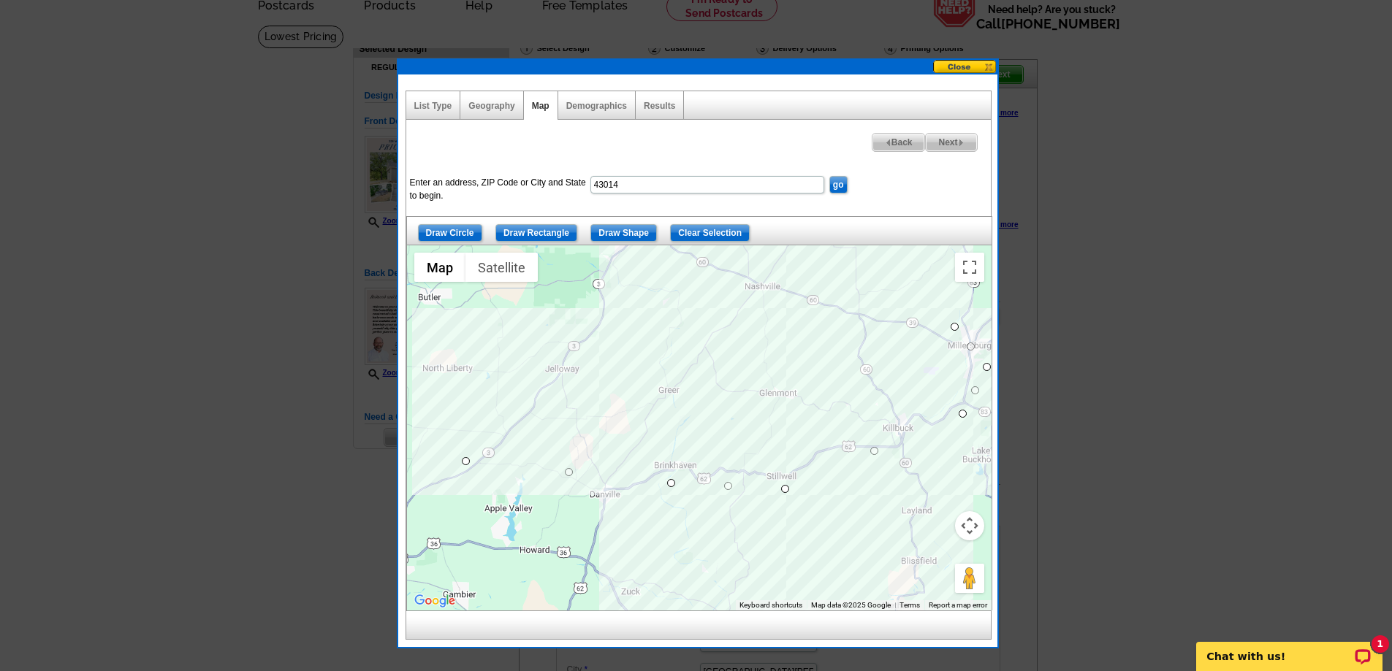
click at [771, 267] on div at bounding box center [699, 427] width 584 height 365
click at [589, 351] on div at bounding box center [699, 427] width 584 height 365
click at [466, 458] on div at bounding box center [699, 427] width 584 height 365
click at [952, 142] on span "Next" at bounding box center [951, 143] width 50 height 18
select select
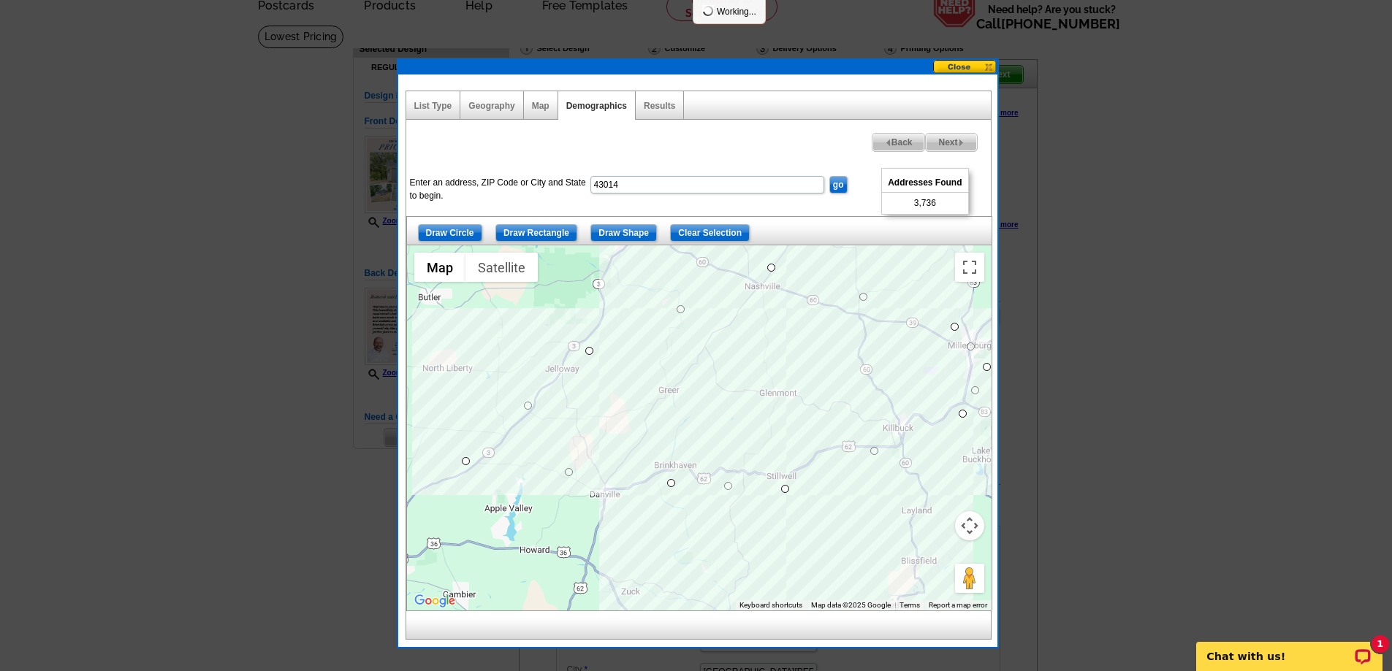
select select
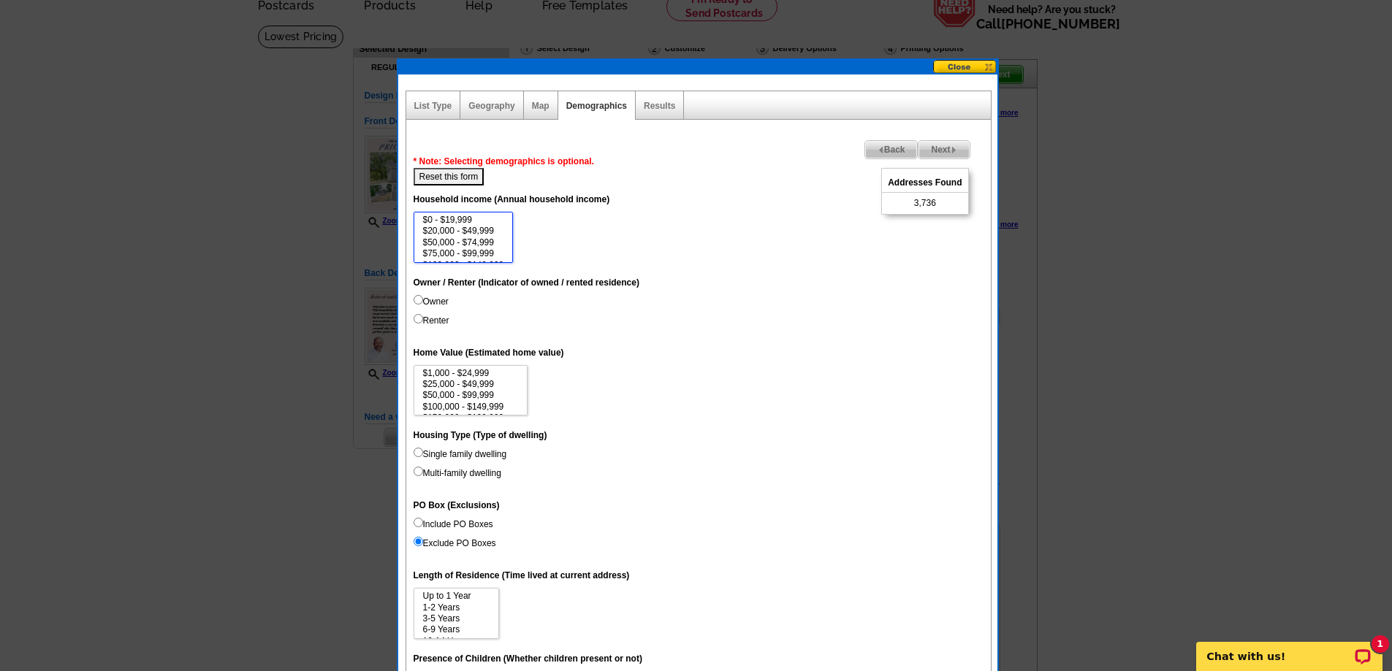
scroll to position [29, 0]
click at [495, 247] on option "$150,000 - $199,999" at bounding box center [464, 247] width 84 height 11
select select "100000-149999"
click at [494, 233] on option "$100,000 - $149,999" at bounding box center [464, 236] width 84 height 11
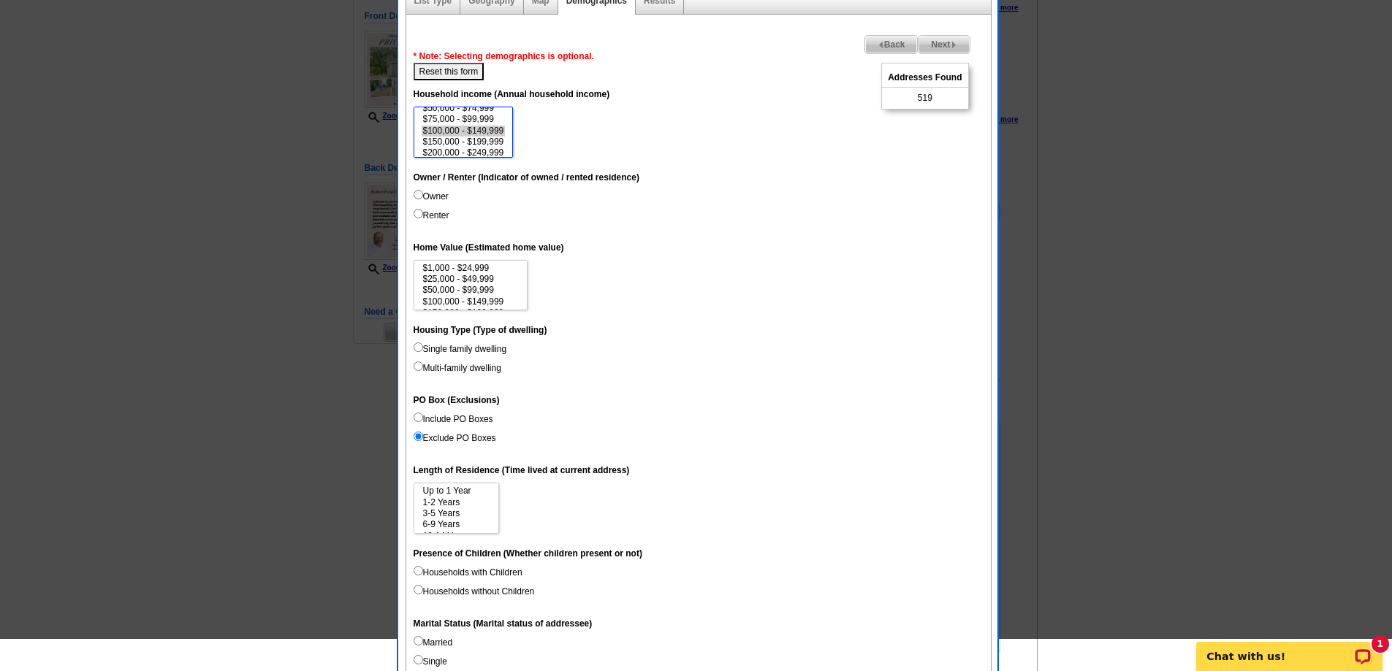
scroll to position [146, 0]
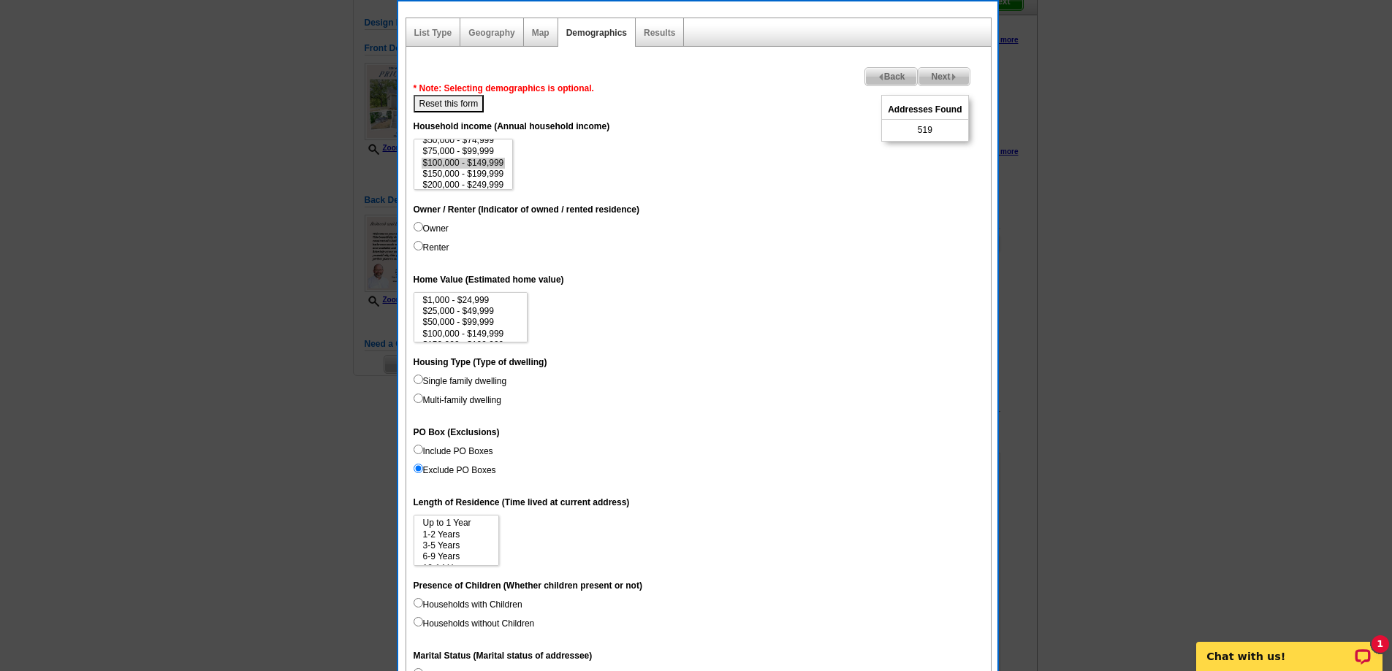
click at [942, 74] on span "Next" at bounding box center [943, 77] width 50 height 18
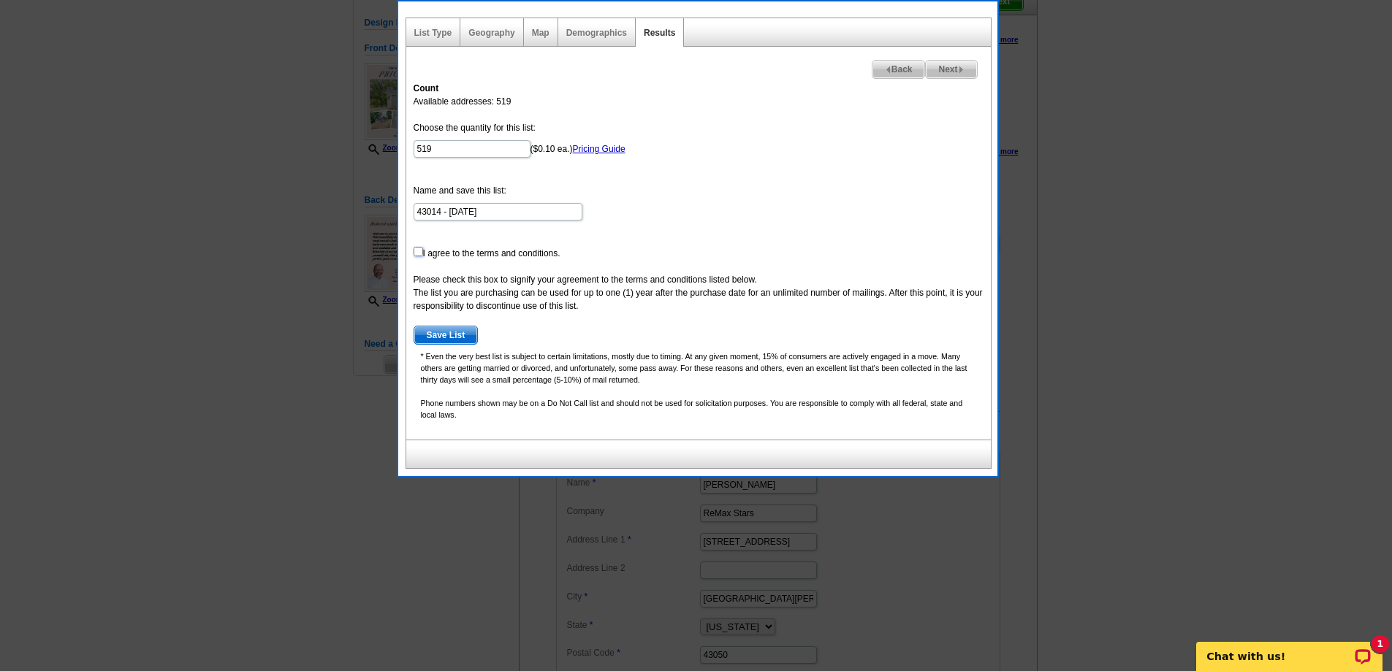
click at [418, 251] on input "checkbox" at bounding box center [417, 251] width 9 height 9
checkbox input "true"
click at [460, 331] on span "Save List" at bounding box center [446, 336] width 64 height 18
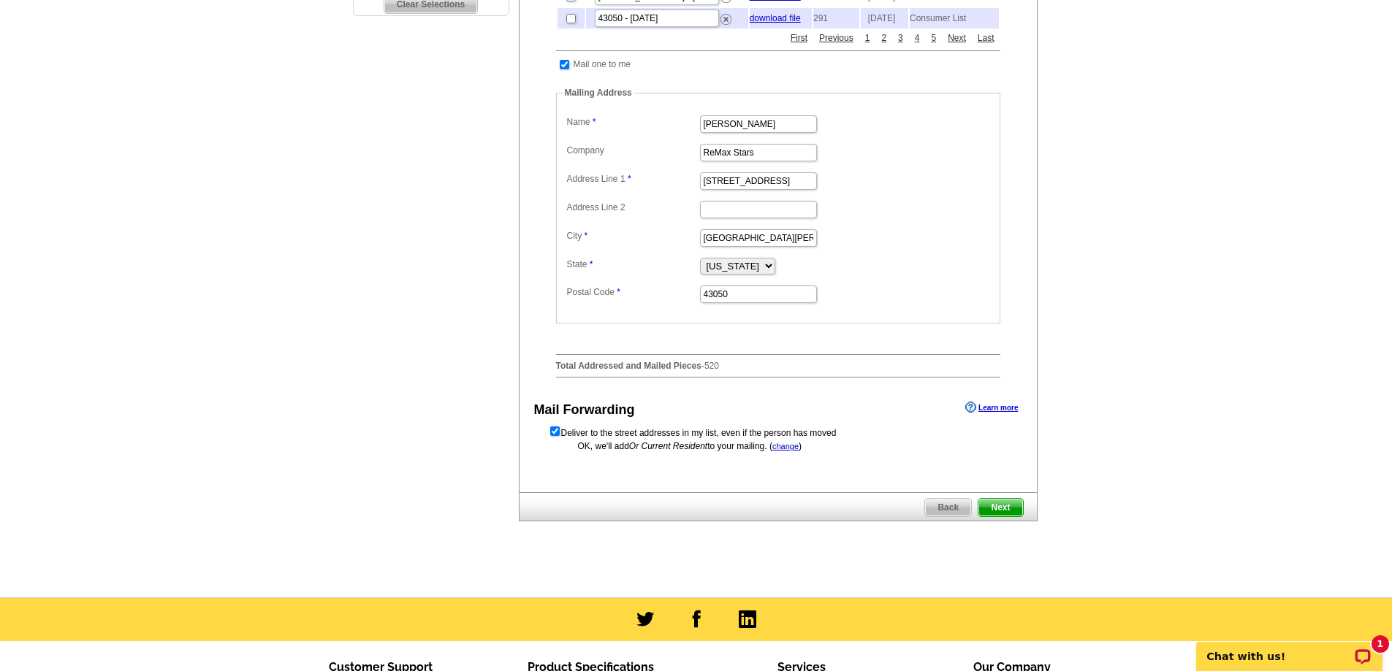
scroll to position [511, 0]
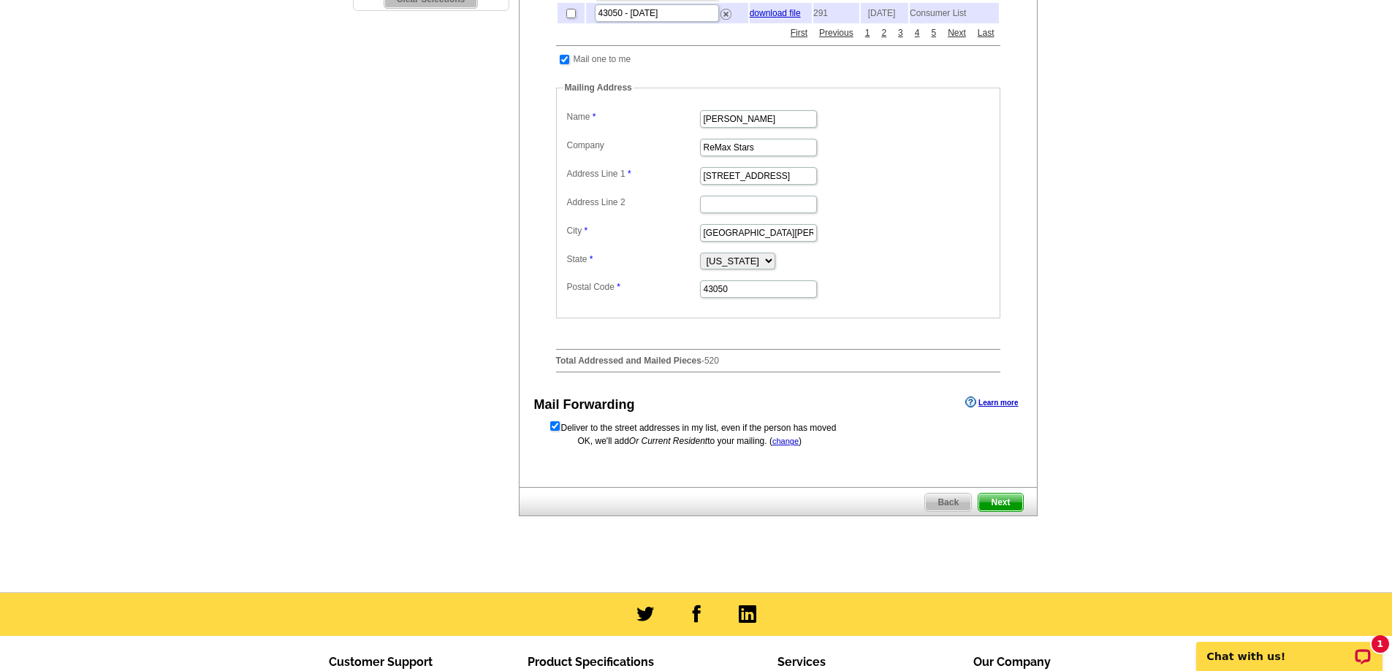
click at [991, 511] on span "Next" at bounding box center [1000, 503] width 44 height 18
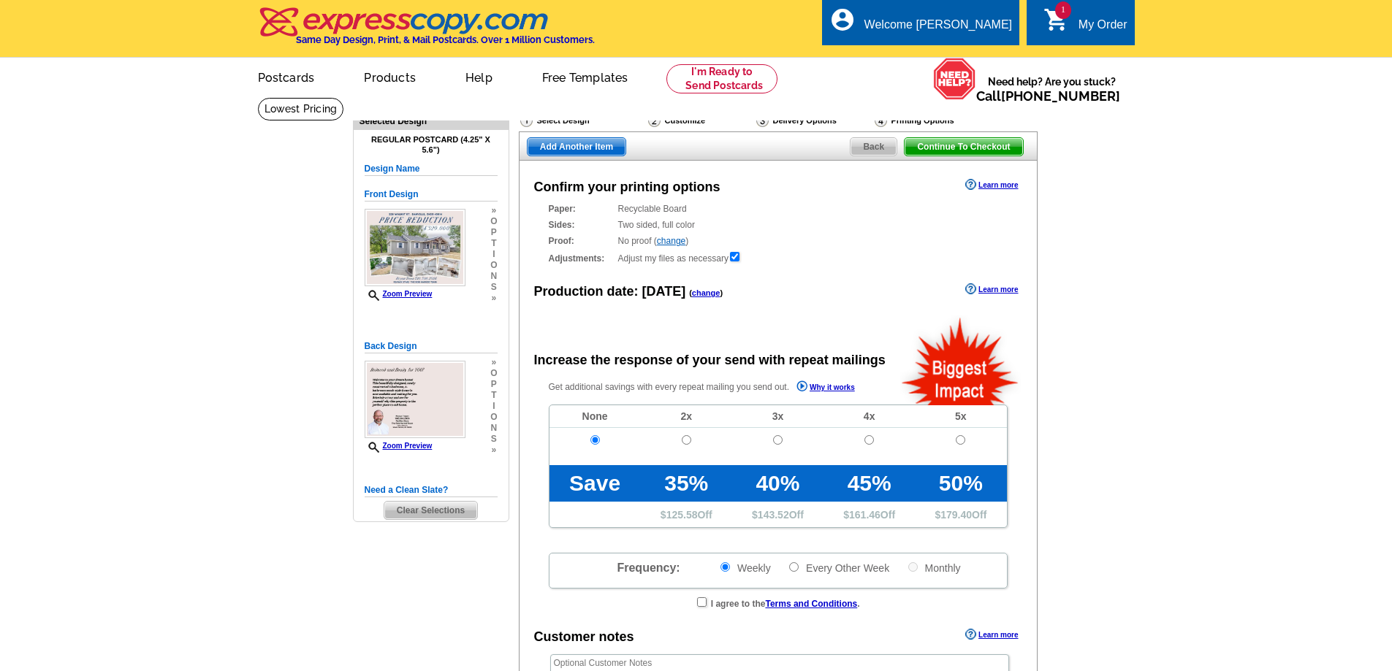
radio input "false"
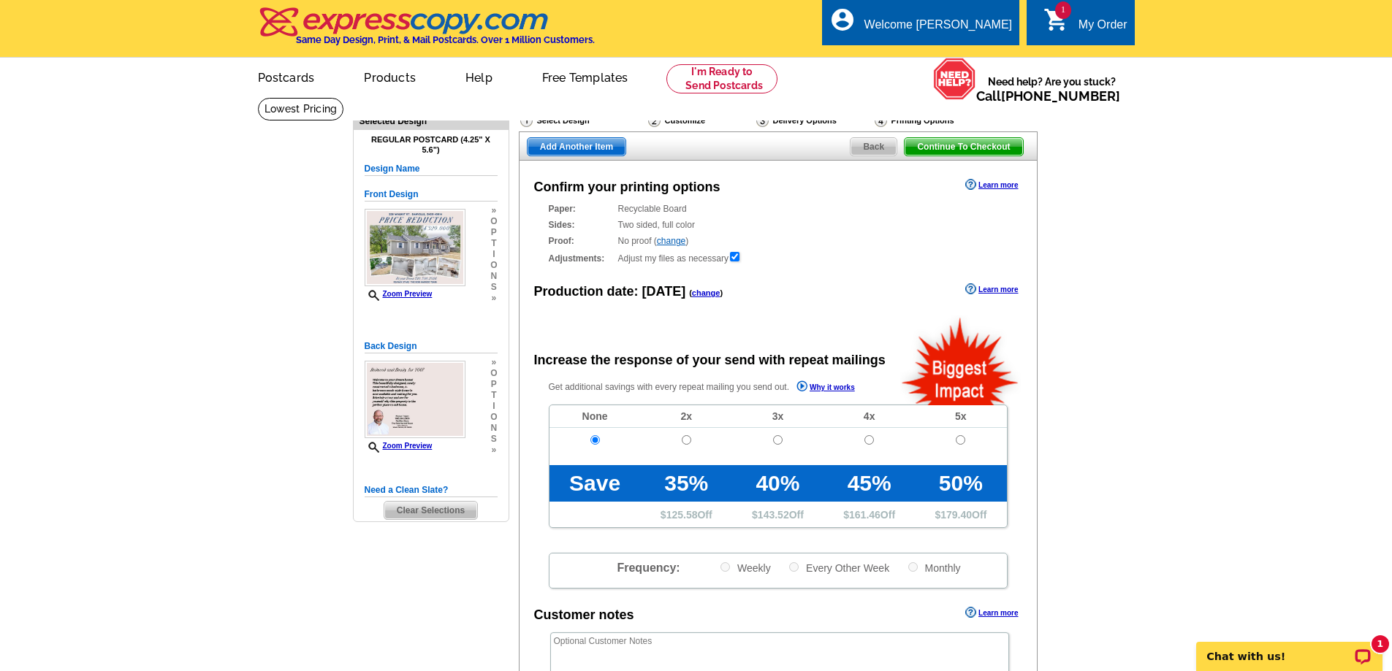
click at [1238, 403] on main "Need Help? call [PHONE_NUMBER], chat with support, or have our designers make s…" at bounding box center [696, 494] width 1392 height 794
drag, startPoint x: 1122, startPoint y: 405, endPoint x: 1106, endPoint y: 393, distance: 19.9
click at [1124, 402] on main "Need Help? call 800-260-5887, chat with support, or have our designers make som…" at bounding box center [696, 494] width 1392 height 794
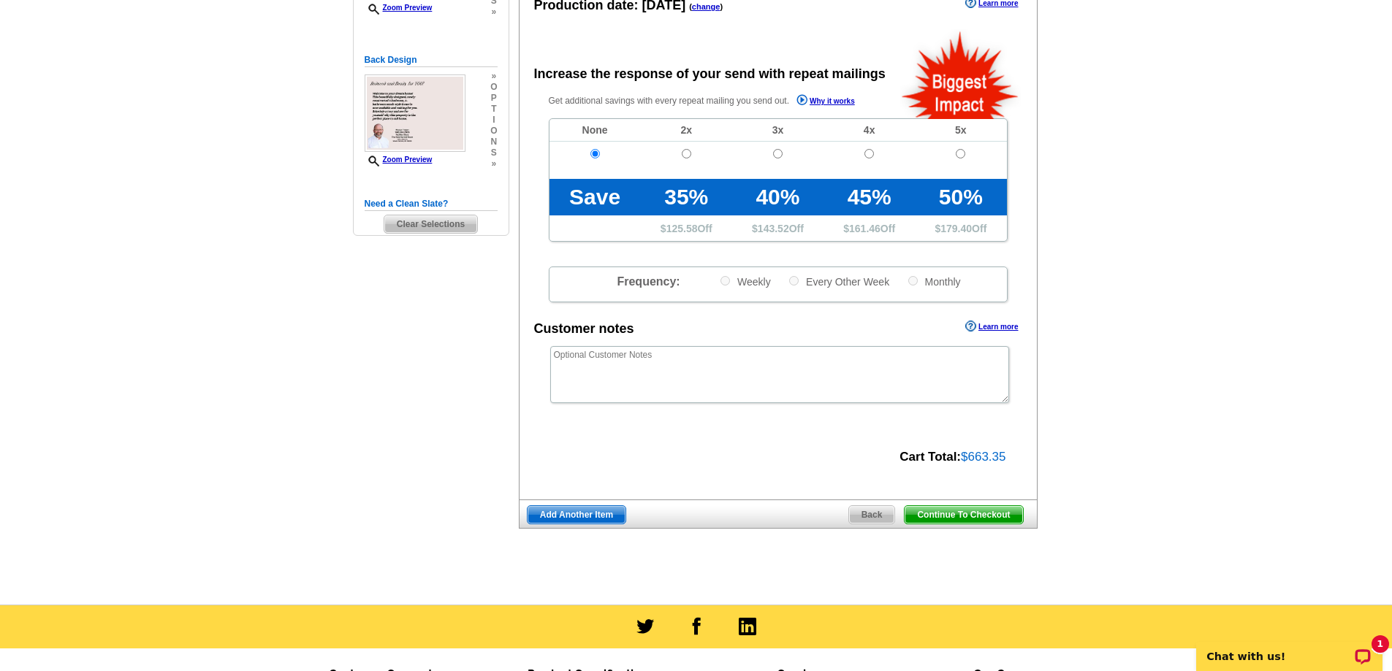
scroll to position [292, 0]
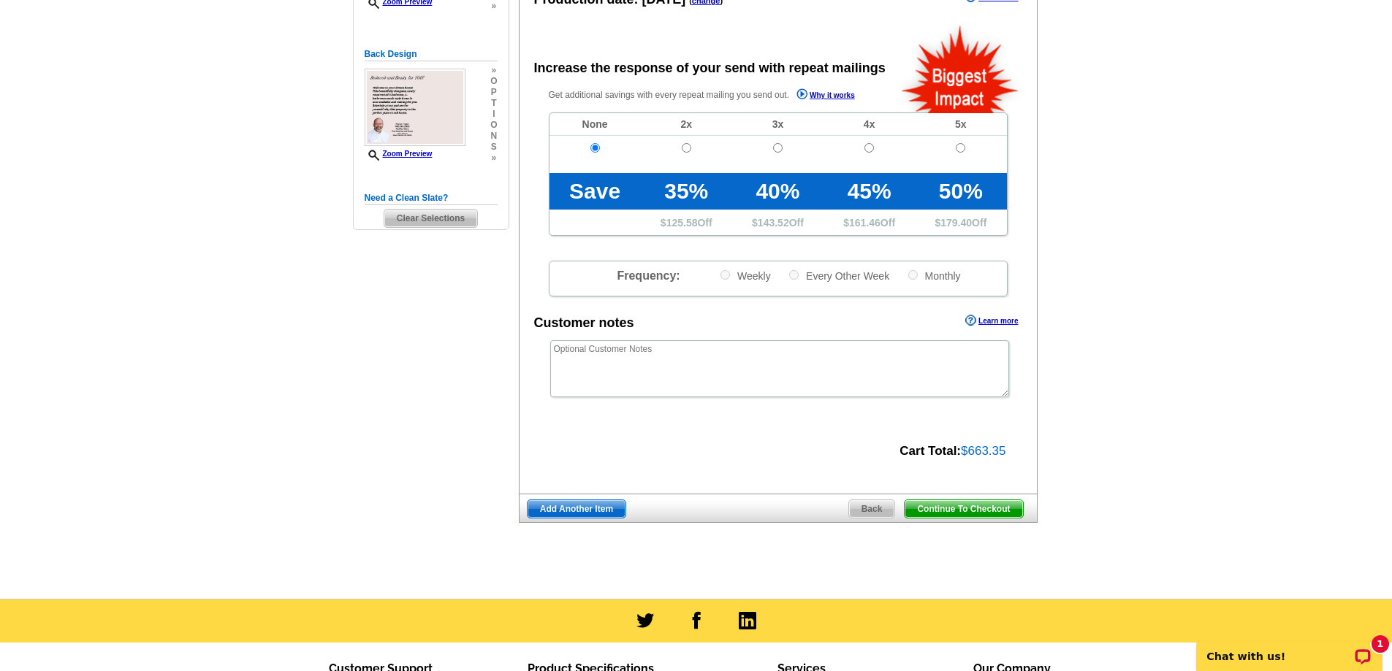
click at [986, 506] on span "Continue To Checkout" at bounding box center [963, 509] width 118 height 18
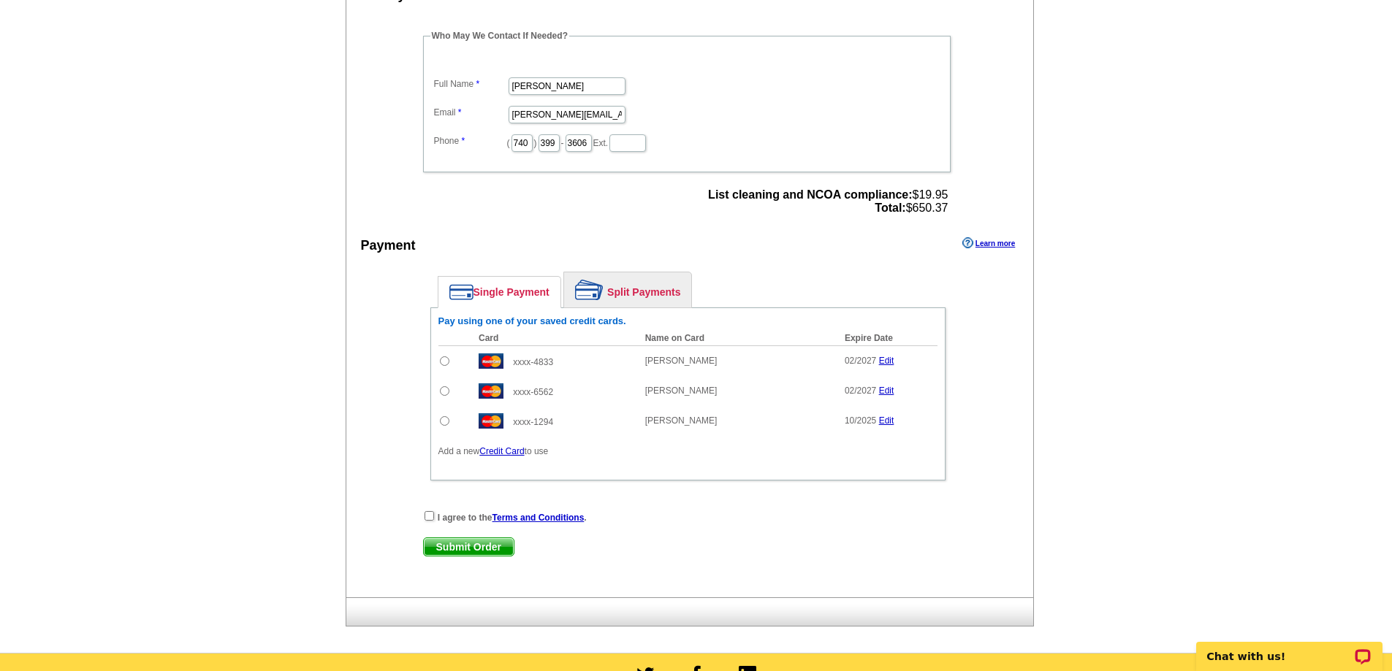
scroll to position [511, 0]
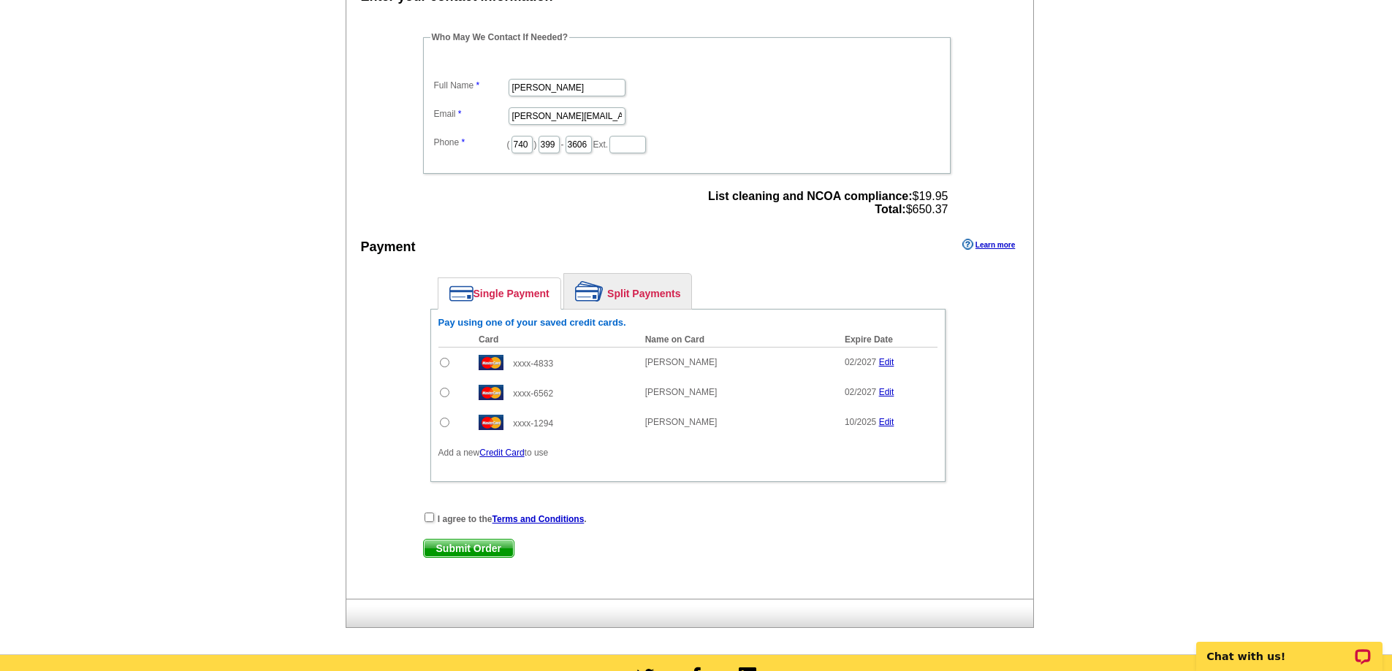
click at [442, 362] on input "radio" at bounding box center [444, 362] width 9 height 9
radio input "true"
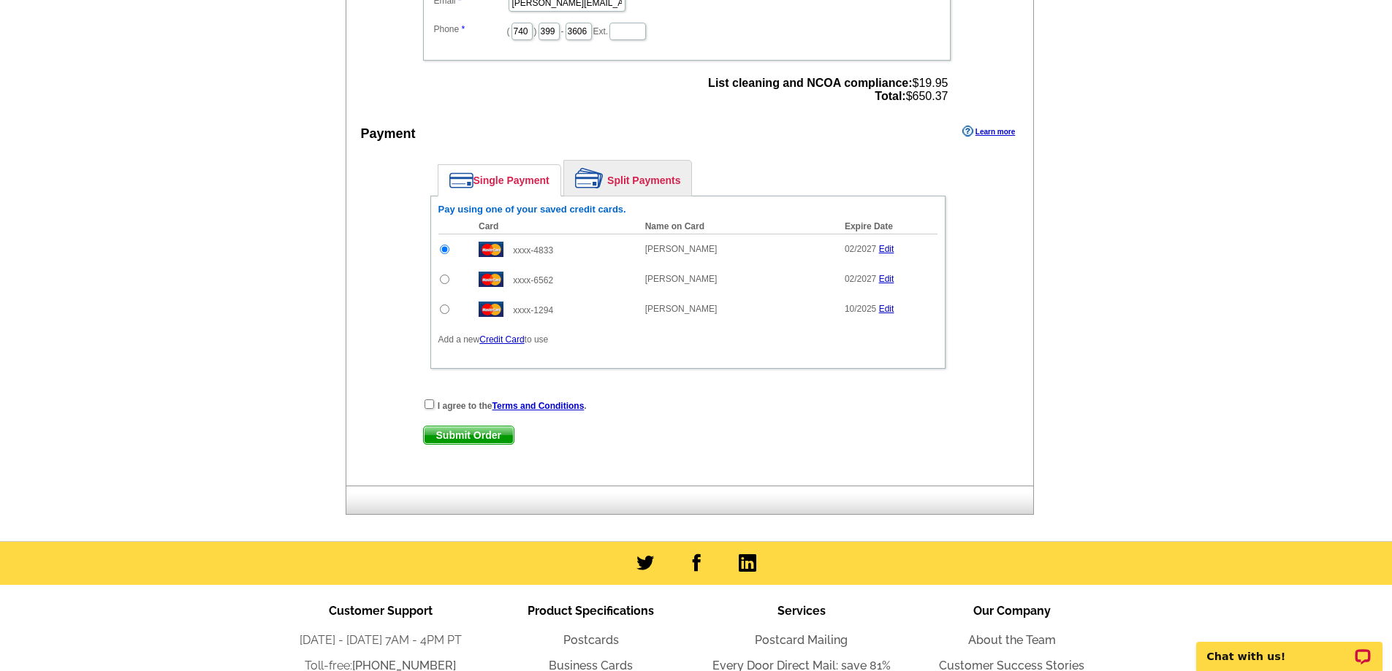
scroll to position [658, 0]
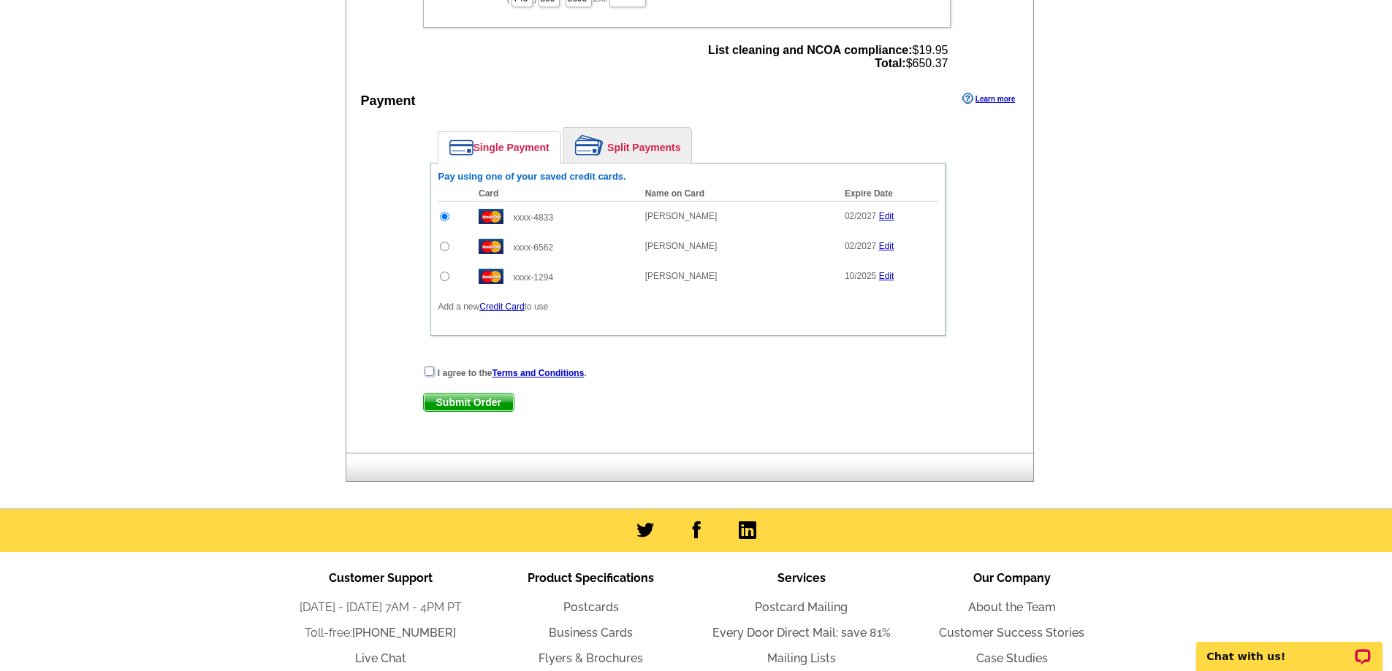
click at [432, 375] on input "checkbox" at bounding box center [428, 371] width 9 height 9
checkbox input "true"
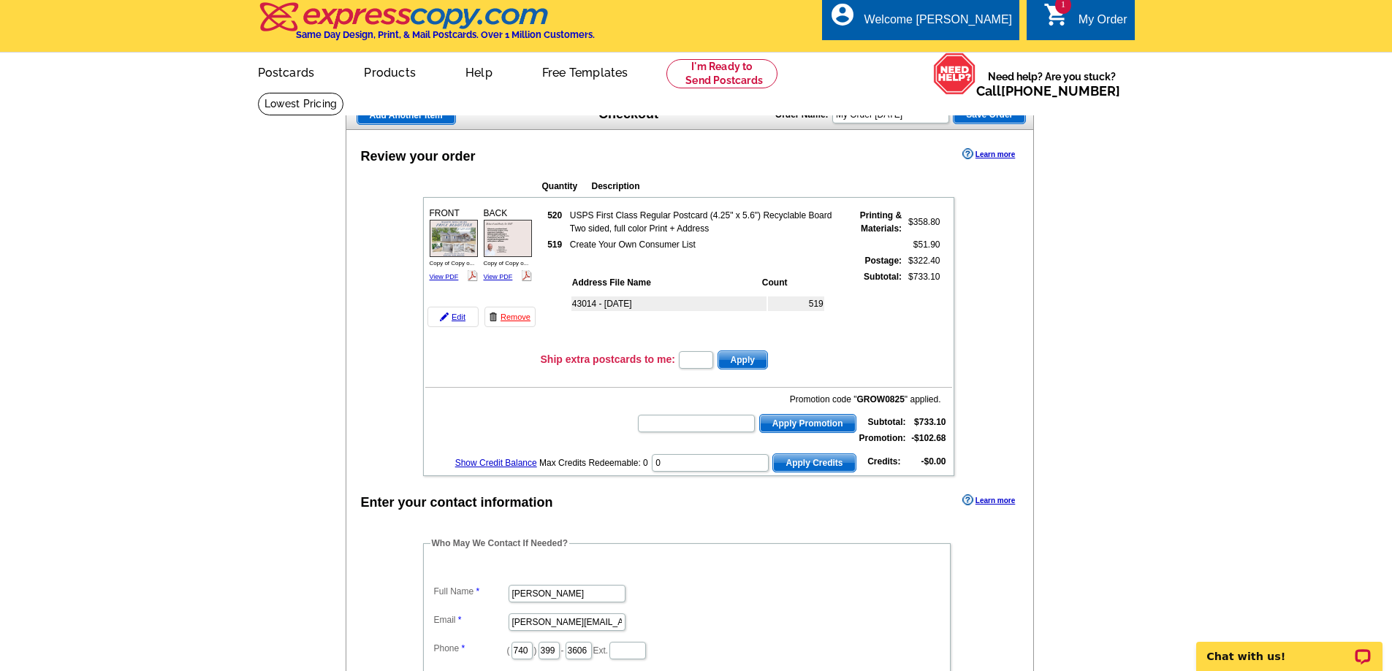
scroll to position [0, 0]
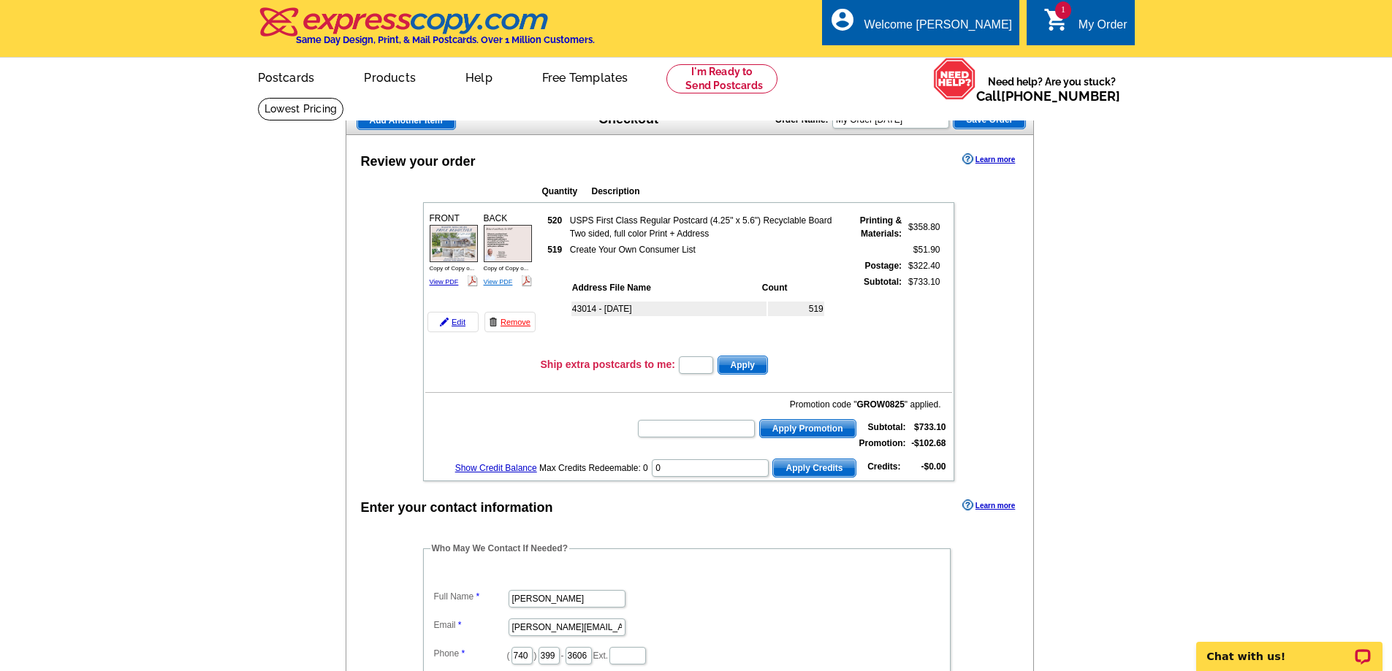
click at [495, 283] on link "View PDF" at bounding box center [498, 281] width 29 height 7
click at [457, 249] on img at bounding box center [454, 243] width 48 height 37
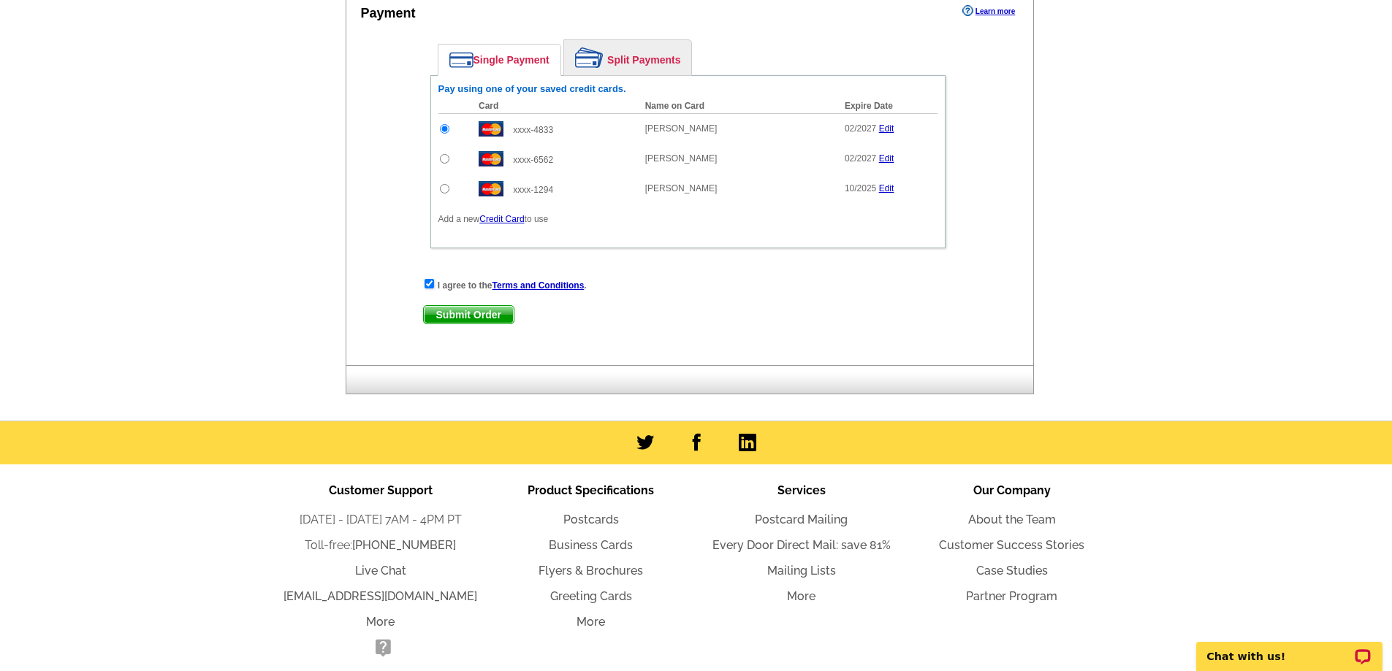
scroll to position [808, 0]
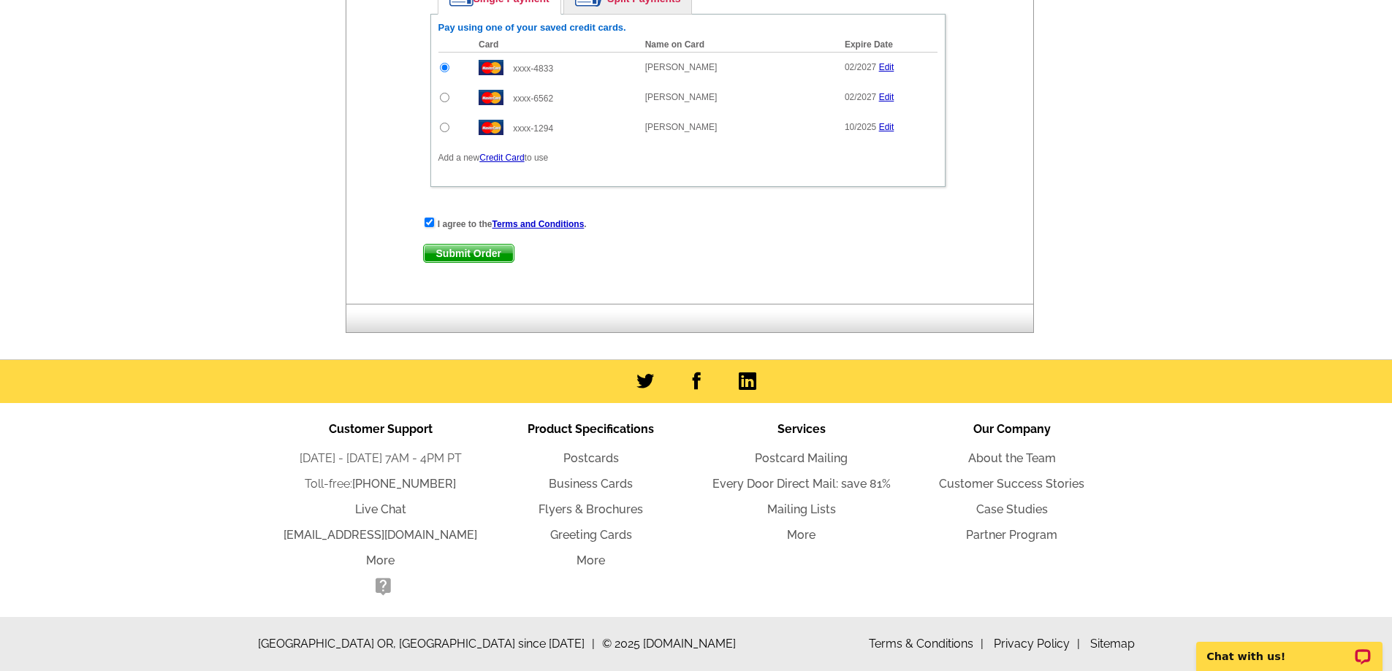
click at [473, 252] on span "Submit Order" at bounding box center [469, 254] width 90 height 18
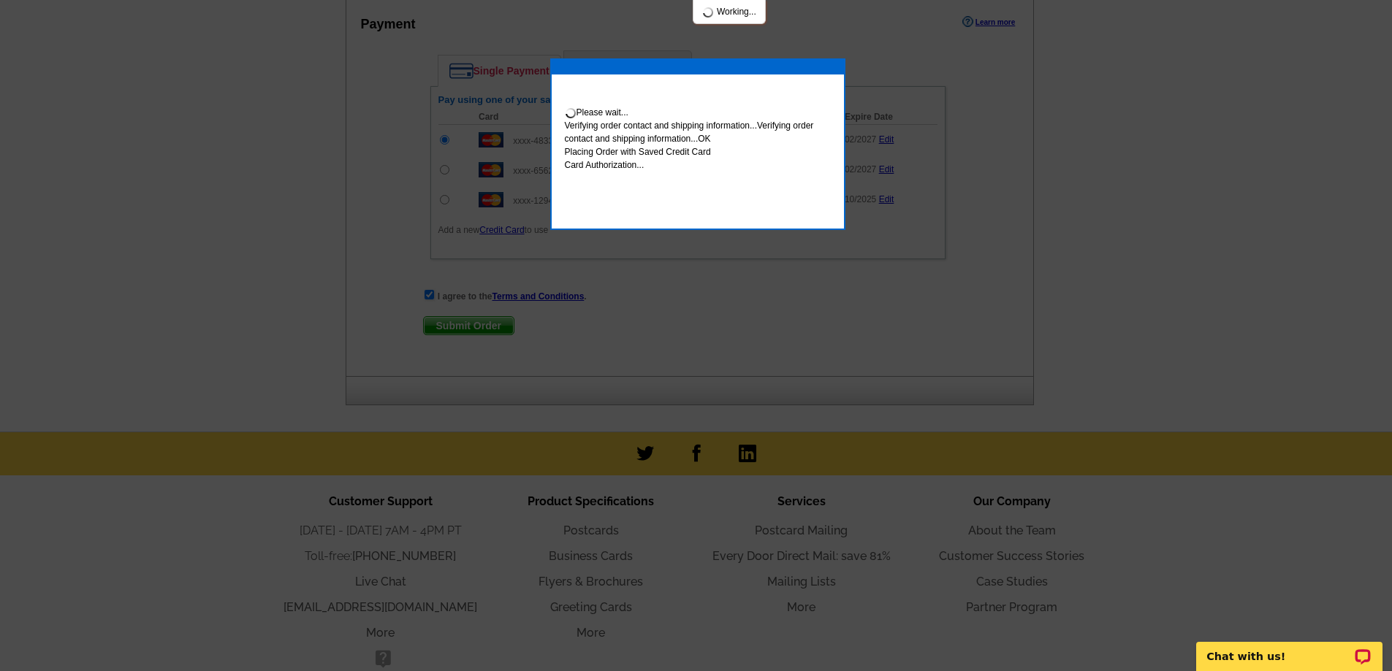
scroll to position [882, 0]
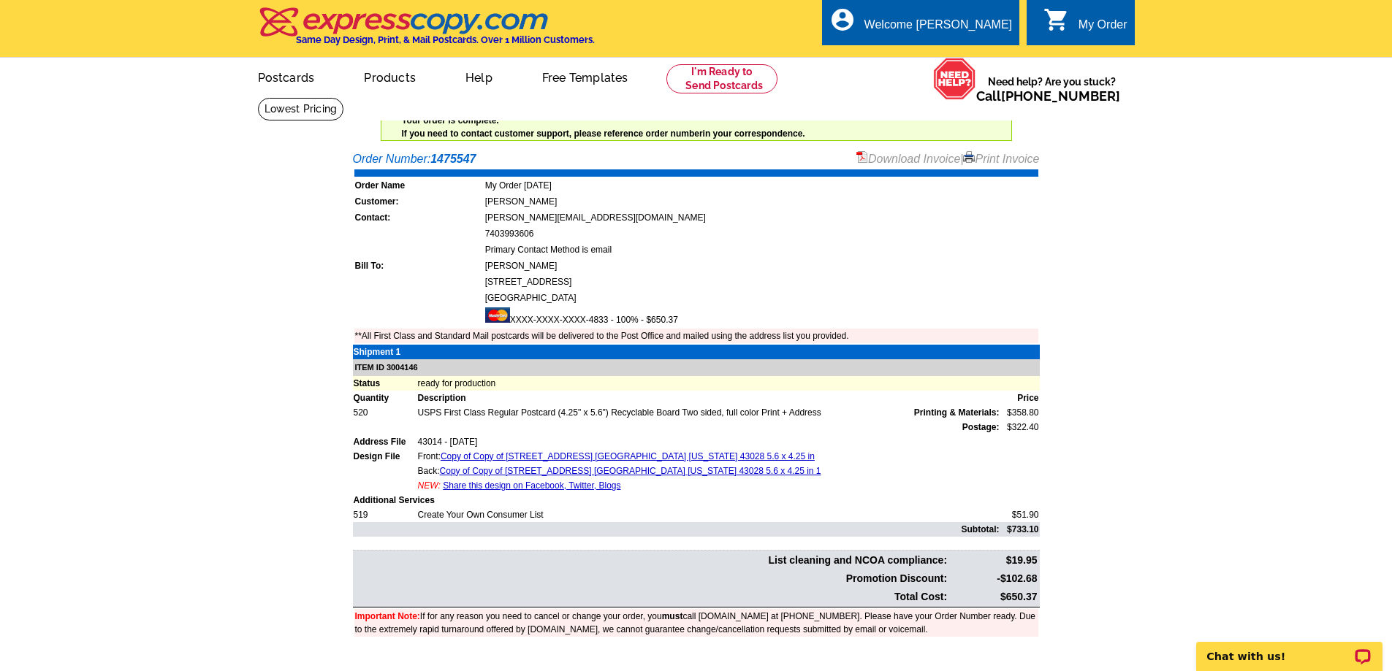
click at [993, 161] on link "Print Invoice" at bounding box center [1001, 159] width 76 height 12
